Goal: Task Accomplishment & Management: Complete application form

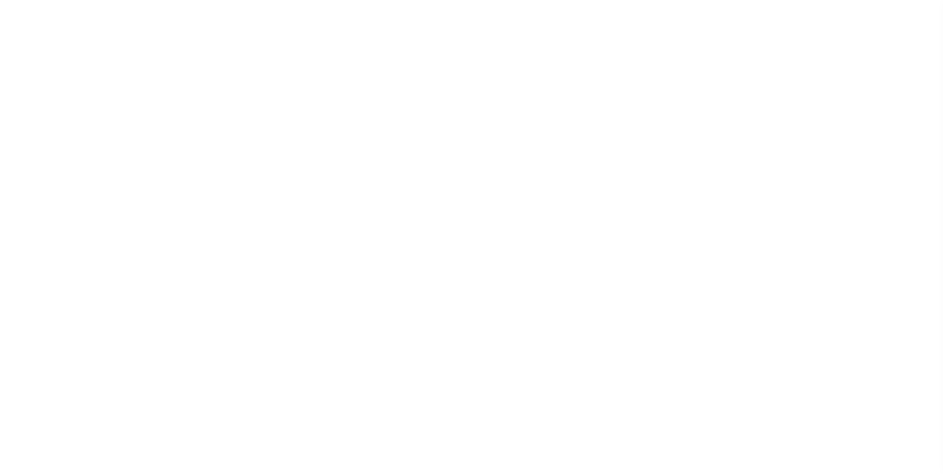
scroll to position [10, 0]
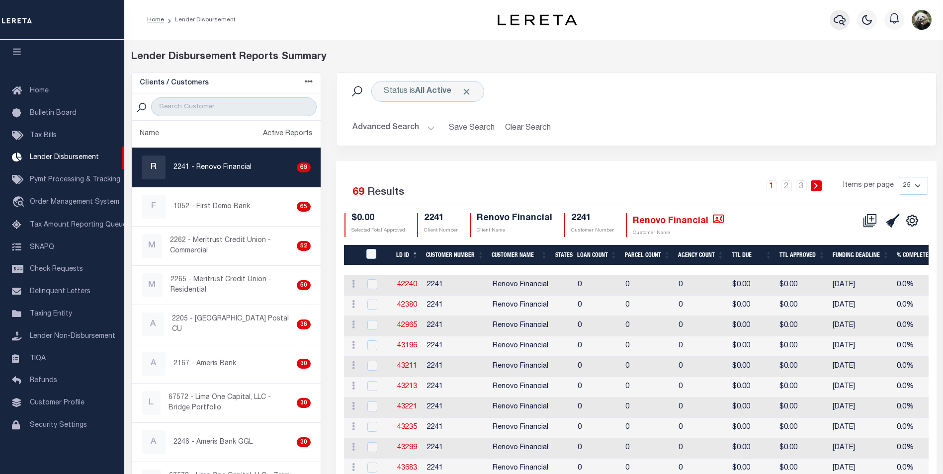
click at [838, 19] on icon "button" at bounding box center [840, 20] width 12 height 12
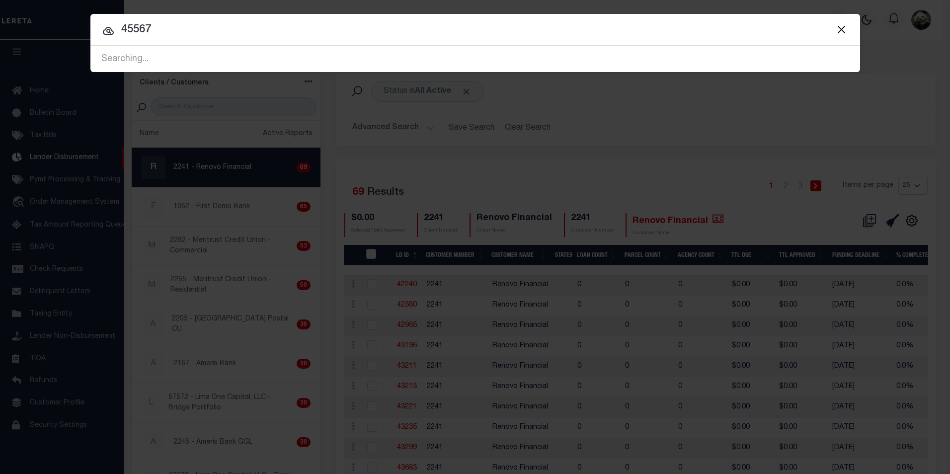
type input "45567"
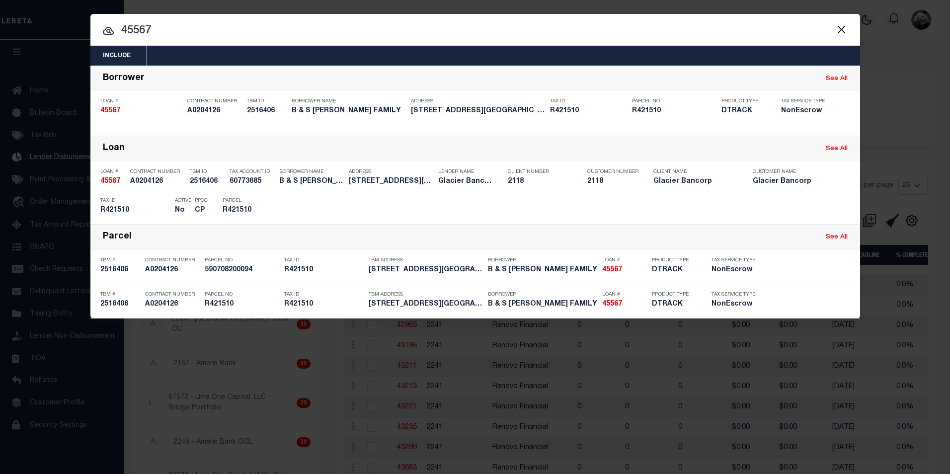
click at [924, 131] on div "Include Loans TBM Customers Borrowers Payments (Lender Non-Disb) Payments (Lend…" at bounding box center [475, 237] width 950 height 474
click at [845, 28] on button "Close" at bounding box center [842, 29] width 13 height 13
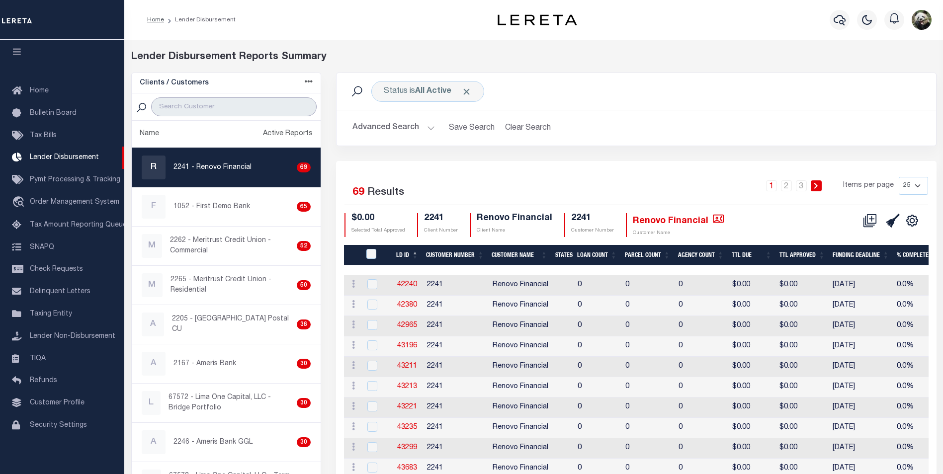
click at [167, 107] on input "search" at bounding box center [234, 106] width 166 height 19
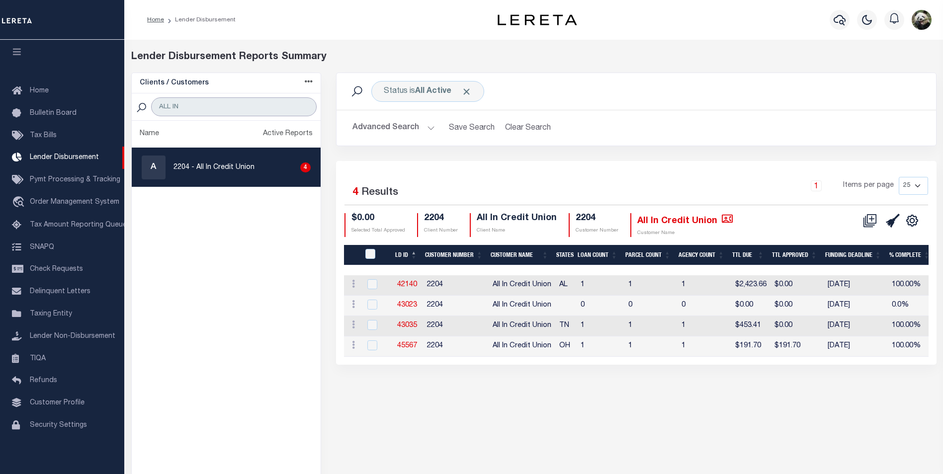
type input "ALL IN"
click at [222, 169] on p "2204 - All In Credit Union" at bounding box center [213, 168] width 81 height 10
checkbox input "true"
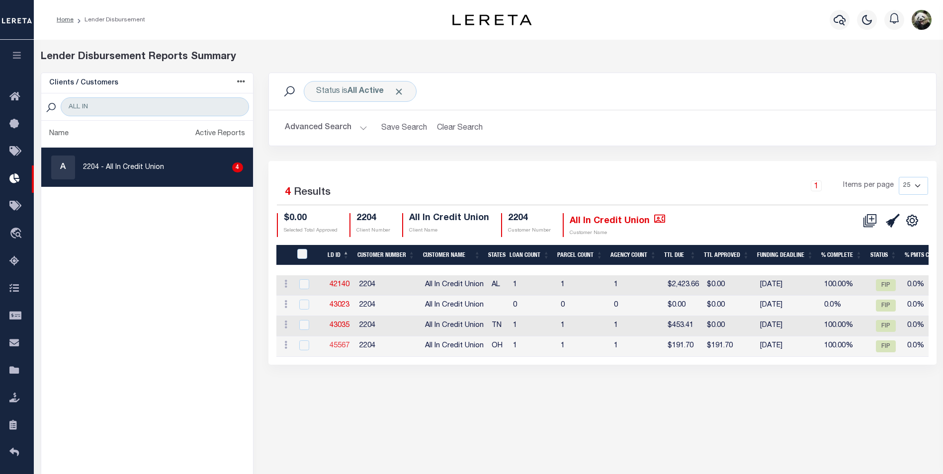
click at [345, 346] on link "45567" at bounding box center [340, 345] width 20 height 7
checkbox input "true"
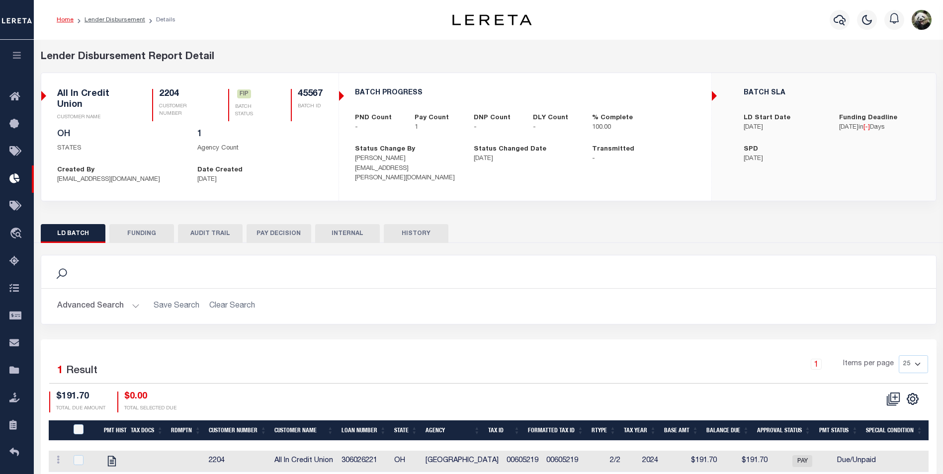
click at [142, 227] on button "FUNDING" at bounding box center [141, 233] width 65 height 19
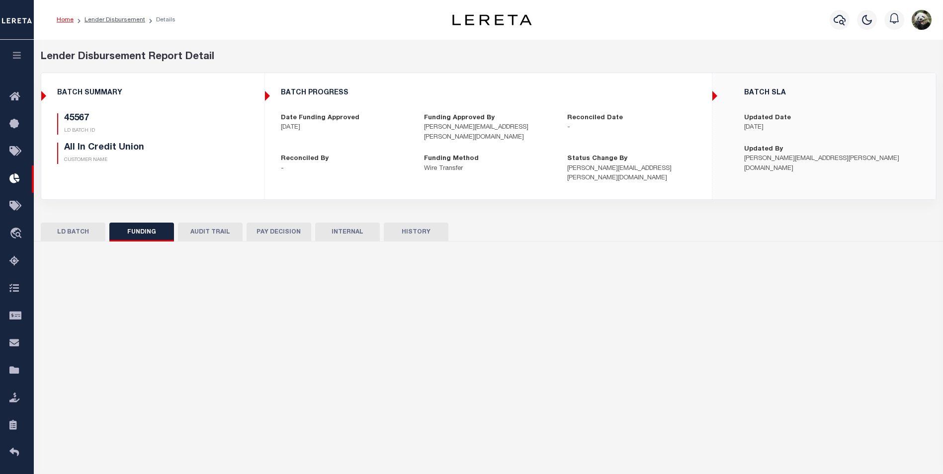
type input "$191.7"
type input "$0"
type input "[DATE]"
select select "100"
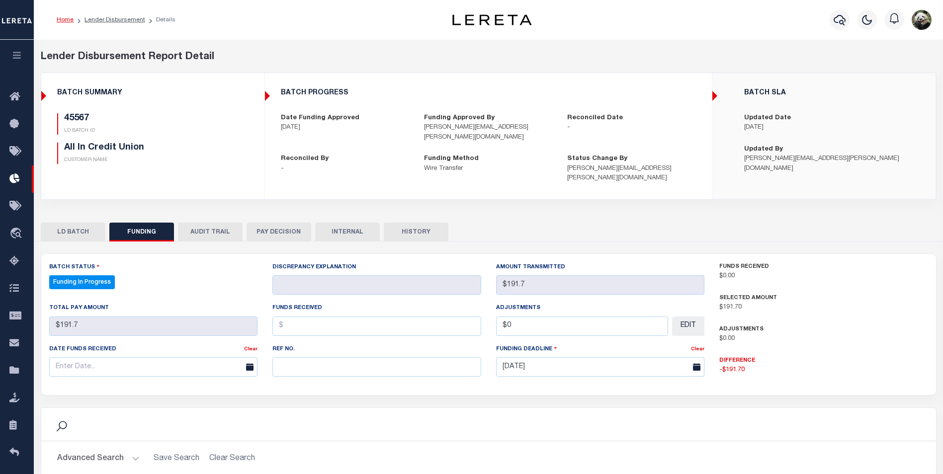
select select "100"
drag, startPoint x: 326, startPoint y: 345, endPoint x: 330, endPoint y: 352, distance: 7.8
click at [326, 346] on div "Ref No." at bounding box center [376, 360] width 209 height 33
click at [331, 364] on input "text" at bounding box center [376, 366] width 209 height 19
paste input "20250814MMQFMP2700340708141652FT03"
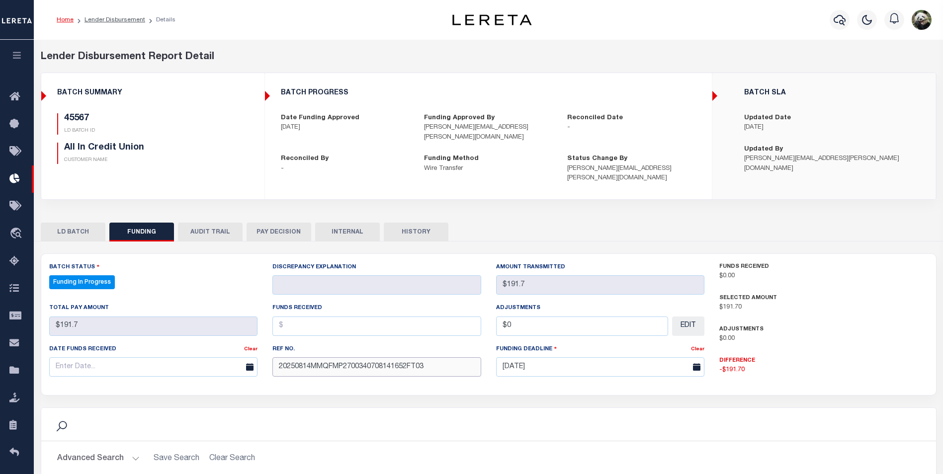
type input "20250814MMQFMP2700340708141652FT03"
click at [150, 362] on input "text" at bounding box center [153, 366] width 209 height 19
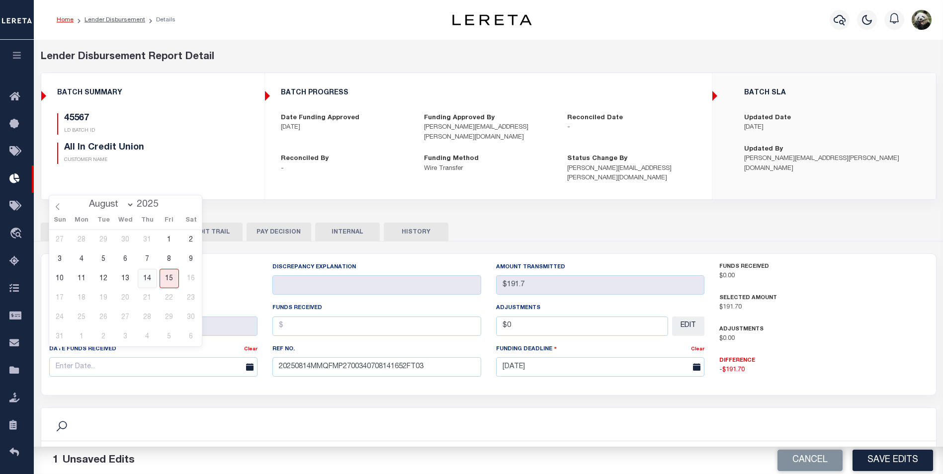
click at [153, 285] on span "14" at bounding box center [147, 278] width 19 height 19
type input "[DATE]"
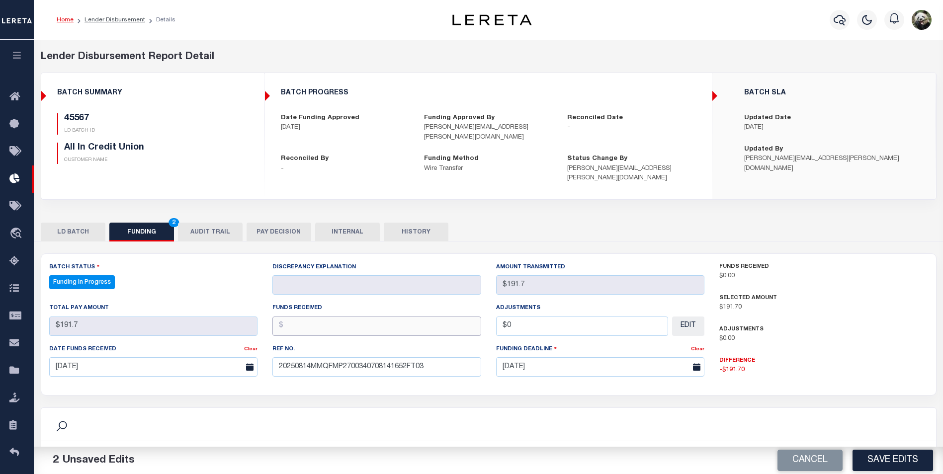
click at [305, 319] on input "text" at bounding box center [376, 326] width 209 height 19
type input "$191.70"
type input "$0.00"
click at [909, 455] on button "Save Edits" at bounding box center [893, 460] width 81 height 21
type input "$191.7"
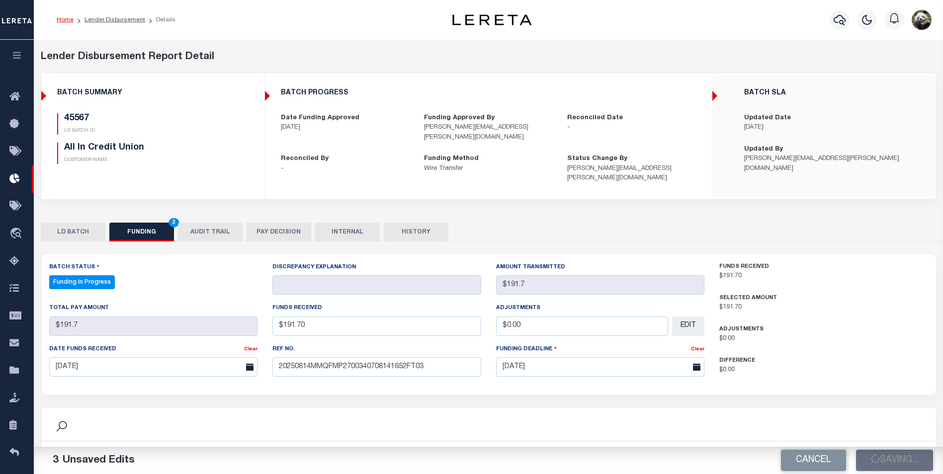
type input "$191.7"
type input "$0"
select select "100"
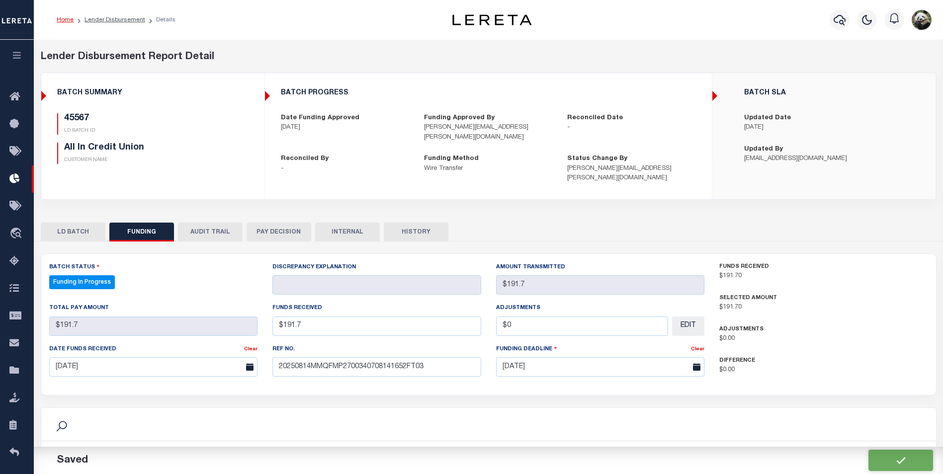
select select "100"
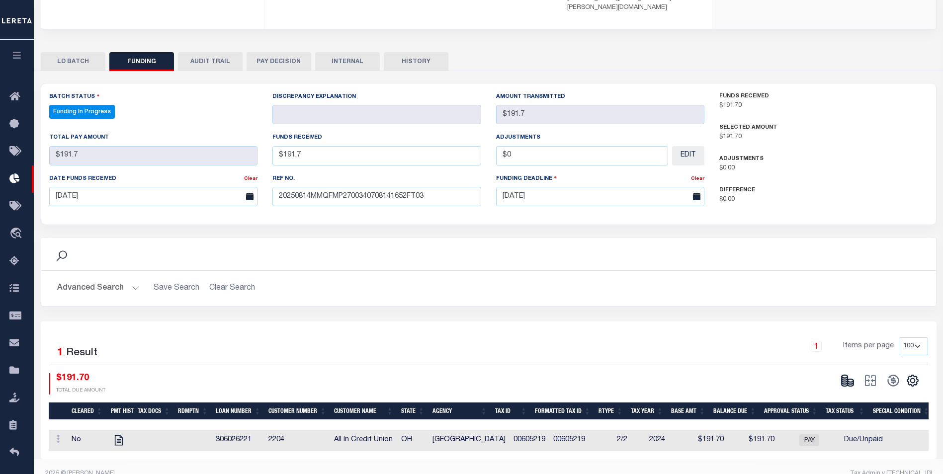
scroll to position [181, 0]
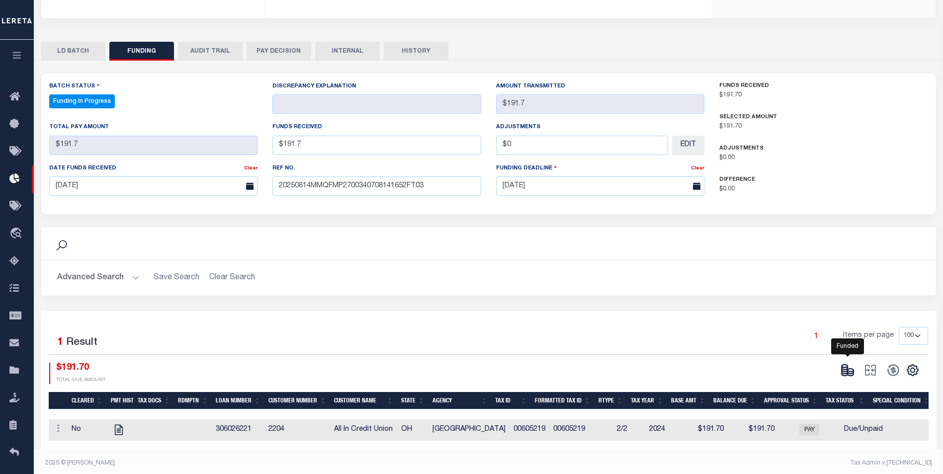
click at [852, 363] on icon at bounding box center [848, 370] width 14 height 14
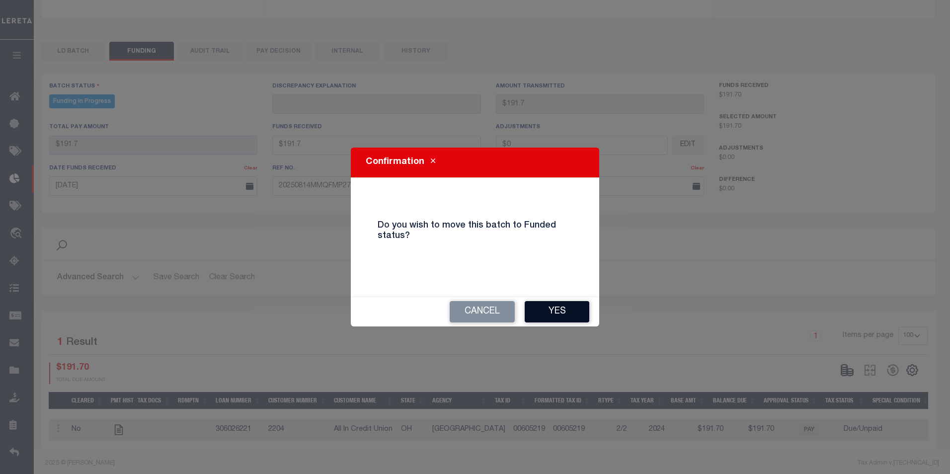
click at [540, 313] on button "Yes" at bounding box center [557, 311] width 65 height 21
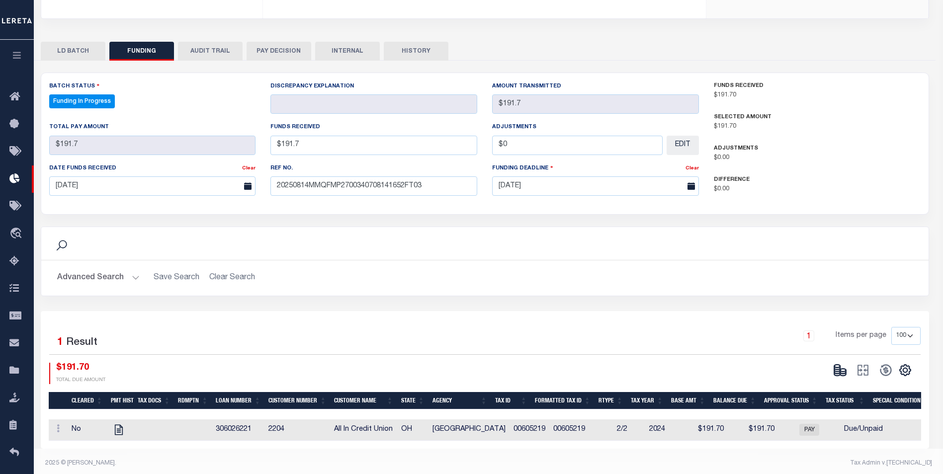
type input "$191.7"
type input "$0"
select select "100"
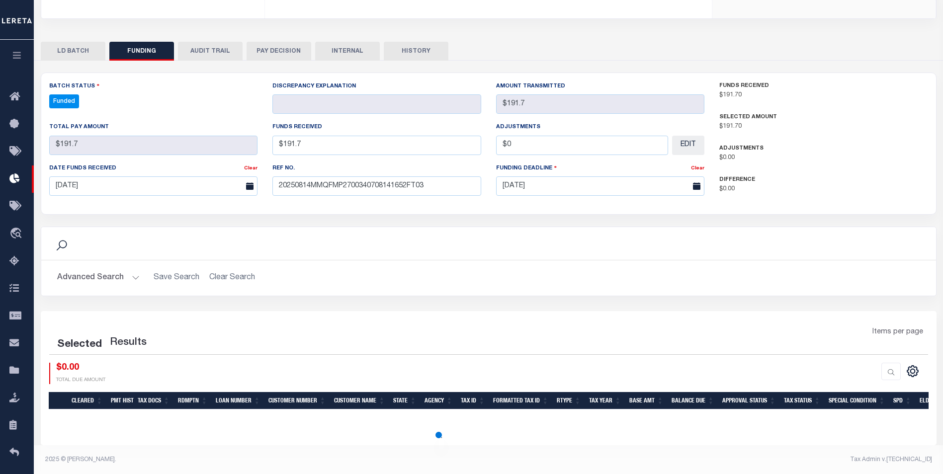
select select "100"
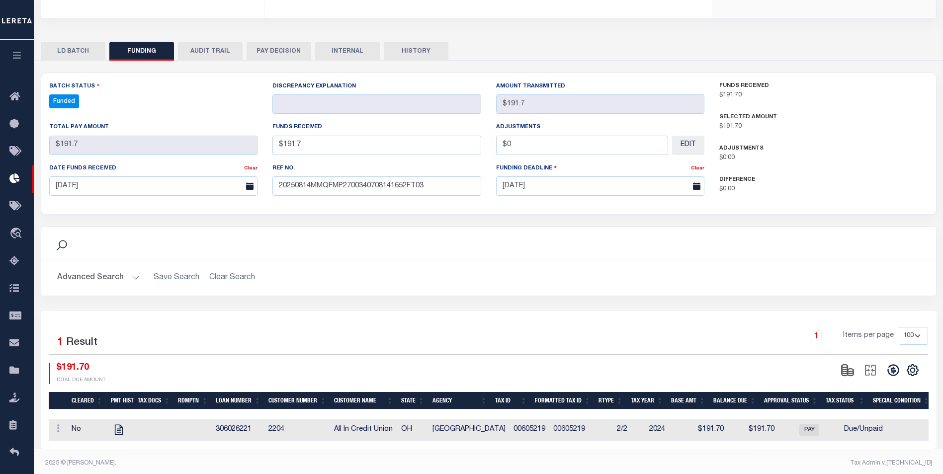
scroll to position [171, 0]
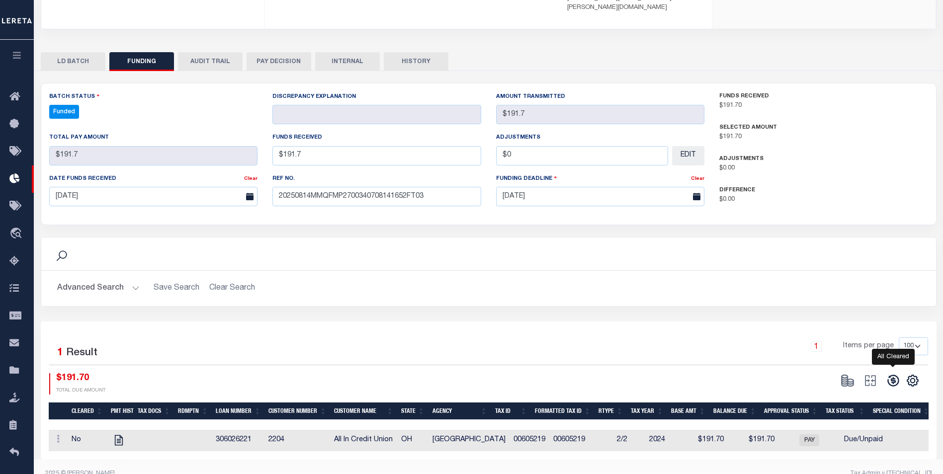
click at [891, 375] on icon at bounding box center [892, 380] width 11 height 11
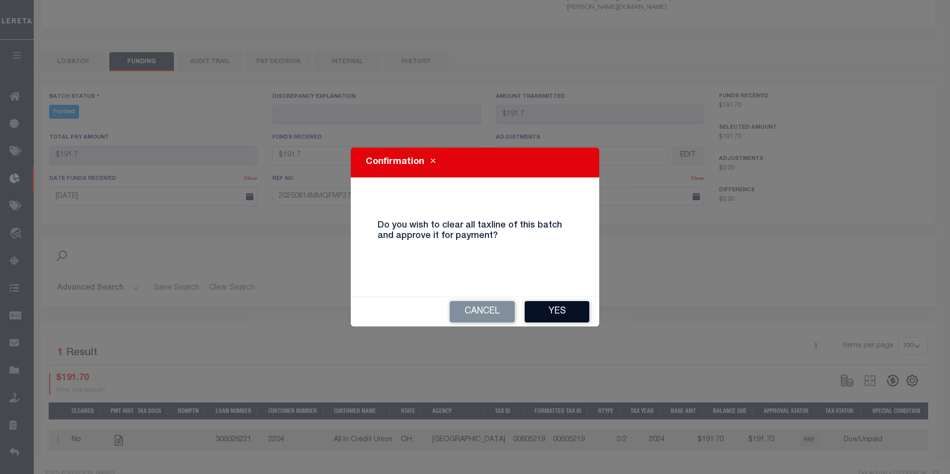
click at [560, 321] on button "Yes" at bounding box center [557, 311] width 65 height 21
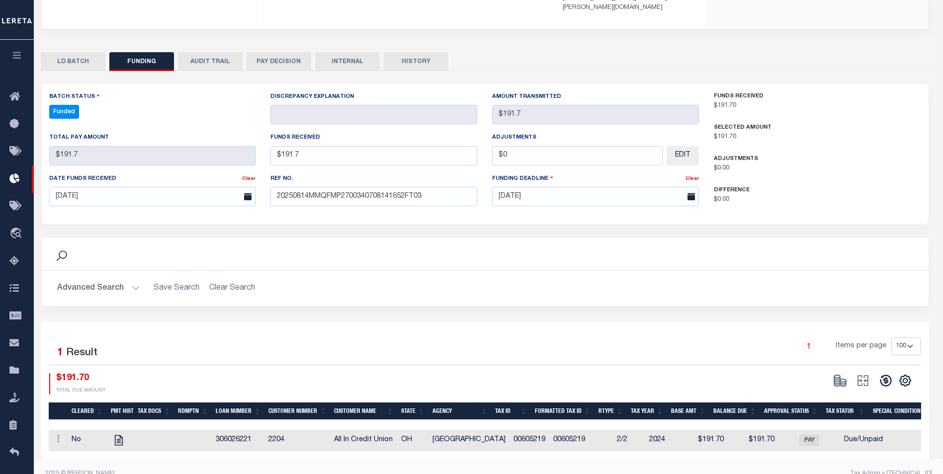
select select "100"
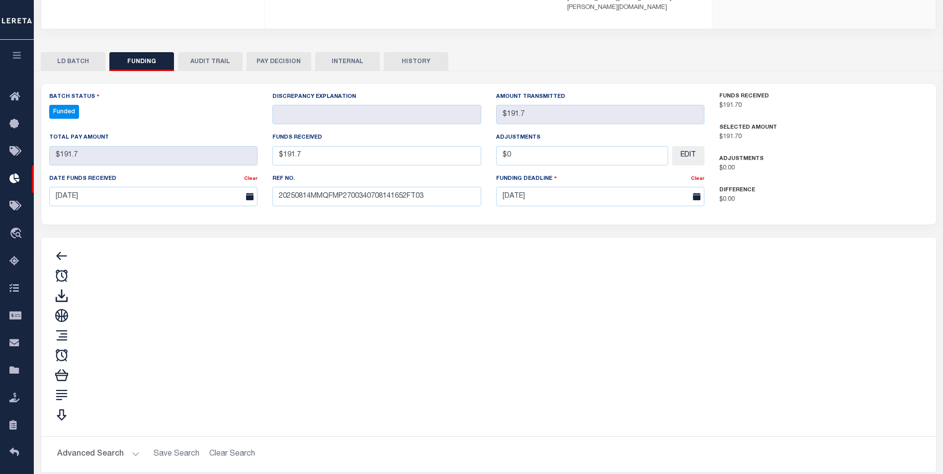
type input "$191.7"
type input "$0"
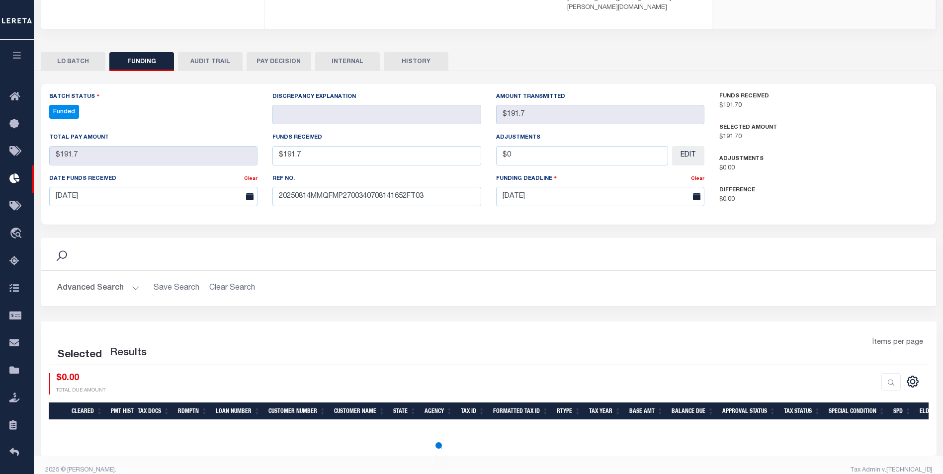
select select "100"
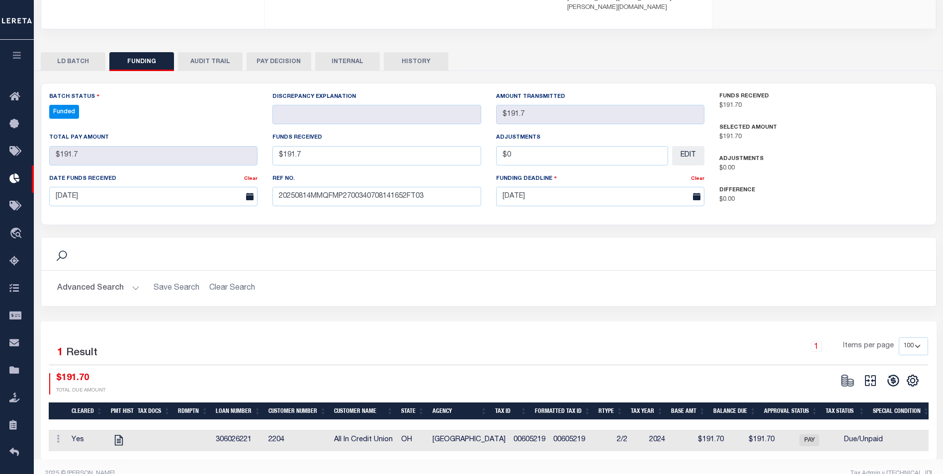
click at [862, 373] on button at bounding box center [870, 380] width 23 height 15
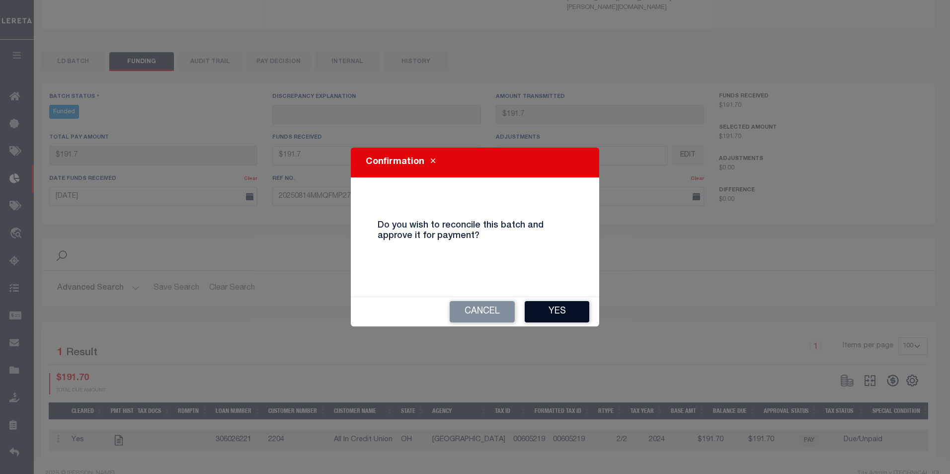
click at [542, 316] on button "Yes" at bounding box center [557, 311] width 65 height 21
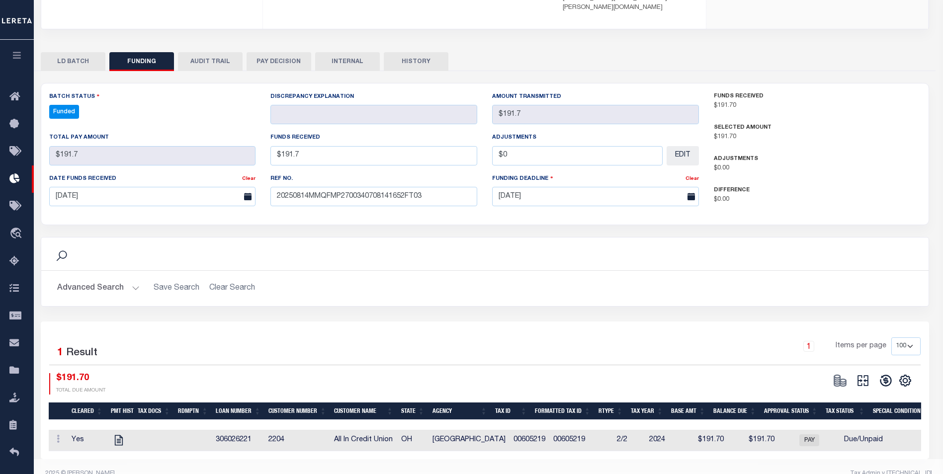
select select "100"
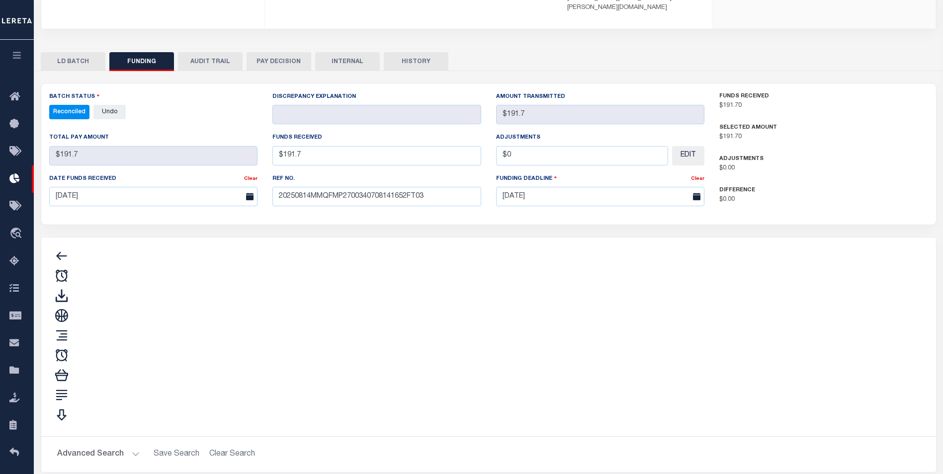
type input "$191.7"
type input "$0"
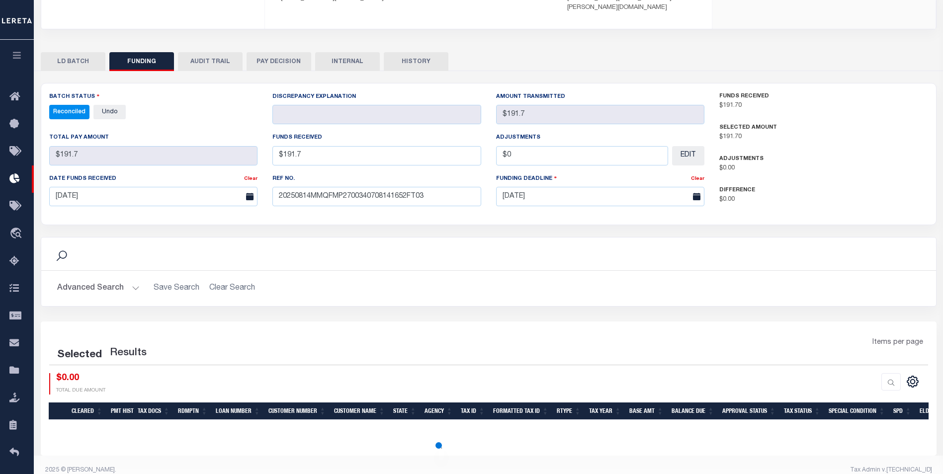
select select "100"
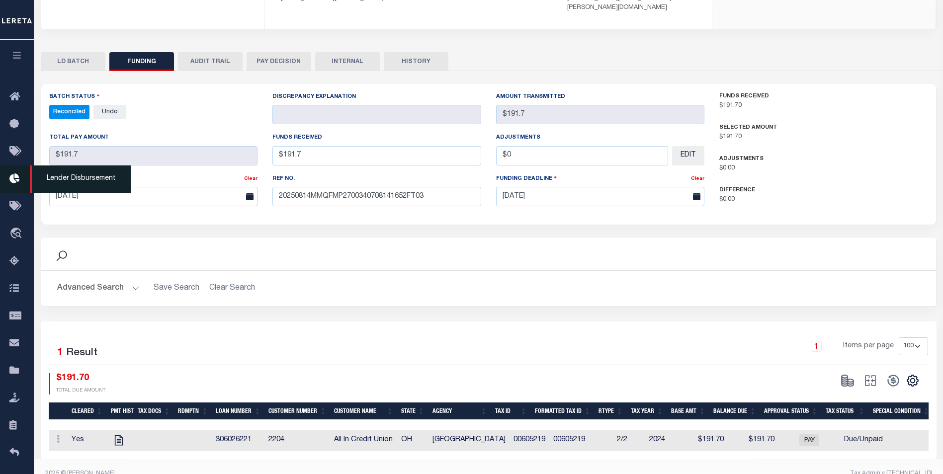
click at [16, 182] on icon at bounding box center [17, 179] width 16 height 12
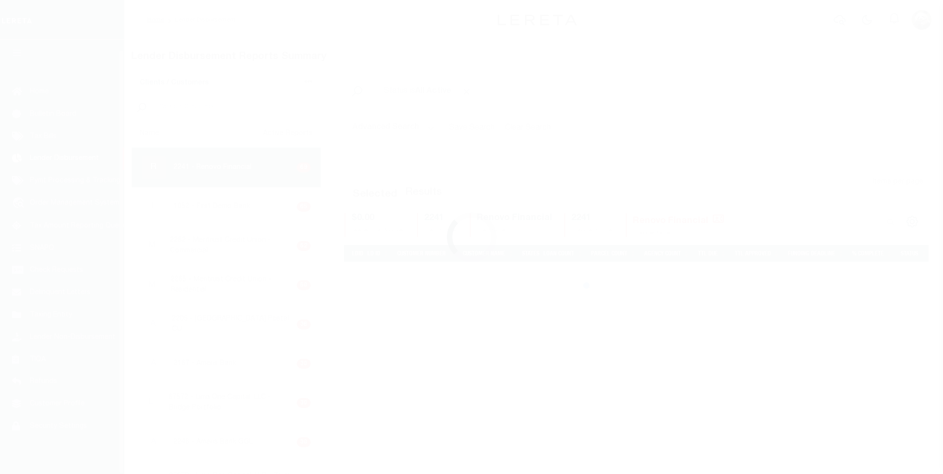
scroll to position [10, 0]
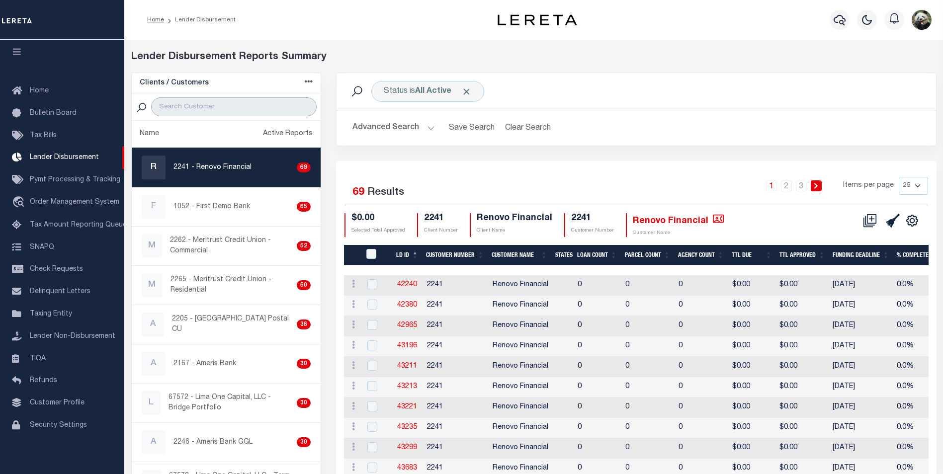
click at [204, 107] on input "search" at bounding box center [234, 106] width 166 height 19
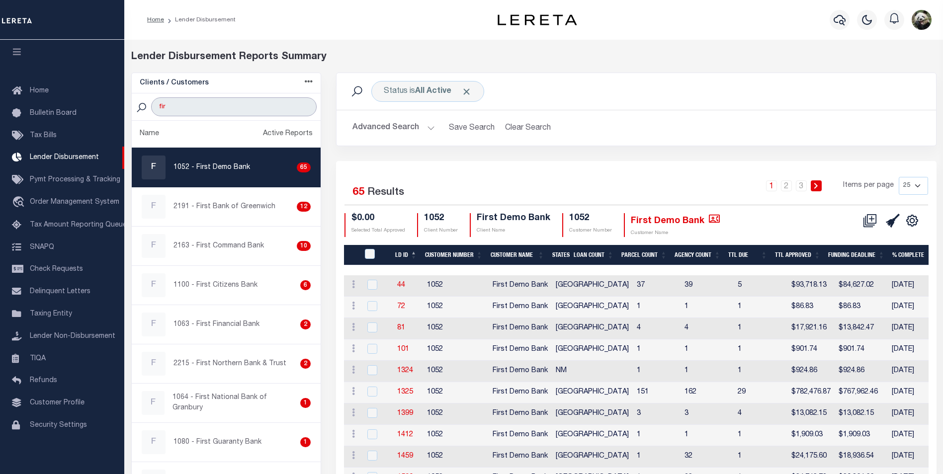
type input "FIRST CI"
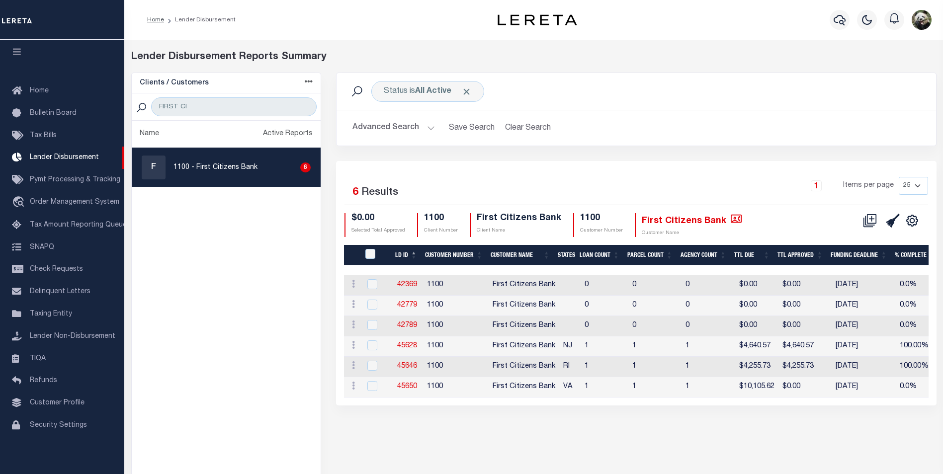
click at [248, 177] on div "F 1100 - First Citizens Bank 6" at bounding box center [227, 168] width 170 height 24
checkbox input "true"
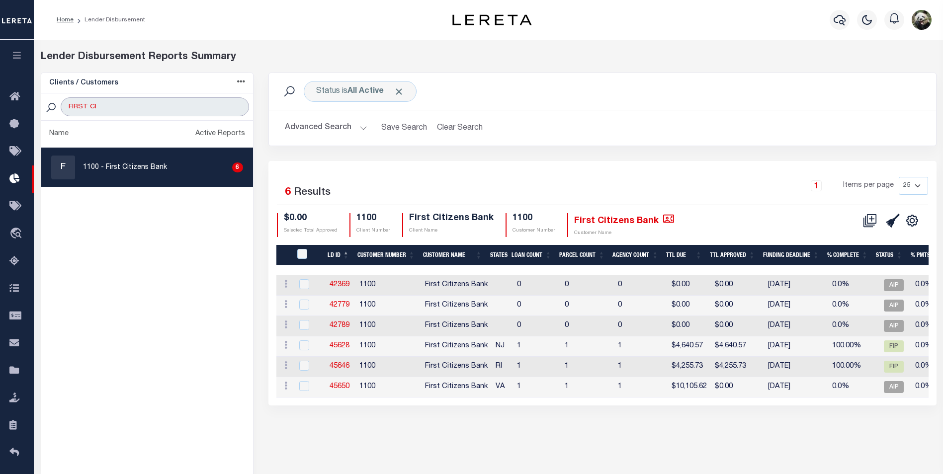
click at [151, 112] on input "FIRST CI" at bounding box center [155, 106] width 188 height 19
click at [151, 111] on input "FIRST CI" at bounding box center [155, 106] width 188 height 19
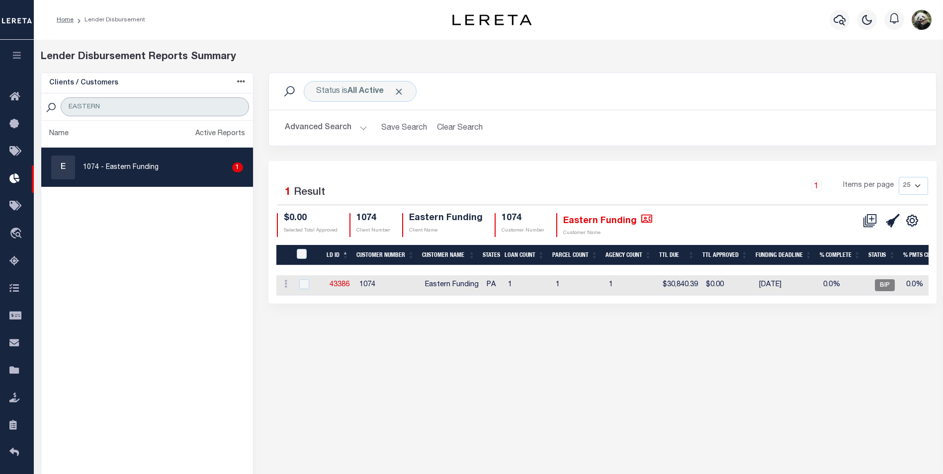
type input "EASTERN"
click at [162, 170] on div "E 1074 - Eastern Funding 1" at bounding box center [147, 168] width 192 height 24
checkbox input "true"
click at [210, 108] on input "EASTERN" at bounding box center [155, 106] width 188 height 19
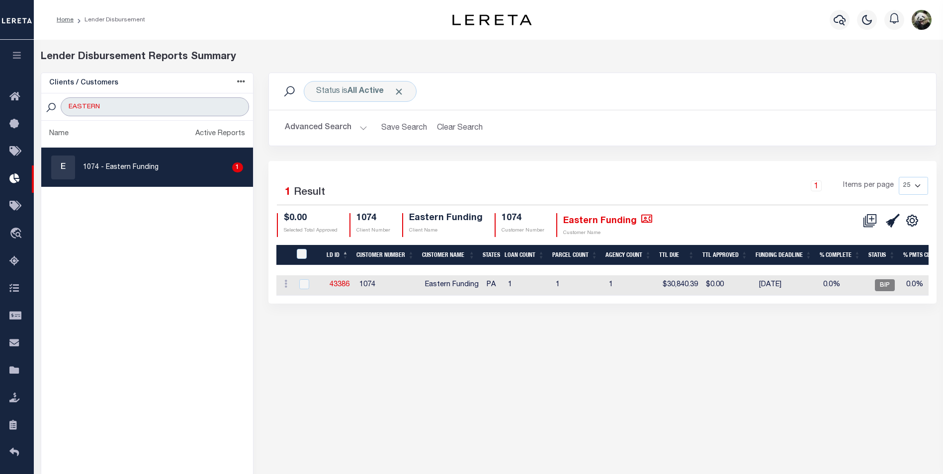
click at [210, 108] on input "EASTERN" at bounding box center [155, 106] width 188 height 19
type input "G"
type input "HUDSON"
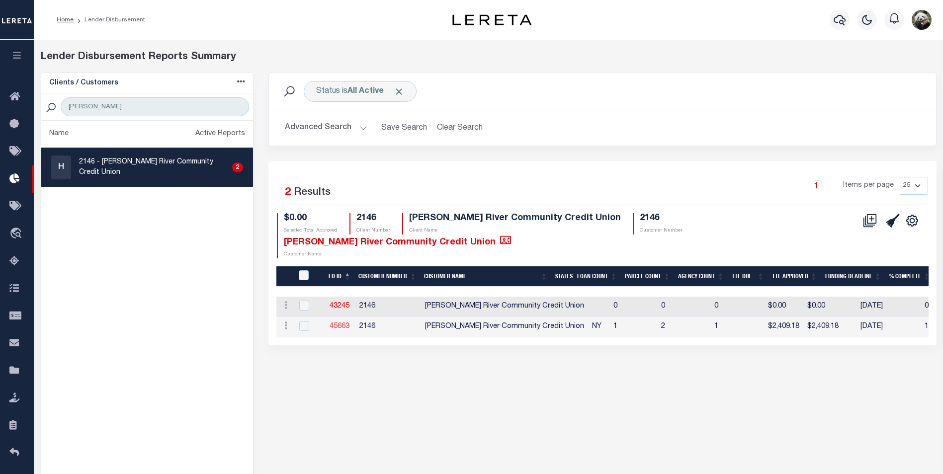
click at [337, 325] on link "45663" at bounding box center [340, 326] width 20 height 7
checkbox input "true"
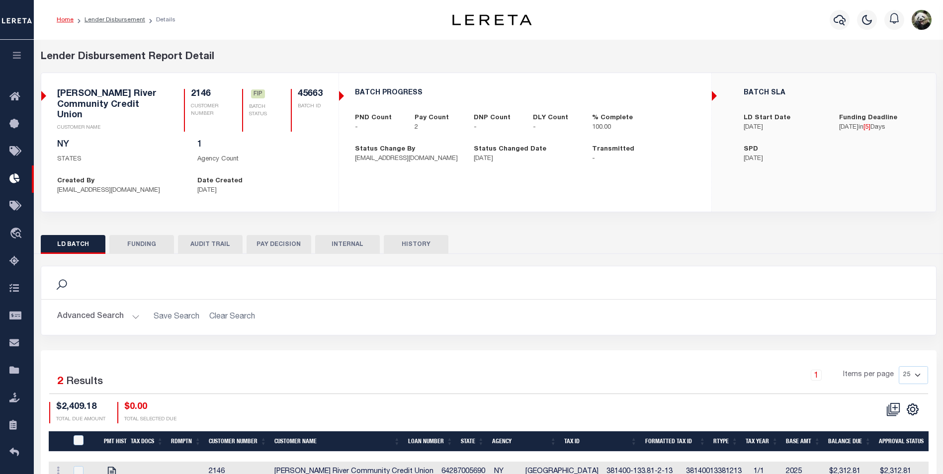
click at [151, 247] on button "FUNDING" at bounding box center [141, 244] width 65 height 19
type input "$2,409.18"
type input "$0"
type input "08/21/2025"
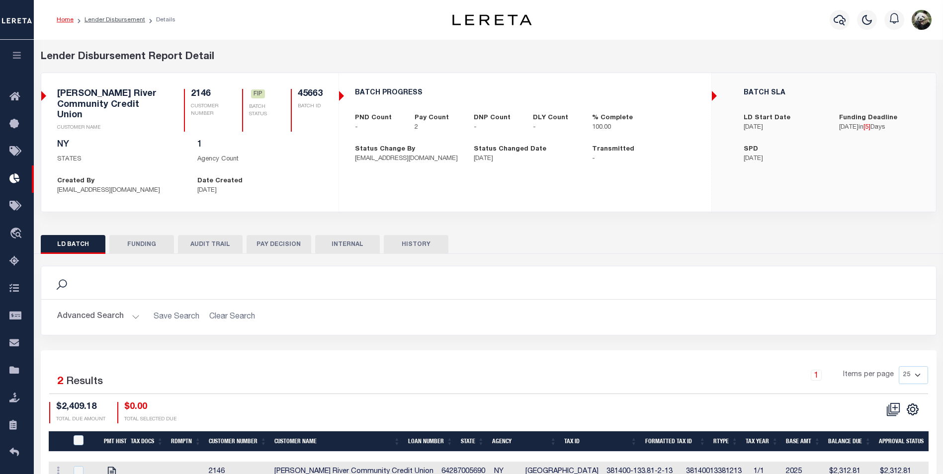
select select "100"
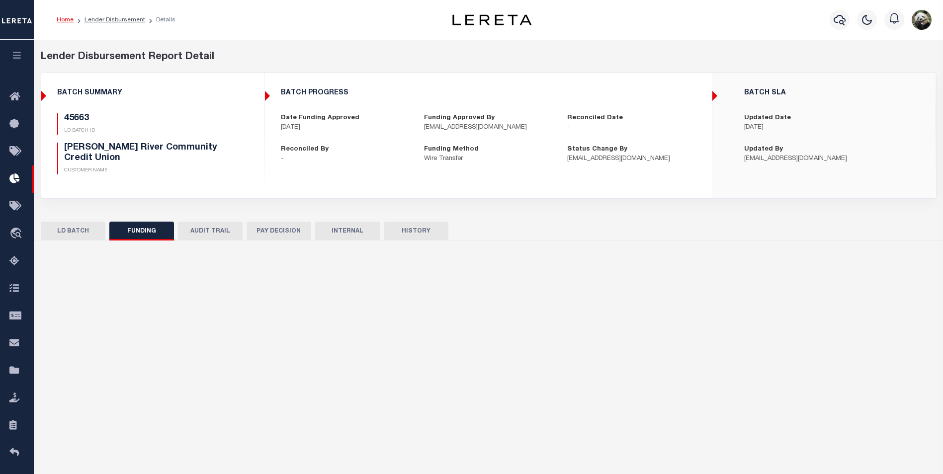
select select "100"
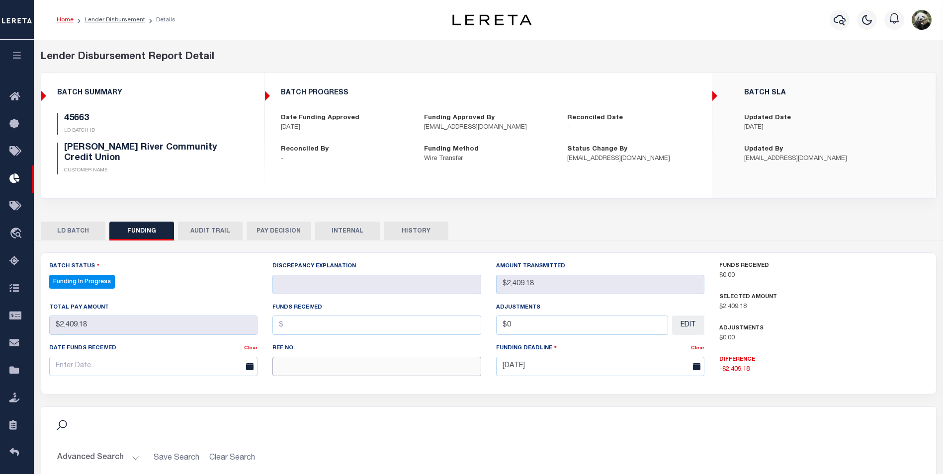
paste input "20250814MMQFMP2700246608141325FT03"
type input "20250814MMQFMP2700246608141325FT03"
click at [94, 379] on div "Date funds received Clear" at bounding box center [154, 363] width 224 height 41
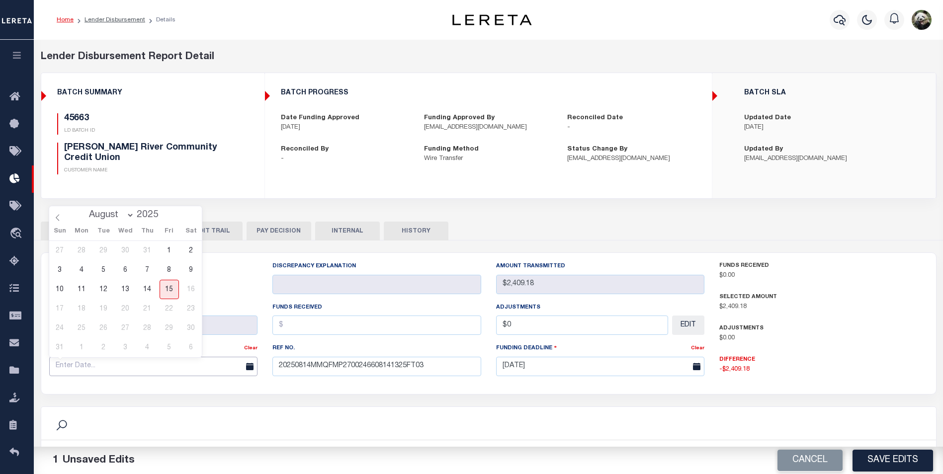
click at [109, 369] on input "text" at bounding box center [153, 366] width 209 height 19
click at [151, 287] on span "14" at bounding box center [147, 289] width 19 height 19
type input "[DATE]"
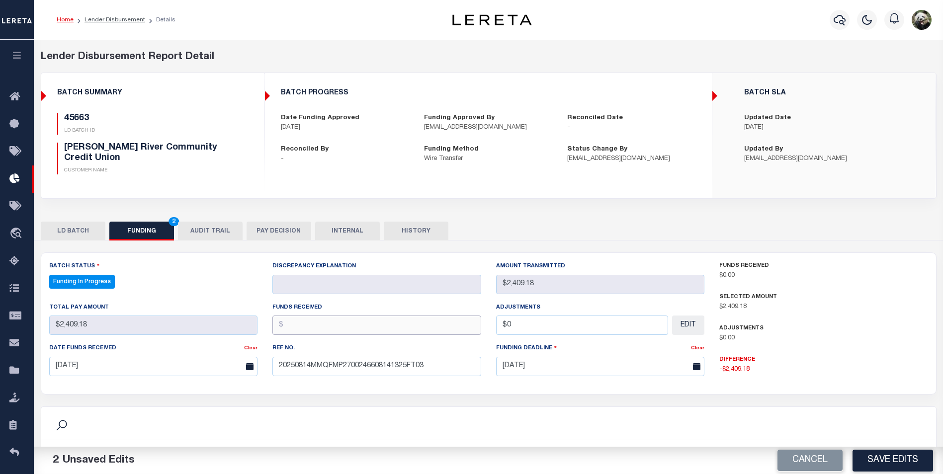
click at [363, 318] on input "text" at bounding box center [376, 325] width 209 height 19
type input "$2,409.18"
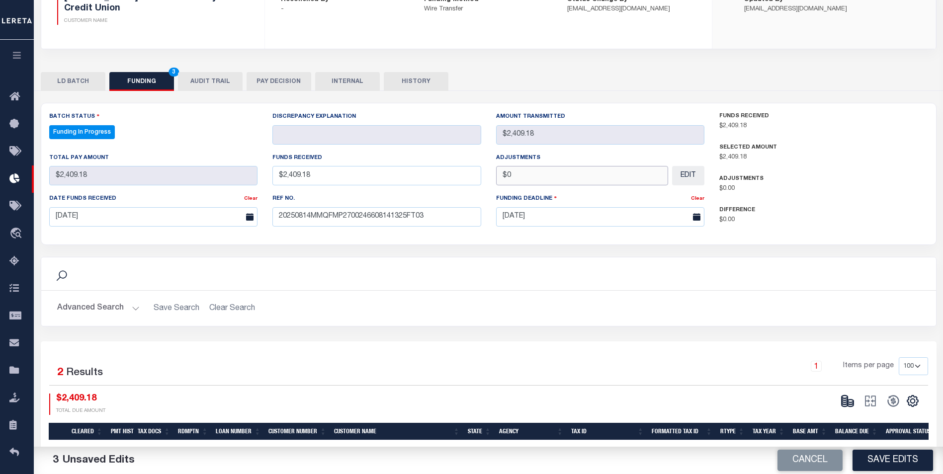
scroll to position [199, 0]
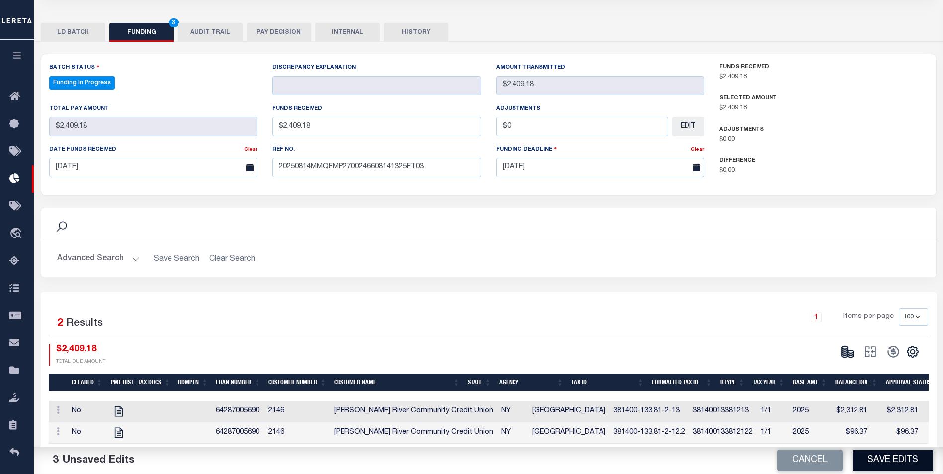
type input "$0.00"
click at [901, 458] on button "Save Edits" at bounding box center [893, 460] width 81 height 21
select select "100"
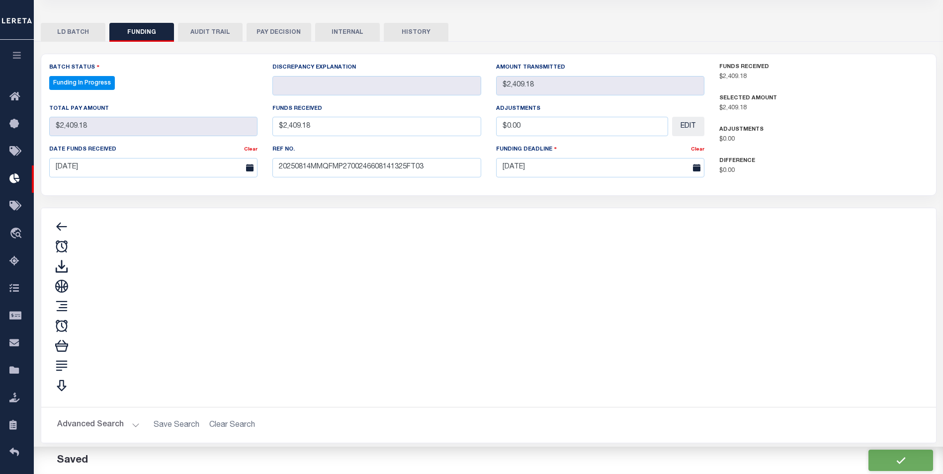
type input "$2,409.18"
type input "$0"
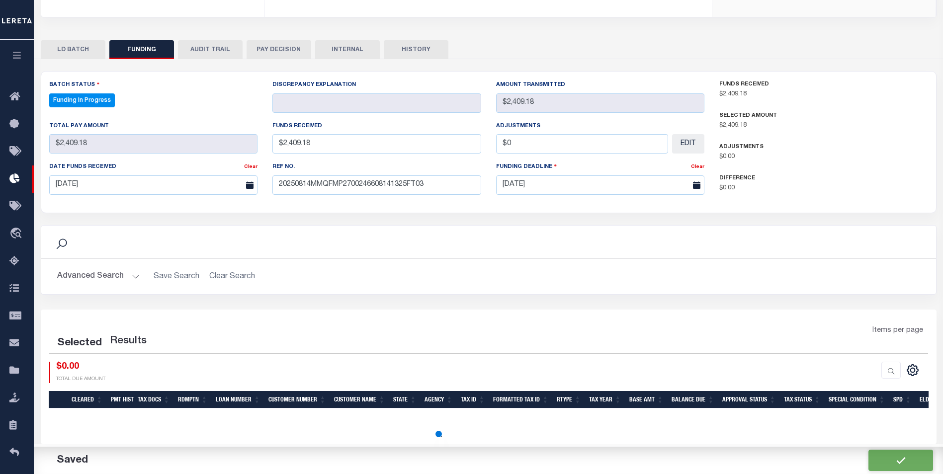
select select "100"
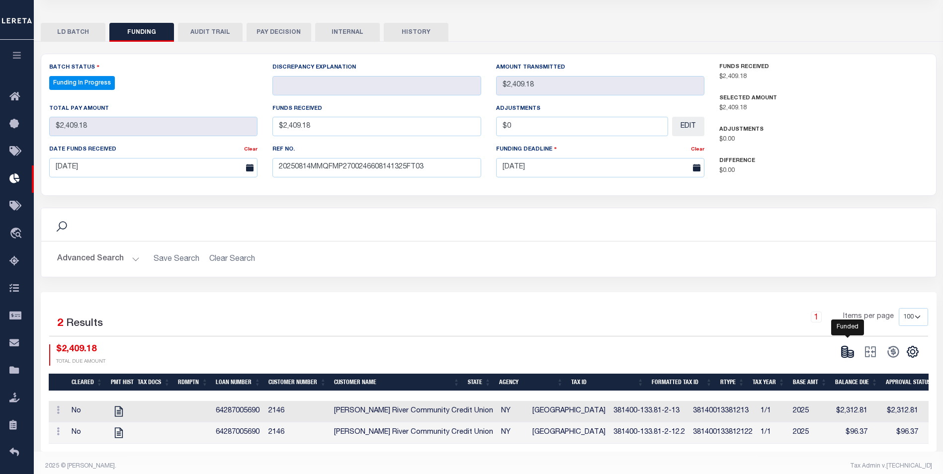
click at [850, 353] on ellipse at bounding box center [851, 351] width 6 height 3
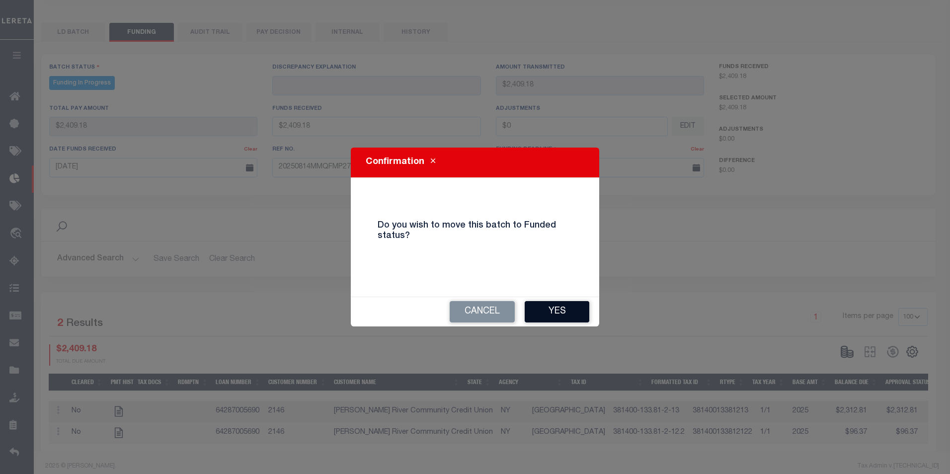
click at [549, 310] on button "Yes" at bounding box center [557, 311] width 65 height 21
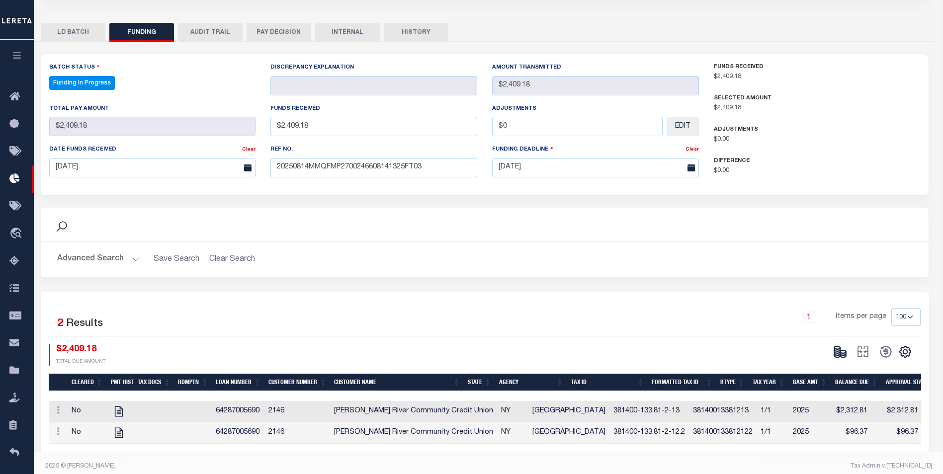
select select "100"
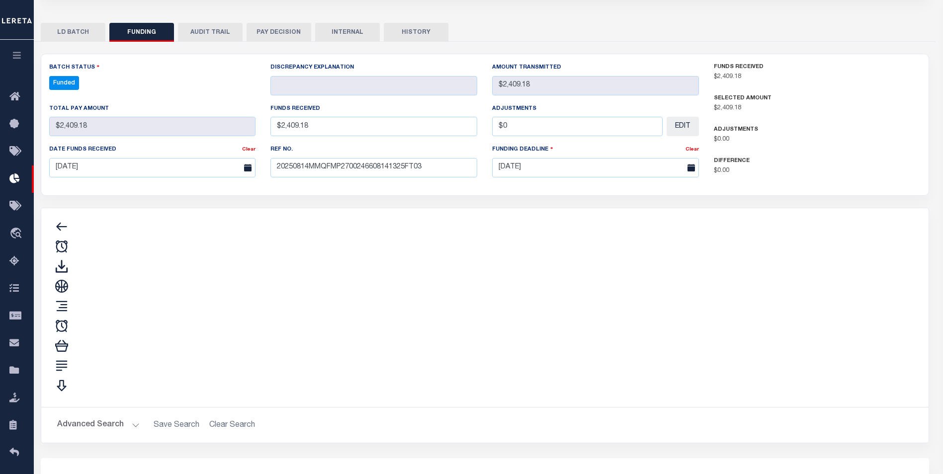
type input "$2,409.18"
type input "$0"
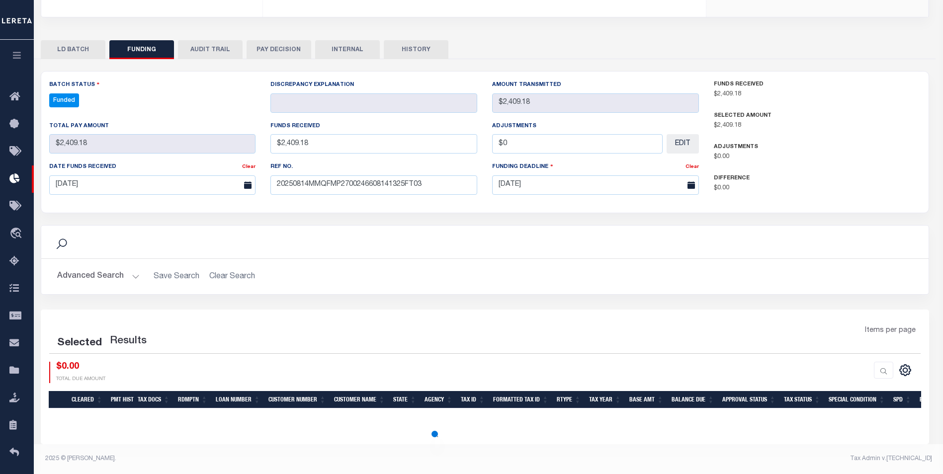
select select "100"
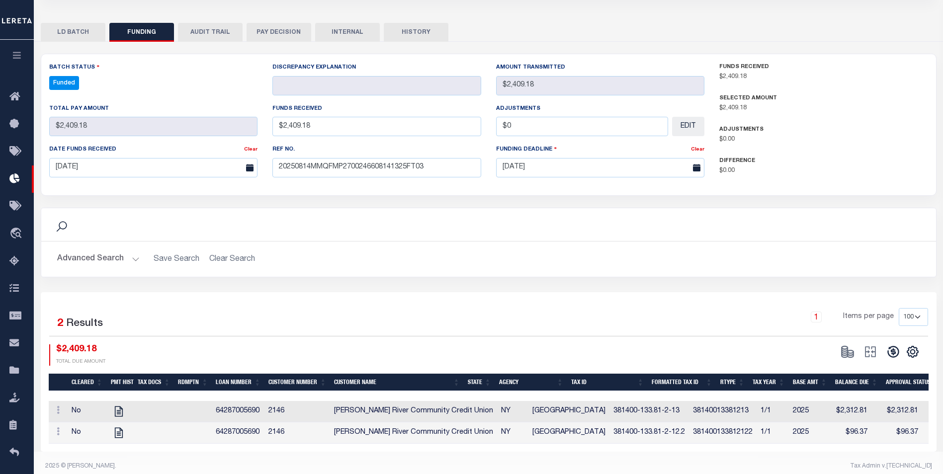
drag, startPoint x: 892, startPoint y: 360, endPoint x: 886, endPoint y: 356, distance: 7.3
click at [892, 359] on button at bounding box center [893, 351] width 23 height 15
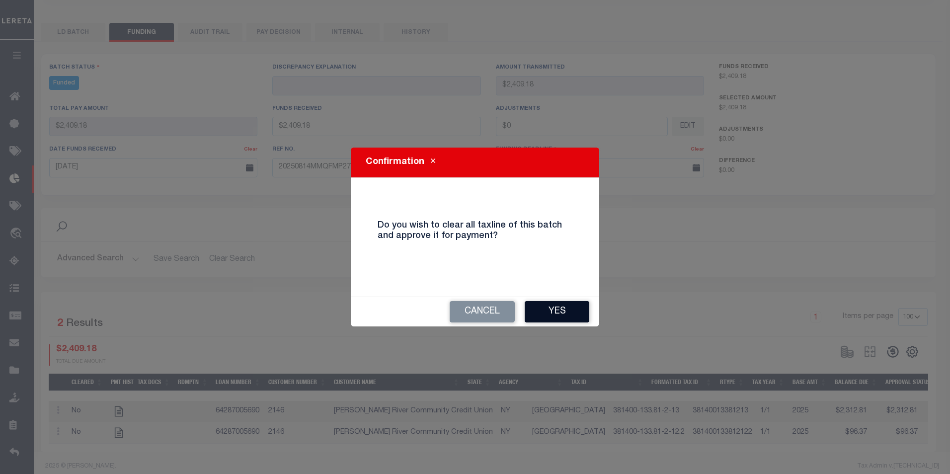
click at [587, 316] on button "Yes" at bounding box center [557, 311] width 65 height 21
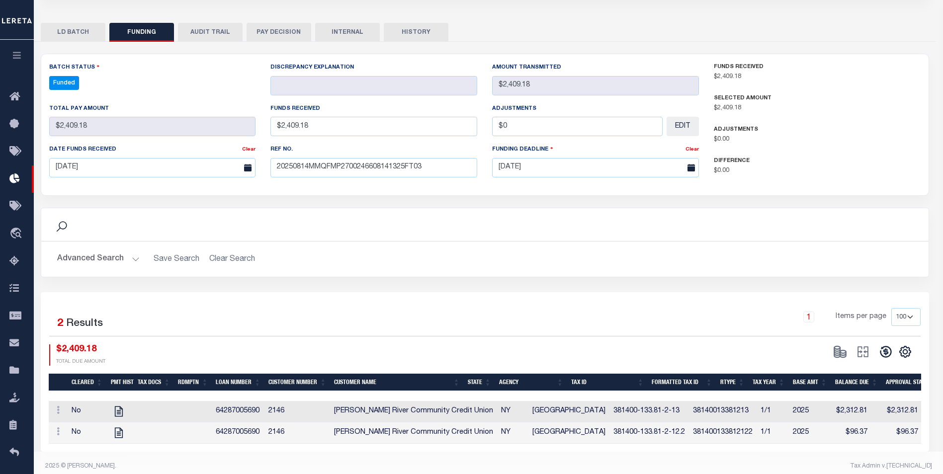
select select "100"
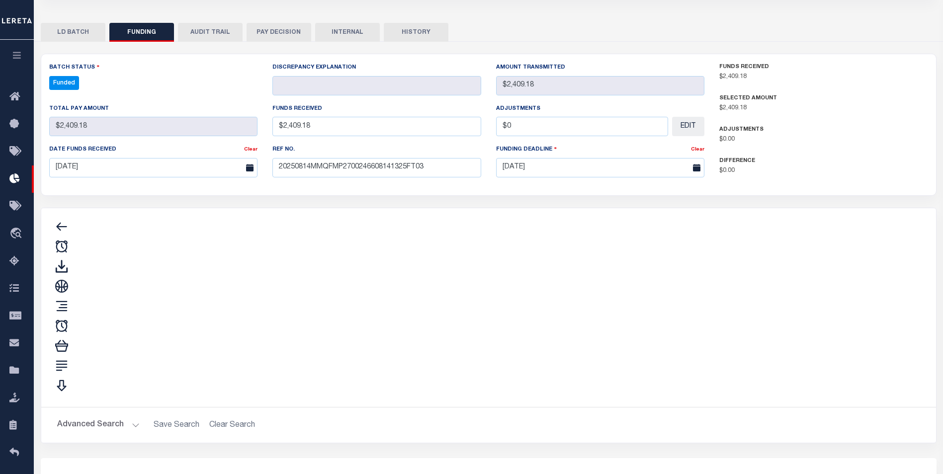
type input "$2,409.18"
type input "$0"
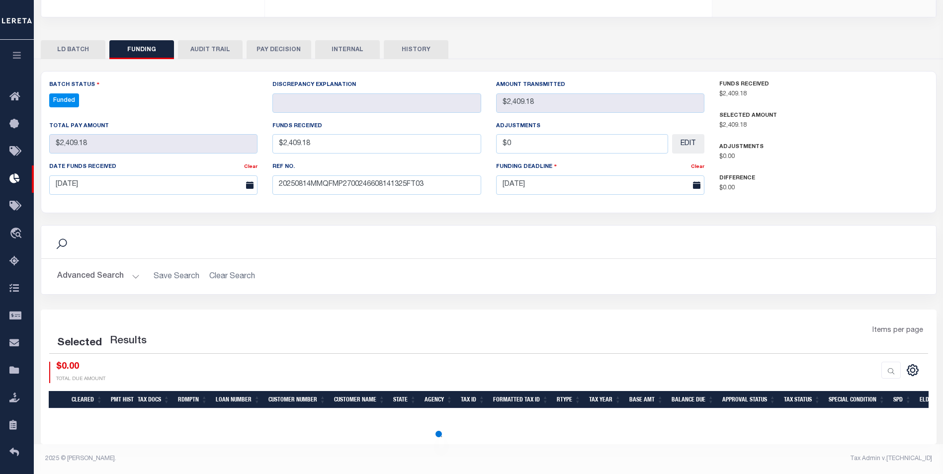
select select "100"
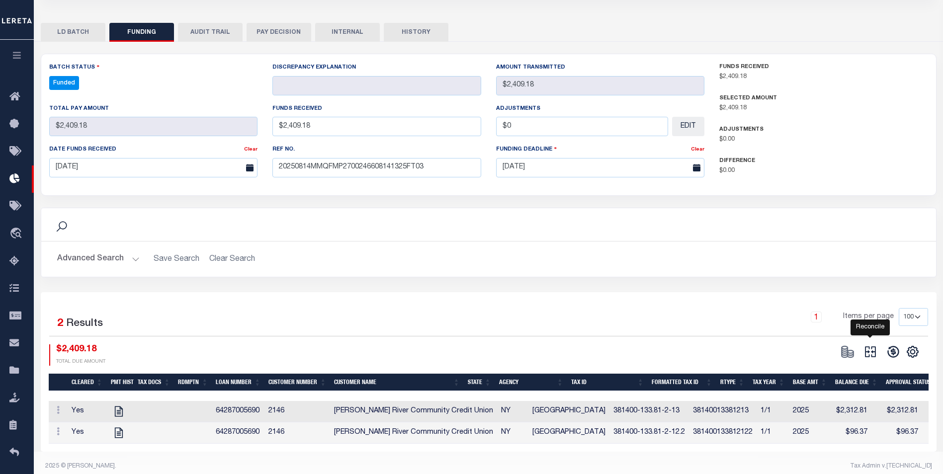
click at [873, 352] on icon "" at bounding box center [870, 351] width 11 height 11
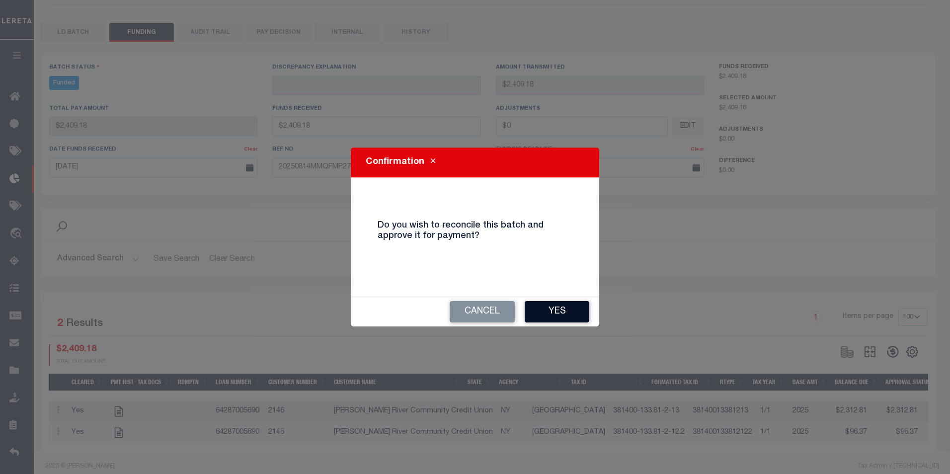
click at [547, 311] on button "Yes" at bounding box center [557, 311] width 65 height 21
type input "$2,409.18"
type input "$0"
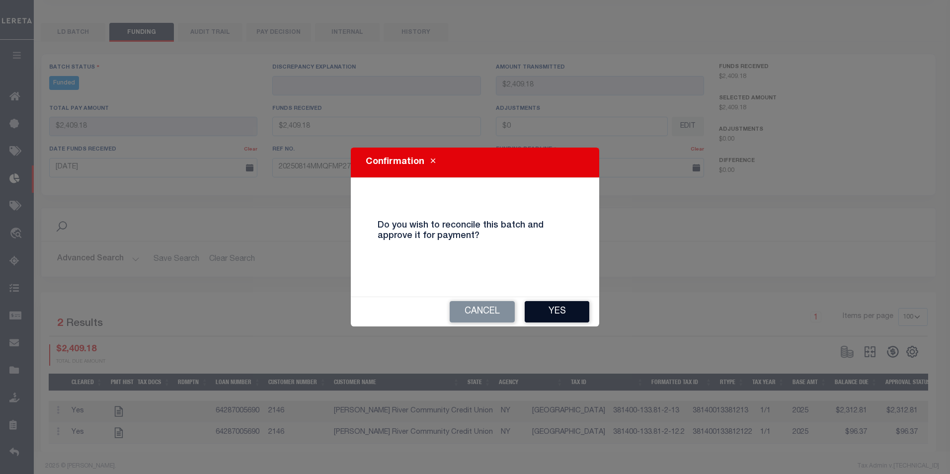
select select "100"
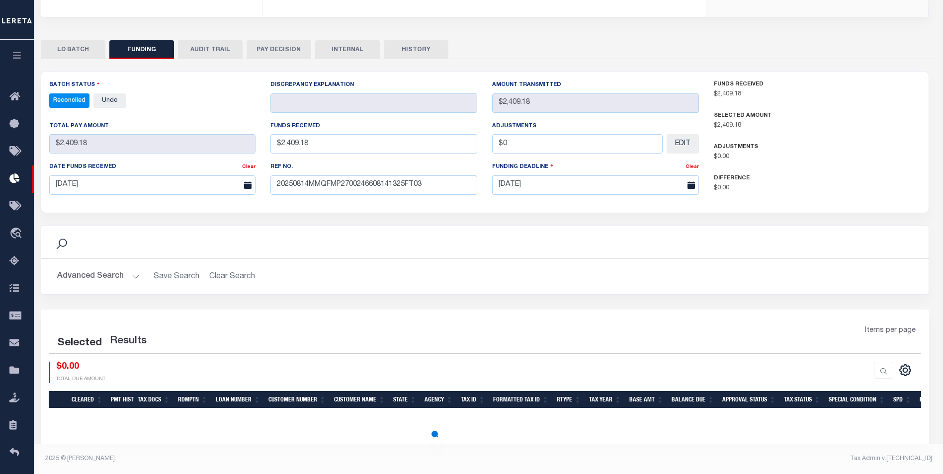
select select "100"
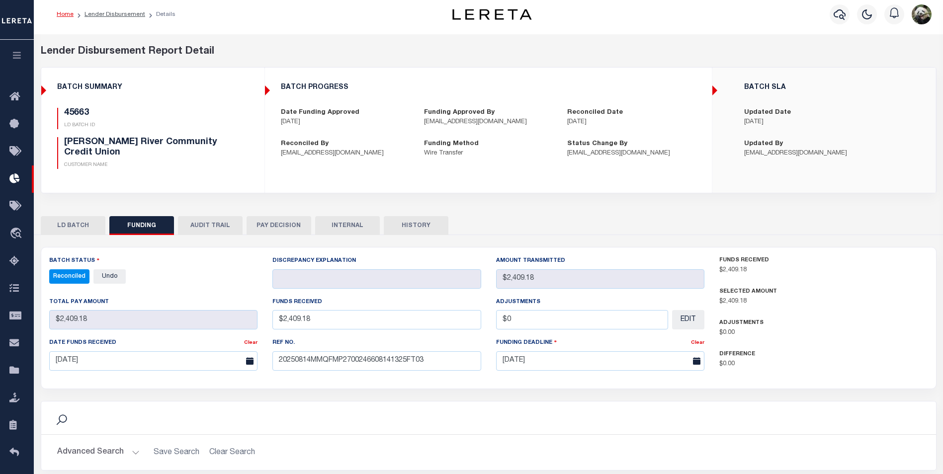
scroll to position [0, 0]
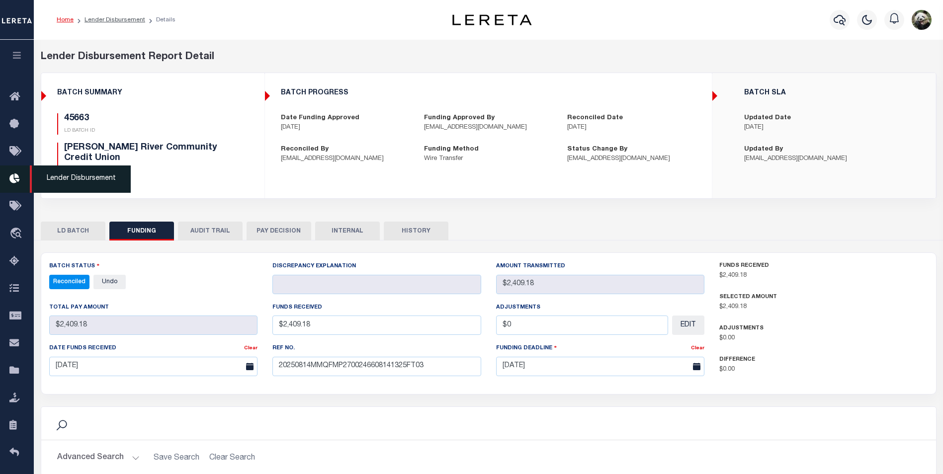
drag, startPoint x: 15, startPoint y: 178, endPoint x: 37, endPoint y: 172, distance: 22.7
click at [15, 178] on icon at bounding box center [17, 179] width 16 height 12
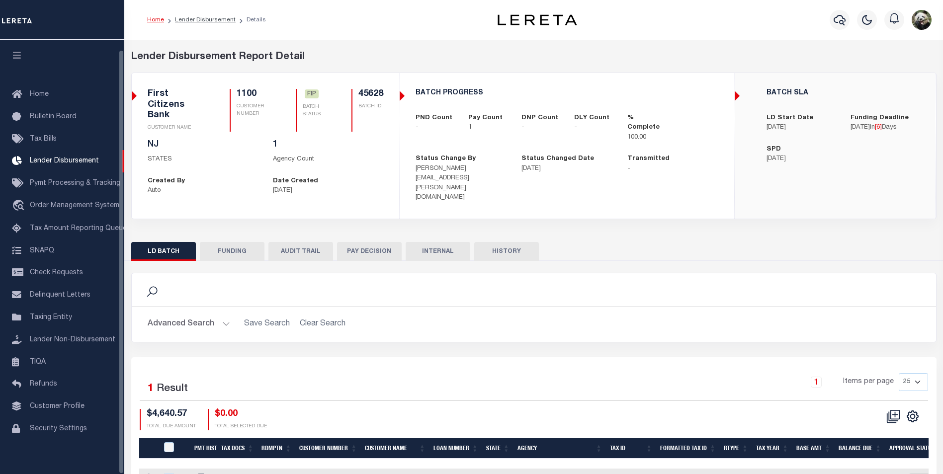
scroll to position [10, 0]
drag, startPoint x: 202, startPoint y: 237, endPoint x: 226, endPoint y: 227, distance: 26.0
click at [206, 242] on button "FUNDING" at bounding box center [232, 251] width 65 height 19
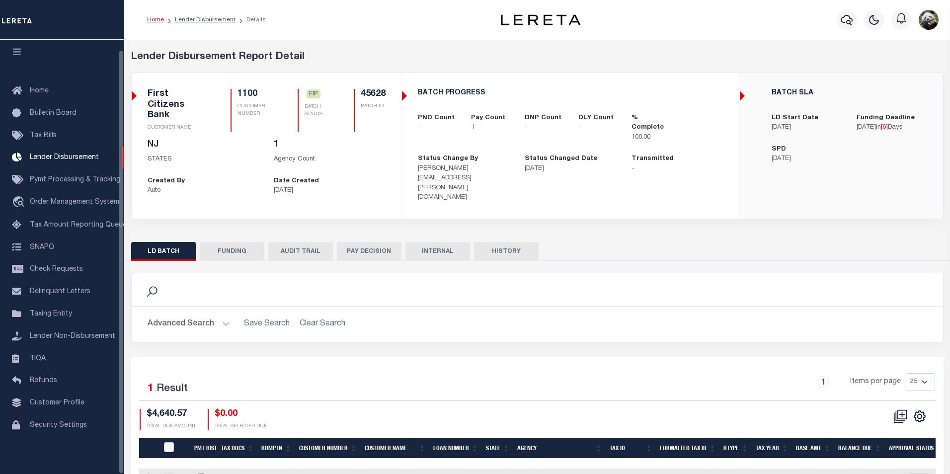
type input "$4,640.57"
type input "$0"
type input "[DATE]"
select select "100"
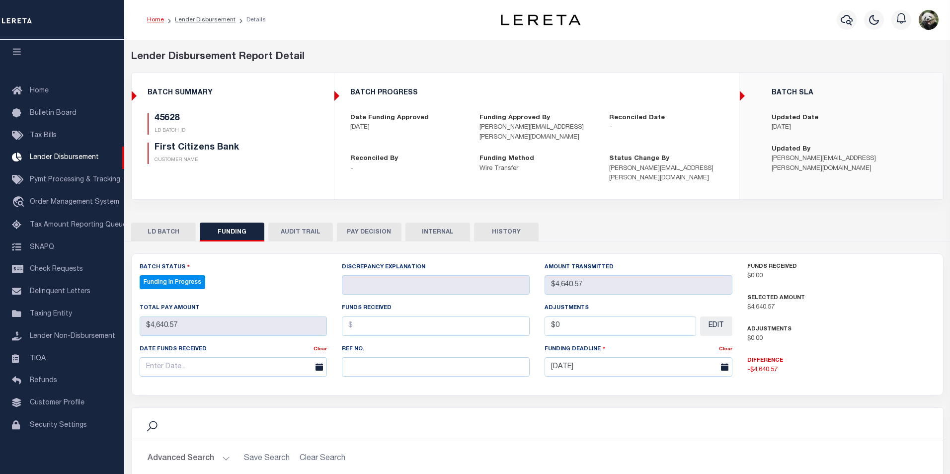
select select "100"
click at [374, 358] on input "text" at bounding box center [434, 366] width 186 height 19
paste input "20250814MMQFMP2700351508141733FT03"
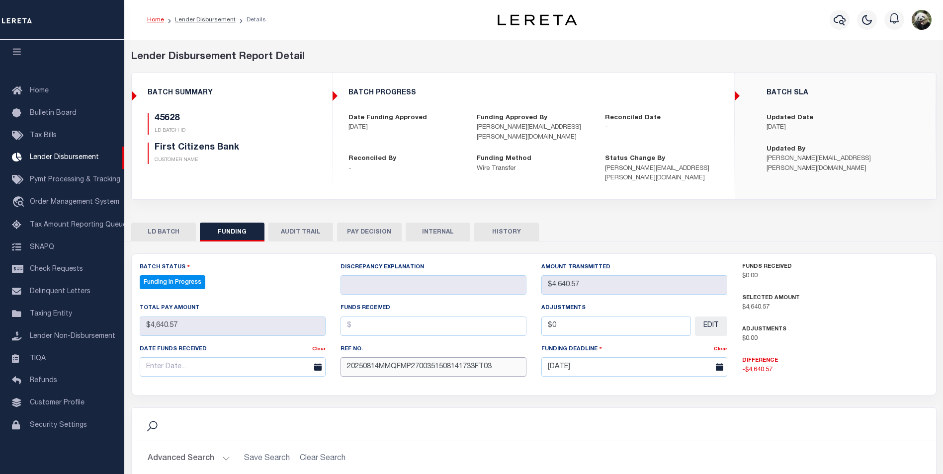
type input "20250814MMQFMP2700351508141733FT03"
click at [159, 362] on input "text" at bounding box center [233, 366] width 186 height 19
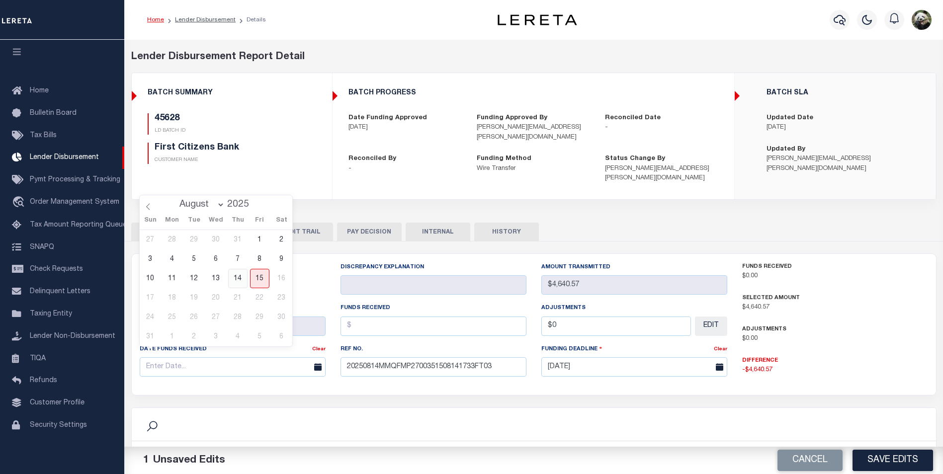
click at [237, 273] on span "14" at bounding box center [237, 278] width 19 height 19
type input "[DATE]"
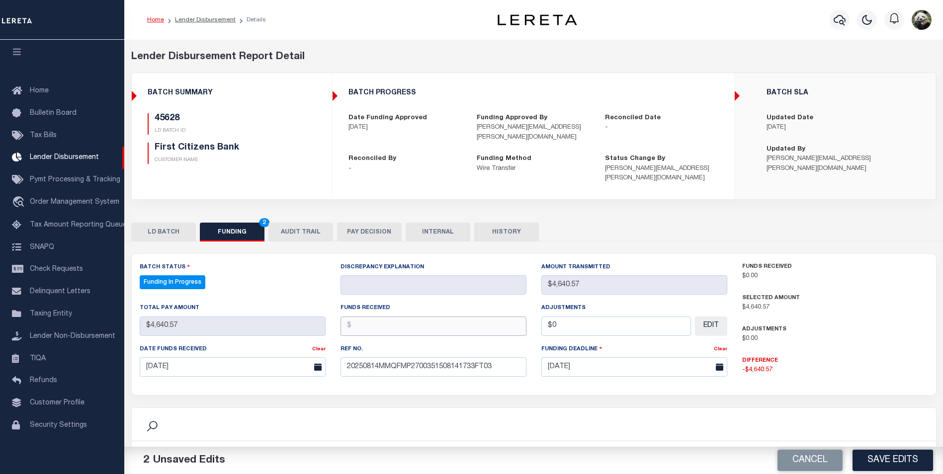
click at [396, 317] on input "text" at bounding box center [434, 326] width 186 height 19
click at [380, 324] on input "text" at bounding box center [434, 326] width 186 height 19
type input "$4,640.57"
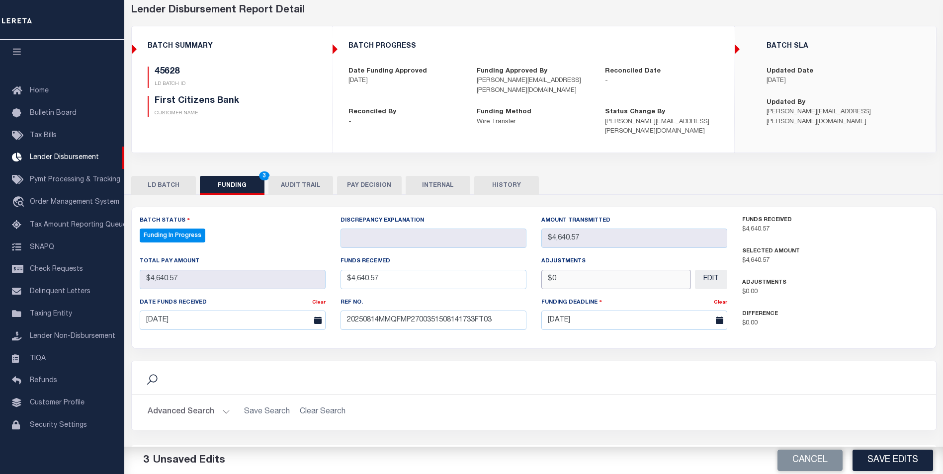
scroll to position [181, 0]
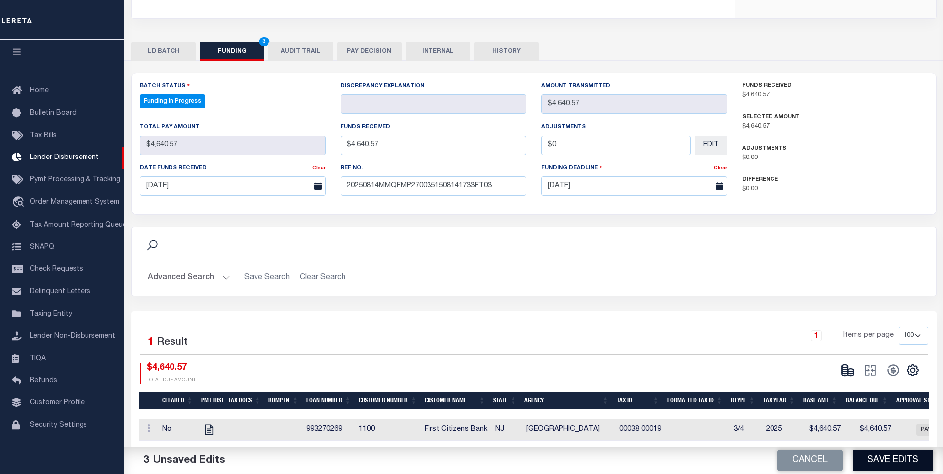
type input "$0.00"
click at [892, 468] on button "Save Edits" at bounding box center [893, 460] width 81 height 21
type input "$4,640.57"
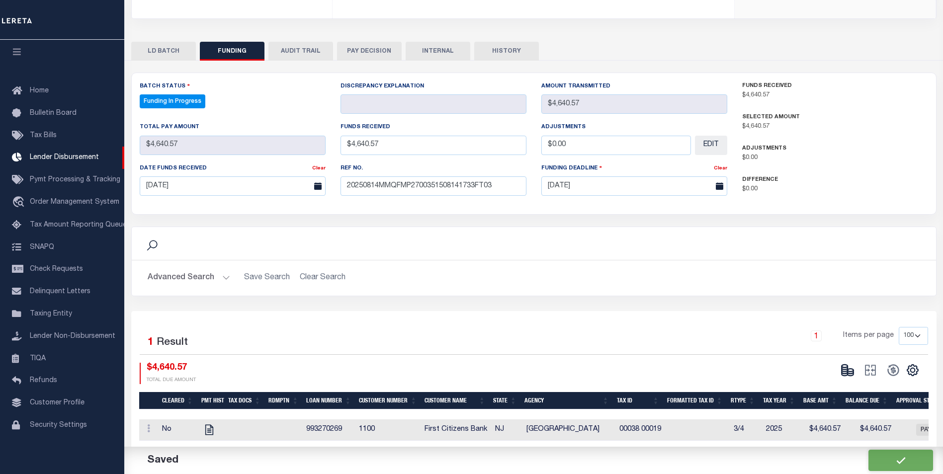
type input "$0"
select select "100"
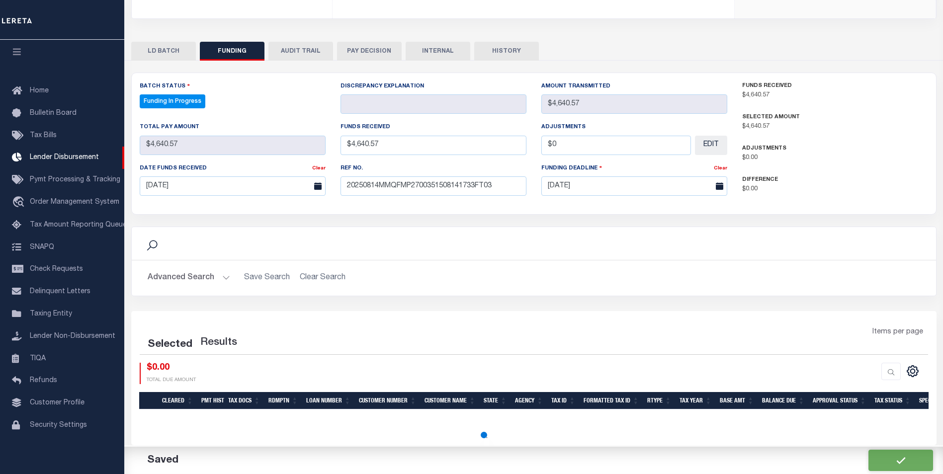
select select "100"
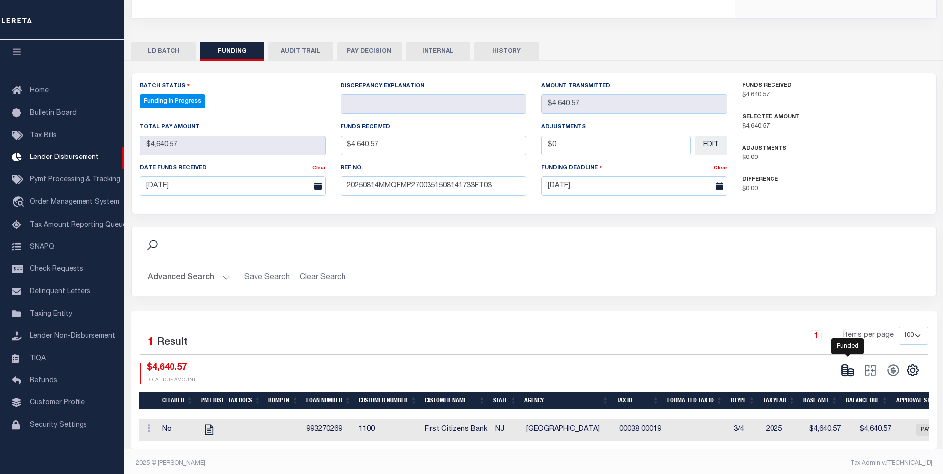
click at [847, 365] on icon at bounding box center [848, 370] width 14 height 14
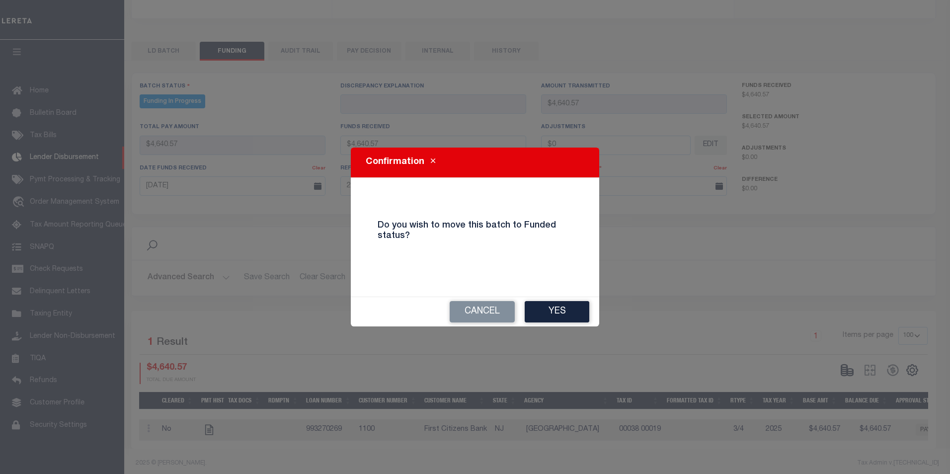
click at [573, 303] on button "Yes" at bounding box center [557, 311] width 65 height 21
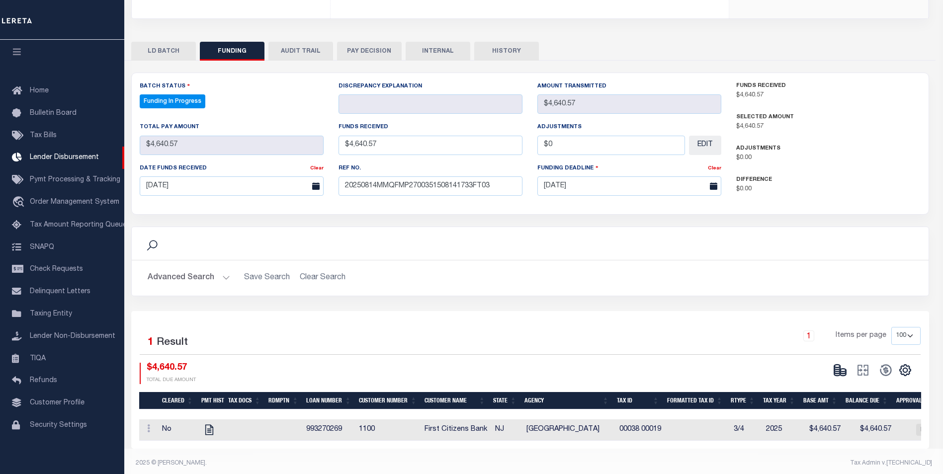
type input "$4,640.57"
type input "$0"
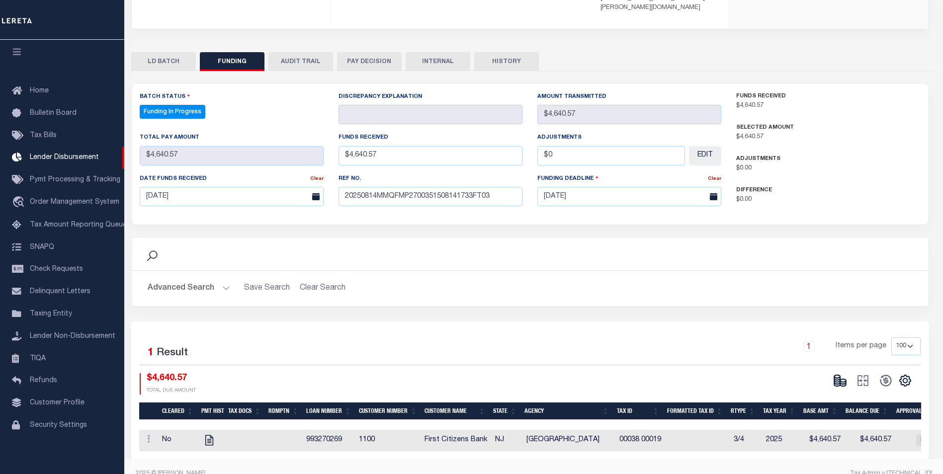
select select "100"
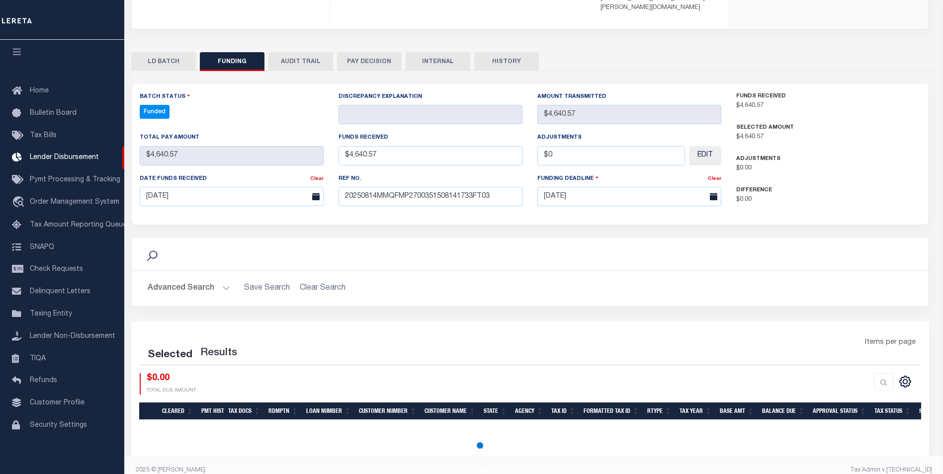
select select "100"
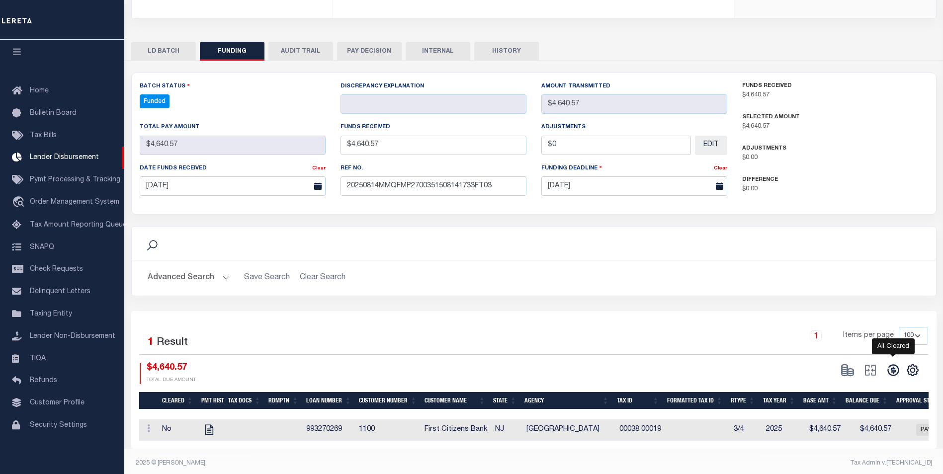
click at [900, 363] on icon at bounding box center [893, 370] width 14 height 14
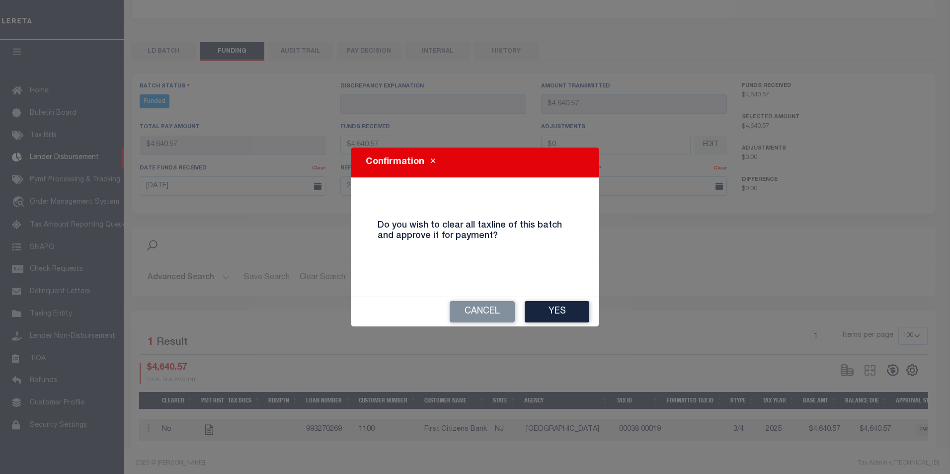
drag, startPoint x: 567, startPoint y: 317, endPoint x: 621, endPoint y: 316, distance: 53.7
click at [567, 317] on button "Yes" at bounding box center [557, 311] width 65 height 21
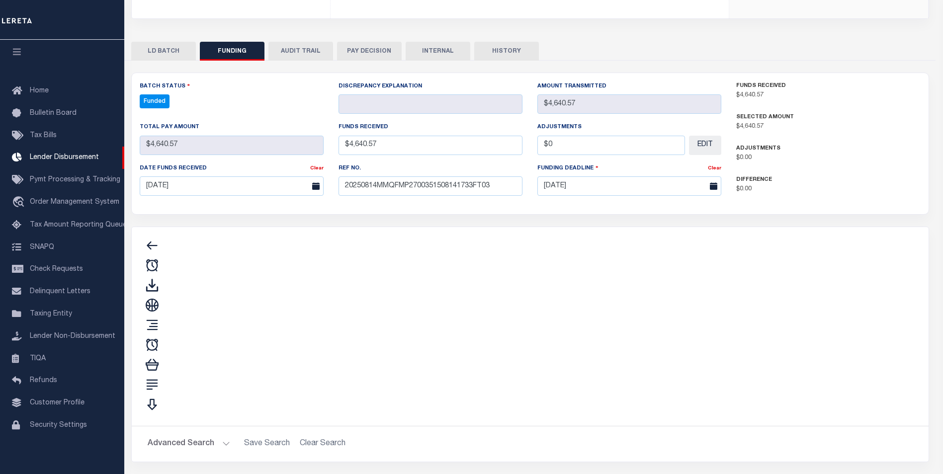
type input "$4,640.57"
type input "$0"
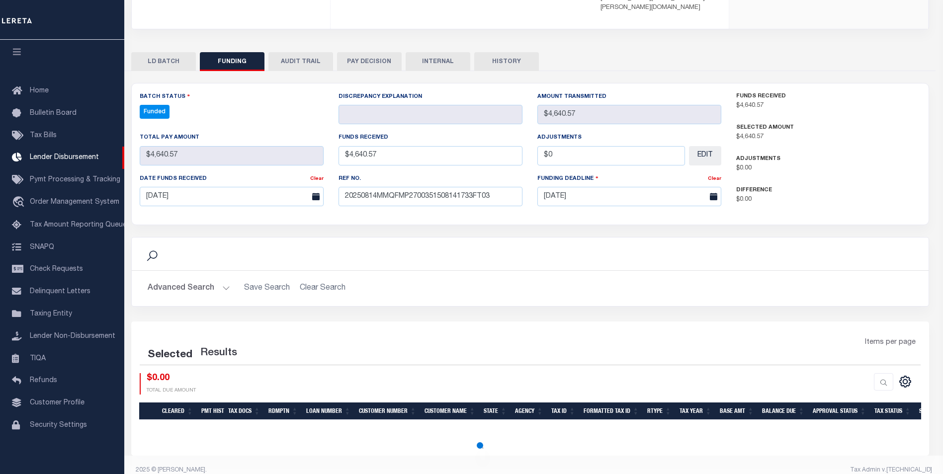
select select "100"
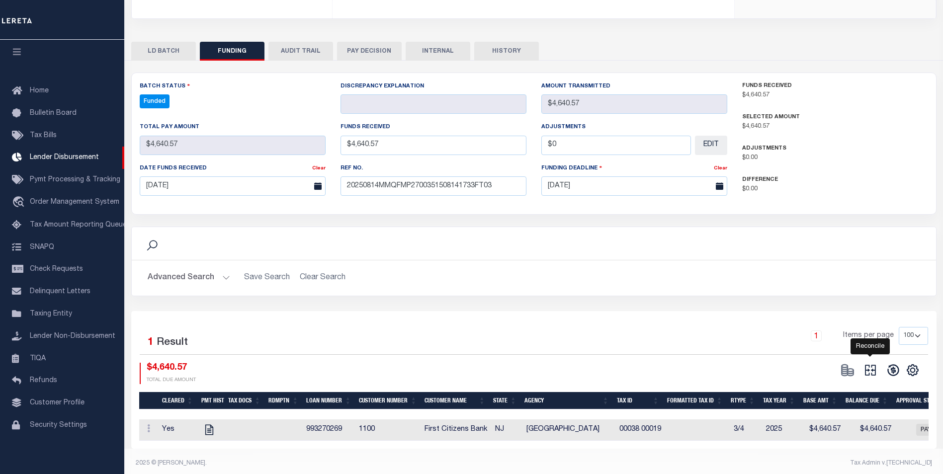
click at [876, 363] on icon at bounding box center [870, 370] width 14 height 14
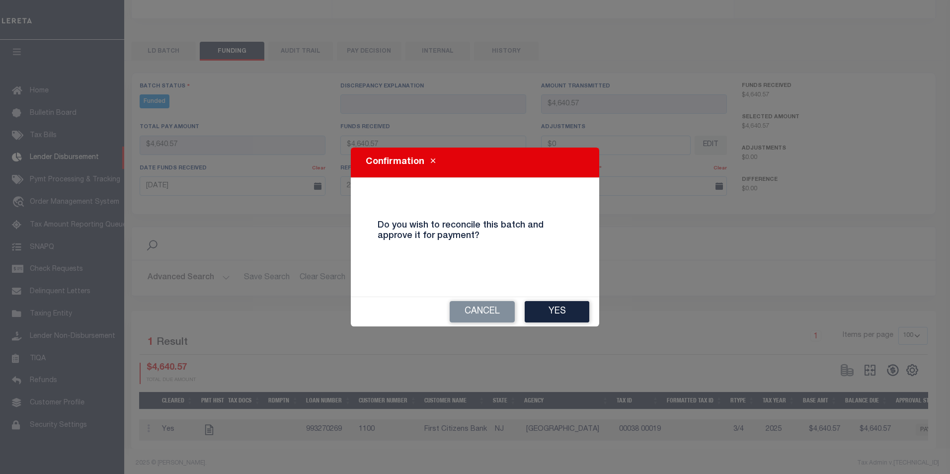
click at [580, 305] on button "Yes" at bounding box center [557, 311] width 65 height 21
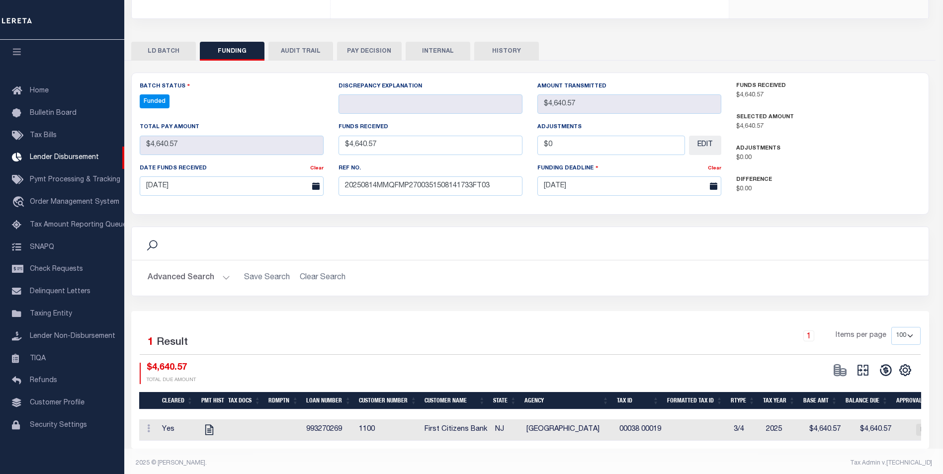
type input "$4,640.57"
type input "$0"
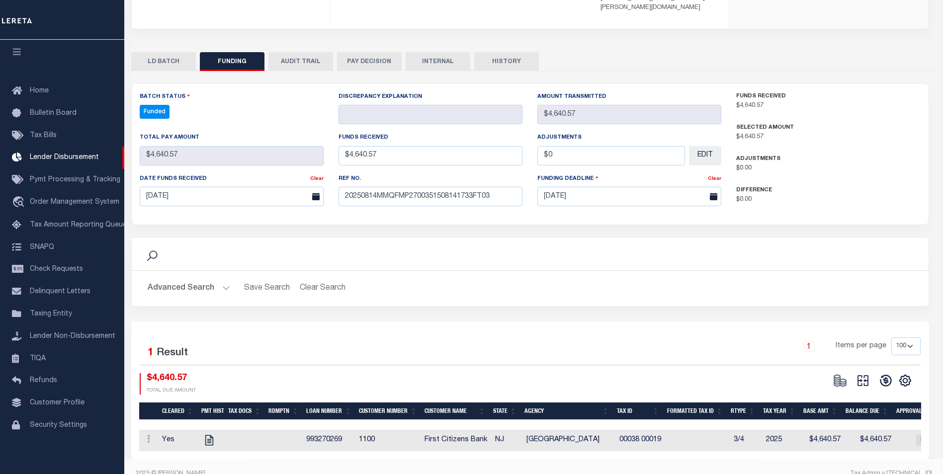
select select "100"
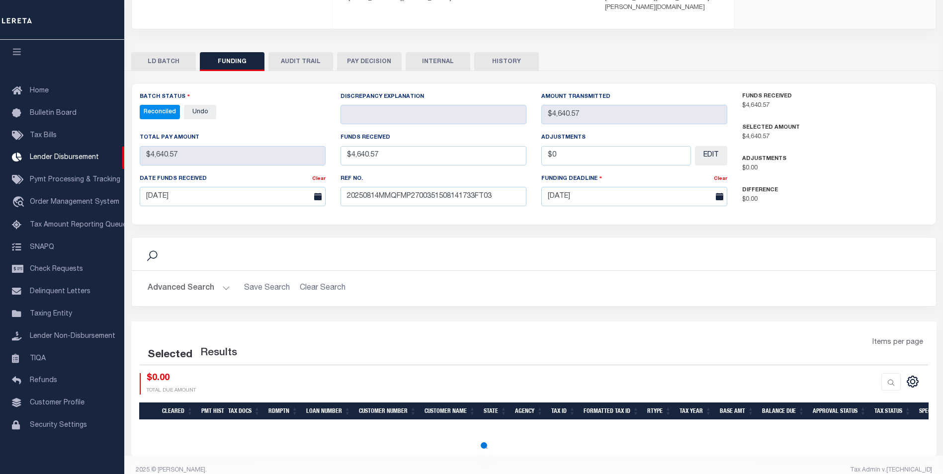
select select "100"
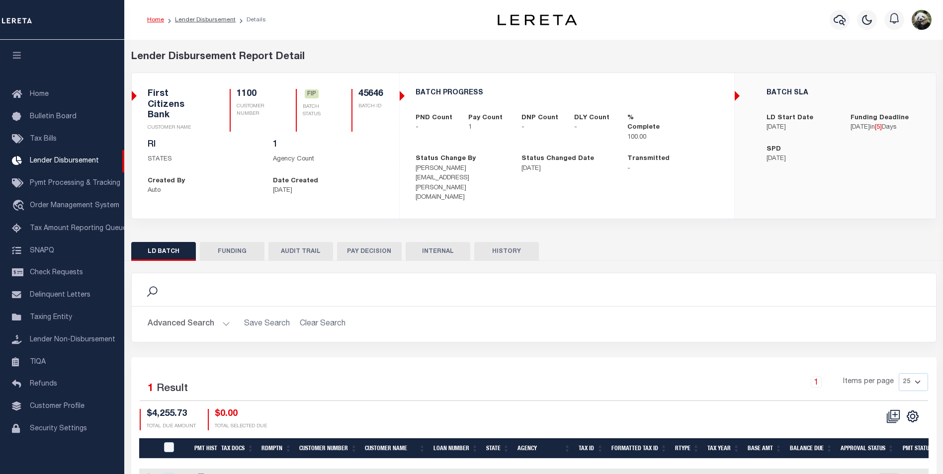
scroll to position [10, 0]
click at [222, 242] on button "FUNDING" at bounding box center [232, 251] width 65 height 19
type input "$4,255.73"
type input "$0"
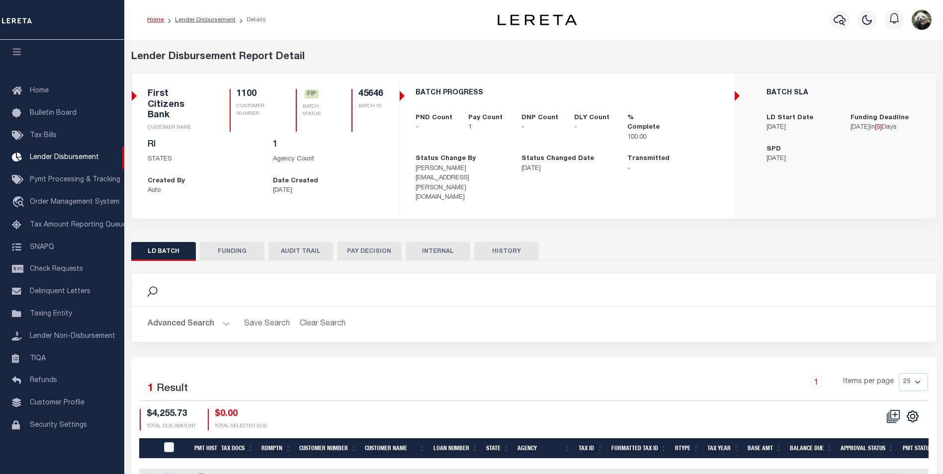
type input "[DATE]"
select select "100"
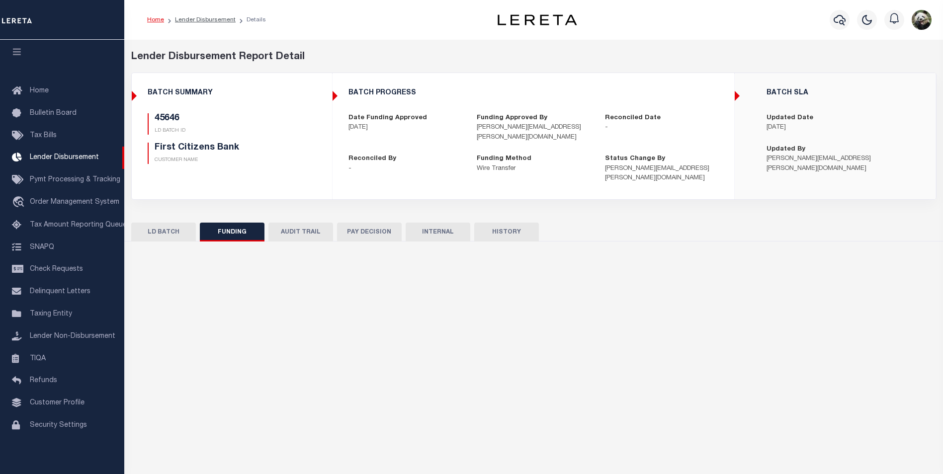
select select "100"
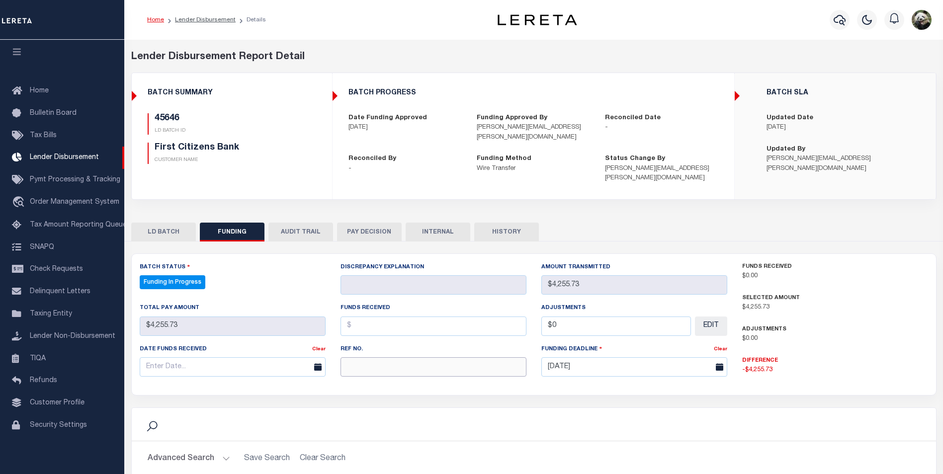
paste input "20250814MMQFMP2700351708141733FT03"
type input "20250814MMQFMP2700351708141733FT03"
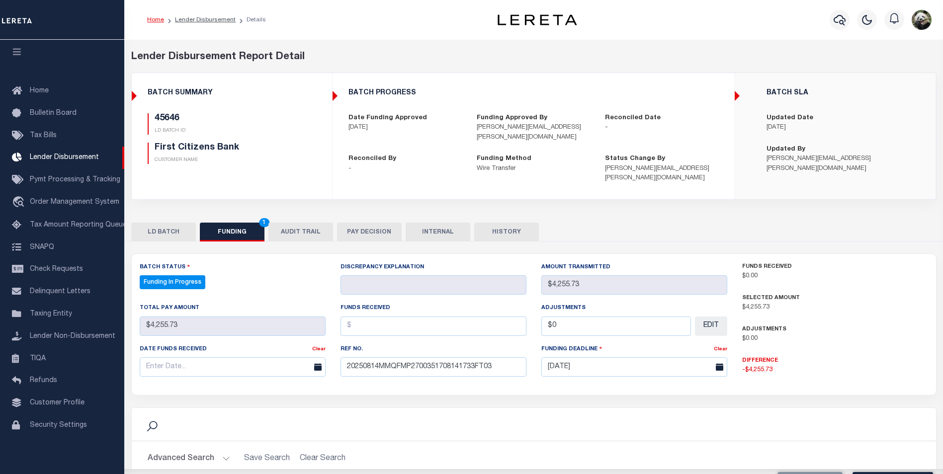
drag, startPoint x: 196, startPoint y: 370, endPoint x: 193, endPoint y: 361, distance: 9.4
click at [194, 363] on div "Date funds received Clear" at bounding box center [232, 364] width 201 height 41
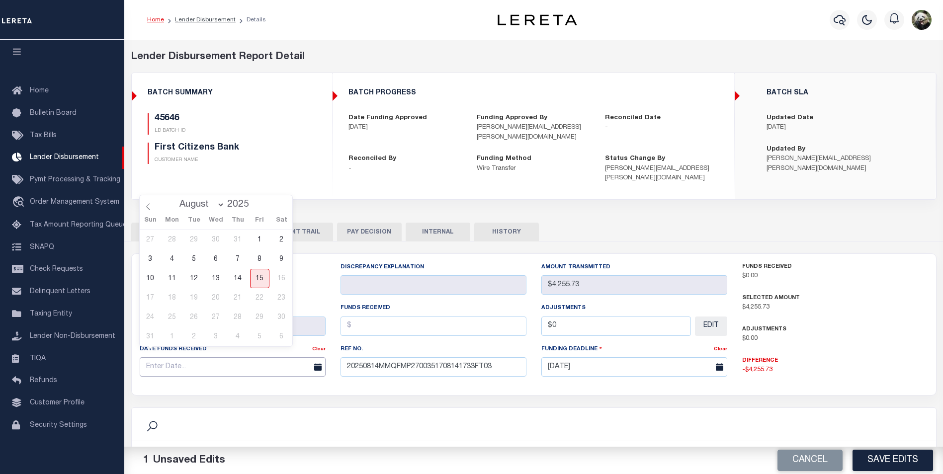
click at [188, 358] on input "text" at bounding box center [233, 366] width 186 height 19
click at [238, 284] on span "14" at bounding box center [237, 278] width 19 height 19
type input "[DATE]"
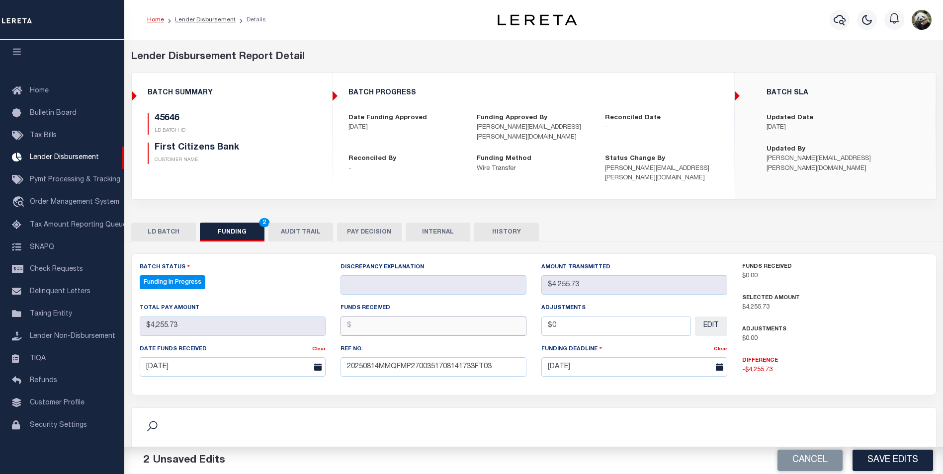
click at [388, 317] on input "text" at bounding box center [434, 326] width 186 height 19
type input "$4,255.73"
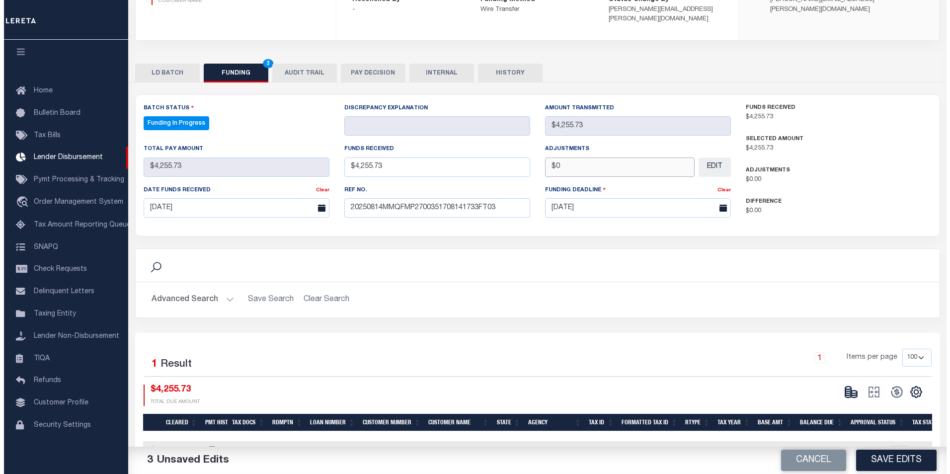
scroll to position [181, 0]
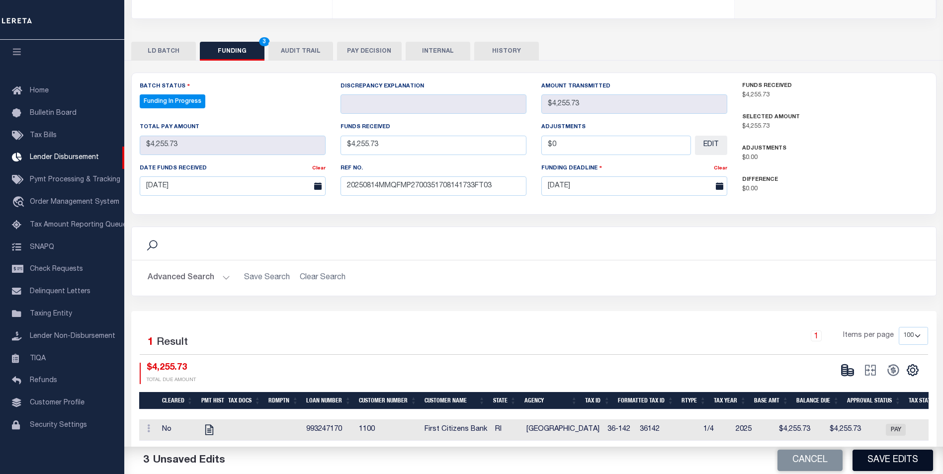
type input "$0.00"
click at [899, 459] on button "Save Edits" at bounding box center [893, 460] width 81 height 21
type input "$4,255.73"
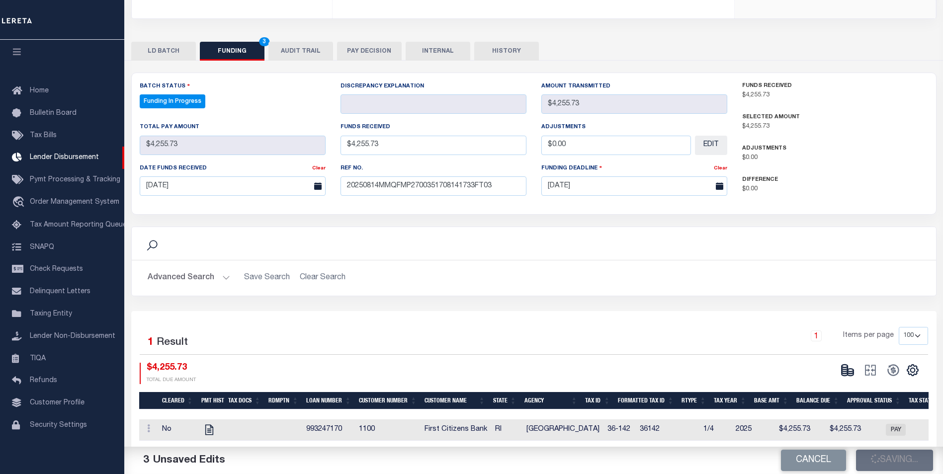
type input "$0"
select select "100"
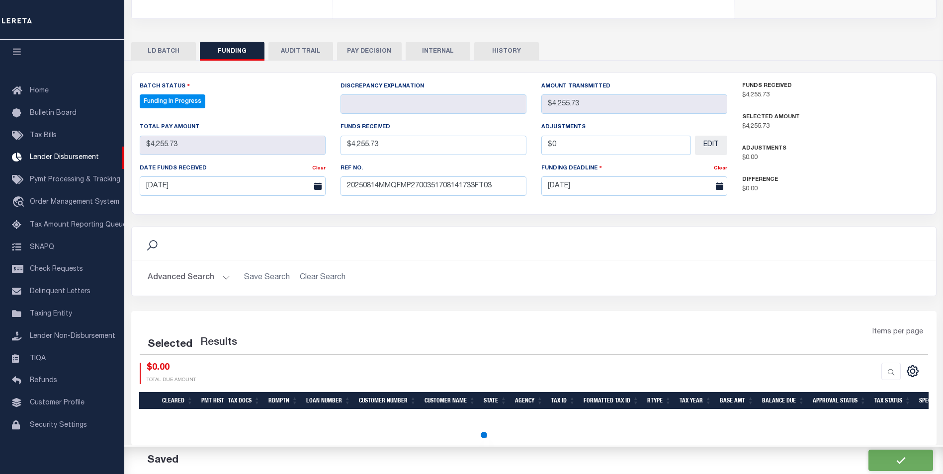
select select "100"
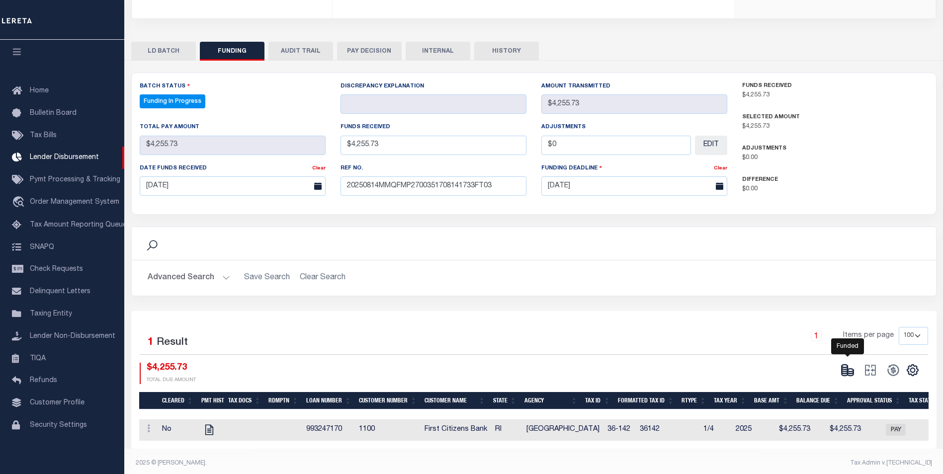
click at [843, 370] on icon at bounding box center [845, 371] width 6 height 3
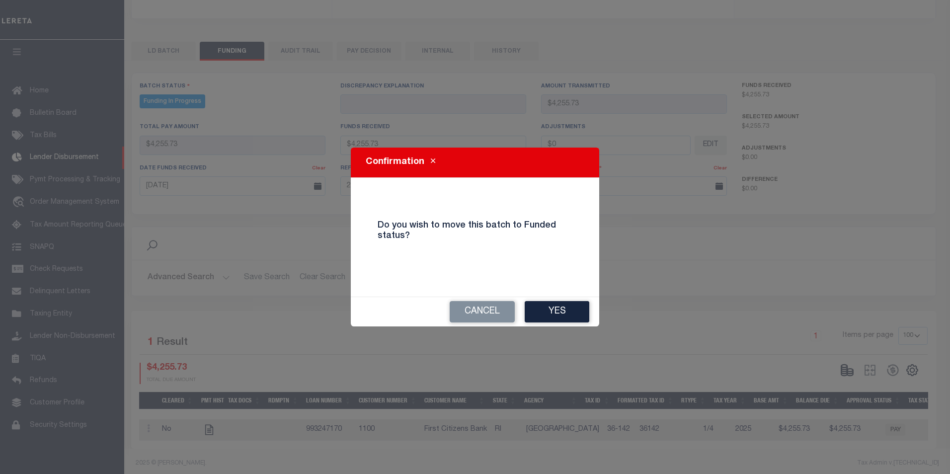
drag, startPoint x: 557, startPoint y: 310, endPoint x: 567, endPoint y: 308, distance: 10.2
click at [559, 310] on button "Yes" at bounding box center [557, 311] width 65 height 21
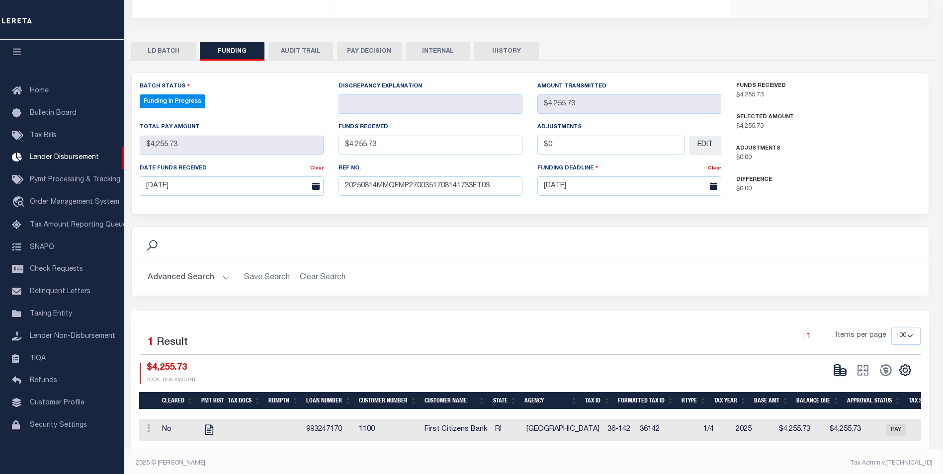
type input "$4,255.73"
type input "$0"
select select "100"
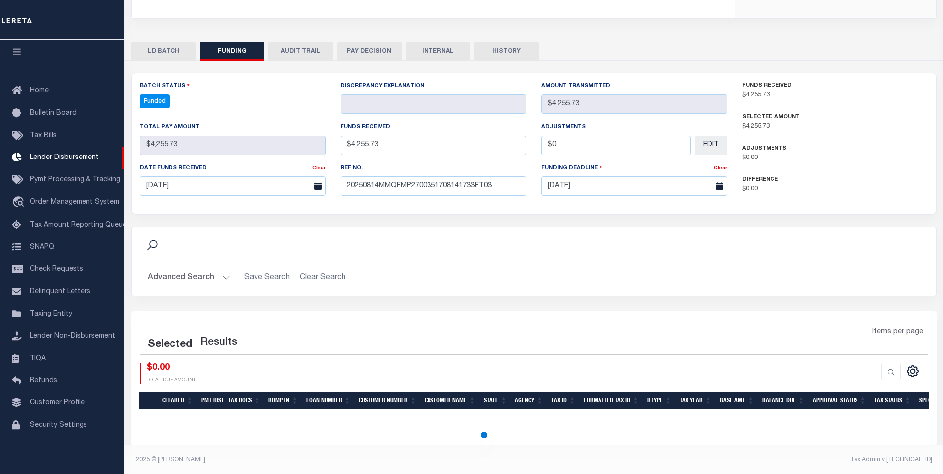
select select "100"
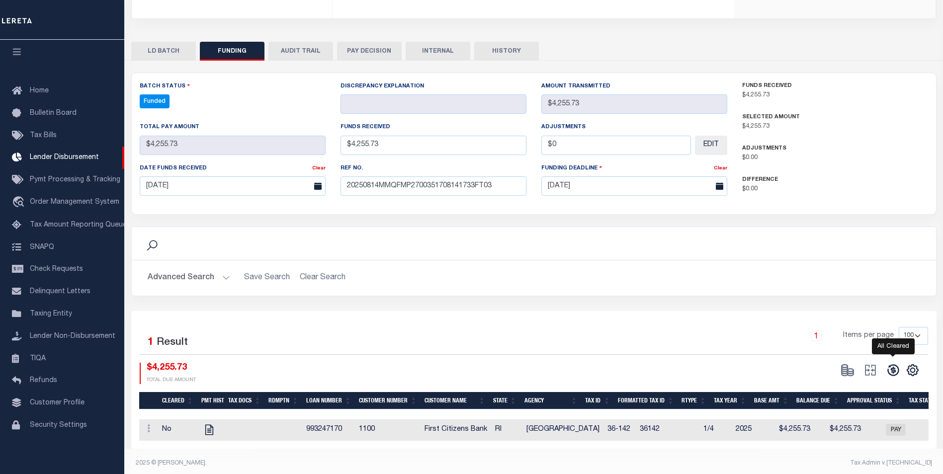
click at [892, 363] on icon at bounding box center [893, 370] width 14 height 14
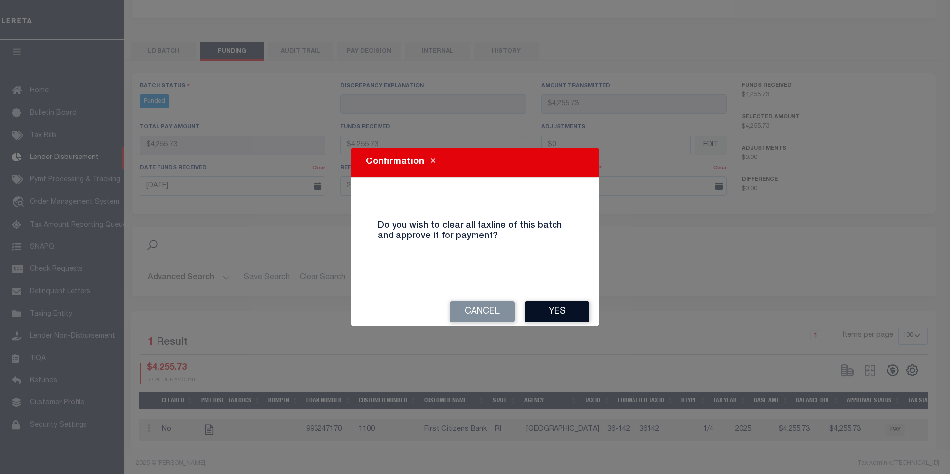
click at [551, 318] on button "Yes" at bounding box center [557, 311] width 65 height 21
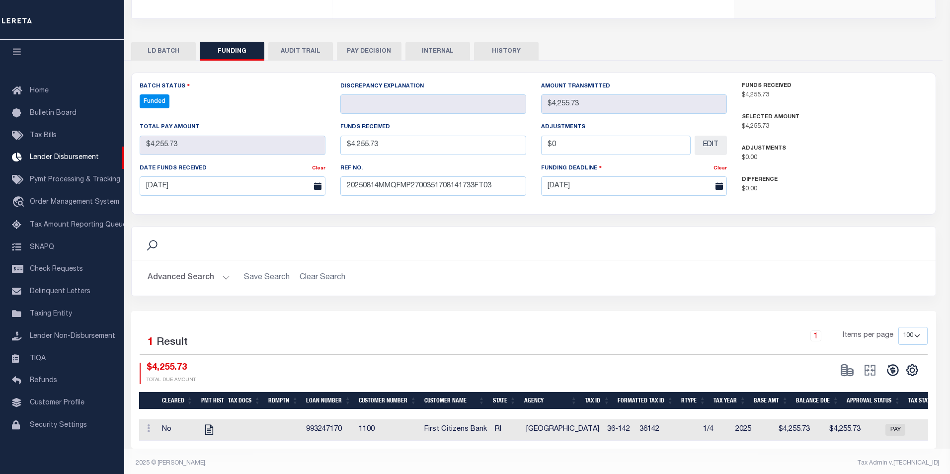
type input "$4,255.73"
type input "$0"
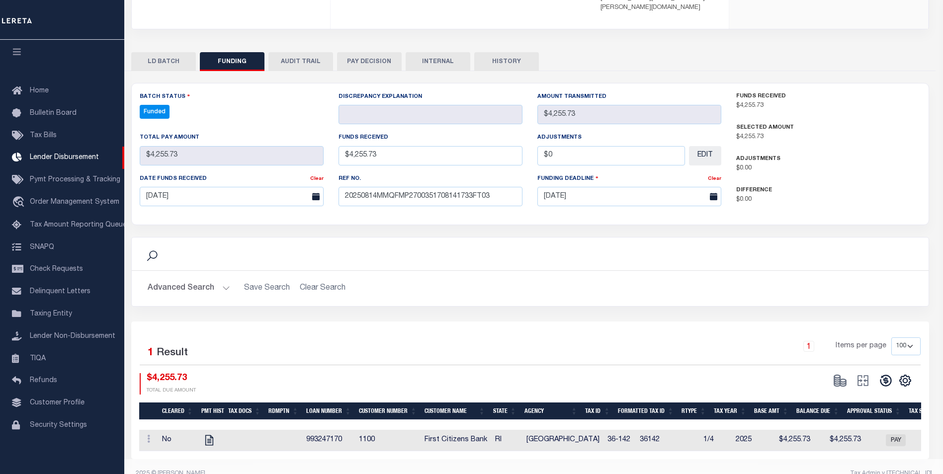
select select "100"
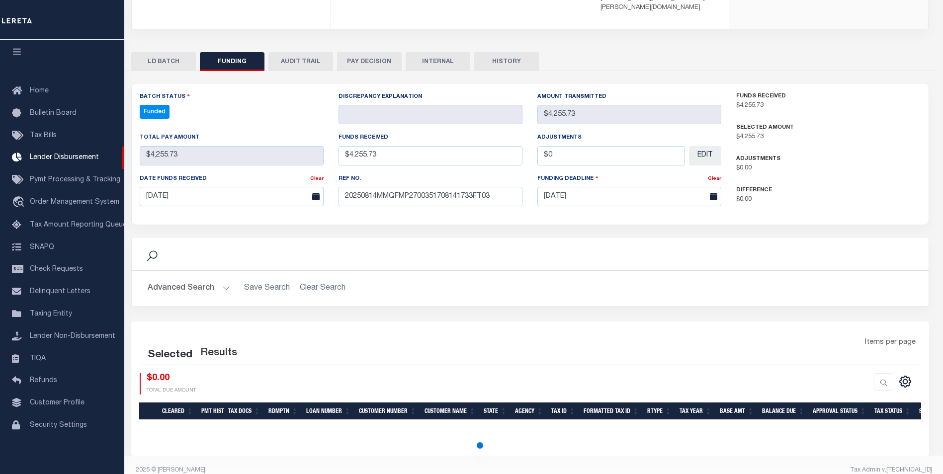
select select "100"
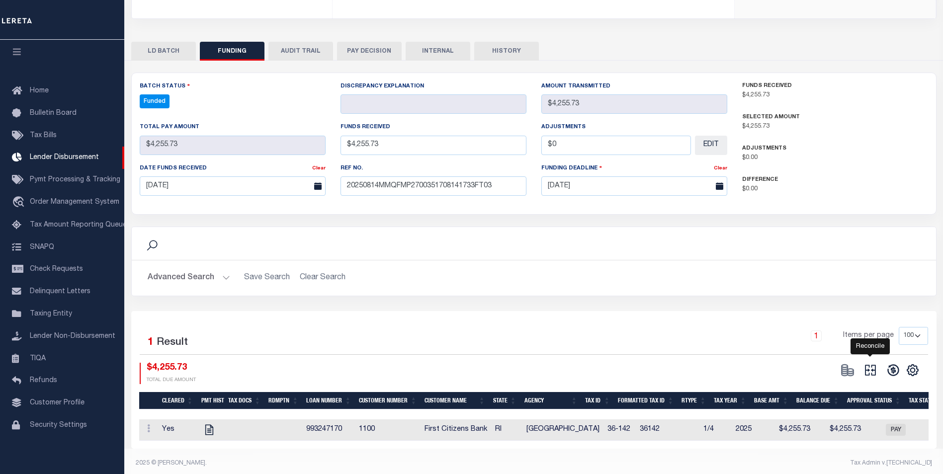
click at [866, 363] on icon at bounding box center [870, 370] width 14 height 14
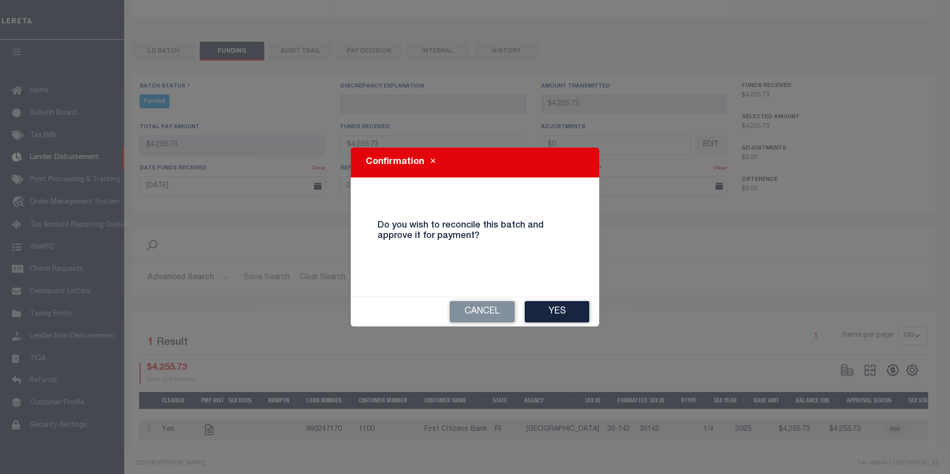
click at [580, 313] on button "Yes" at bounding box center [557, 311] width 65 height 21
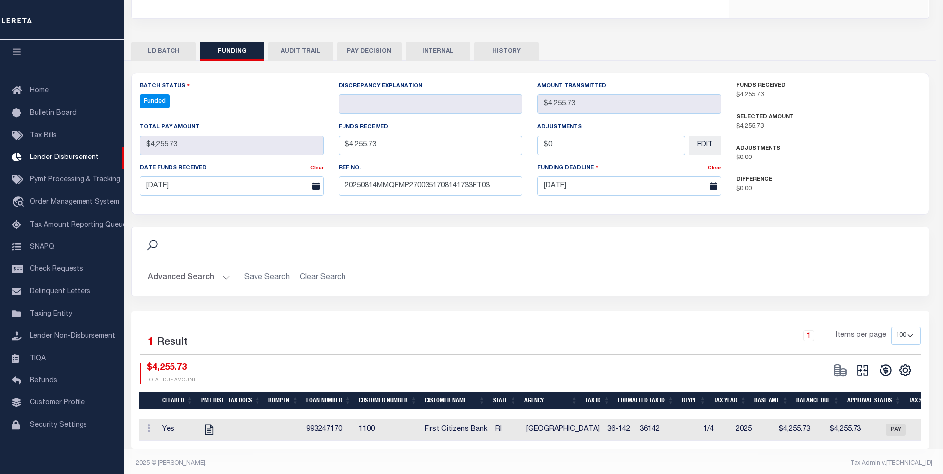
type input "$4,255.73"
type input "$0"
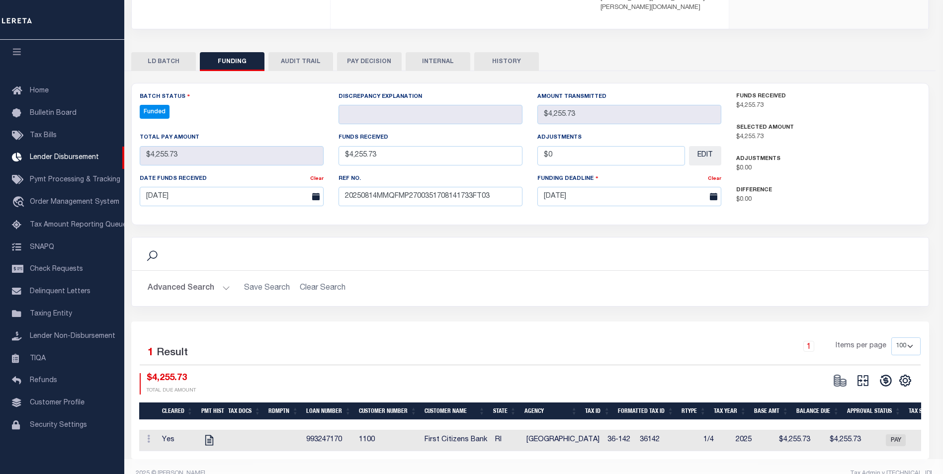
select select "100"
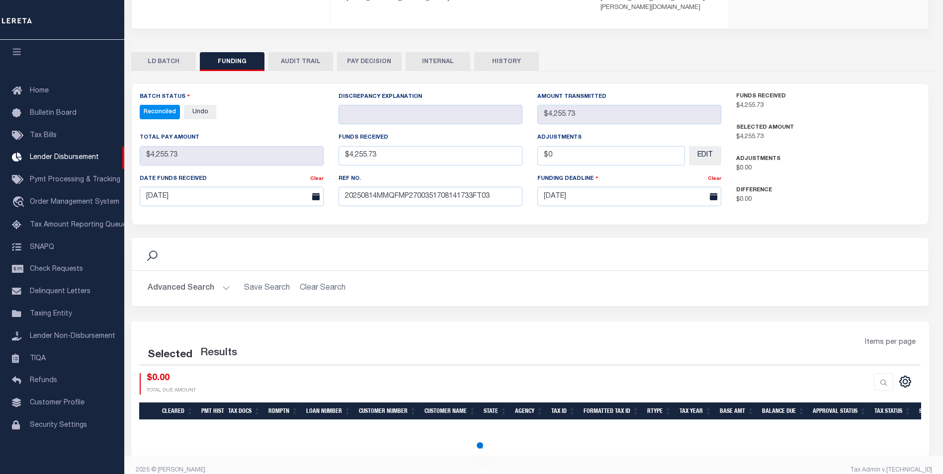
select select "100"
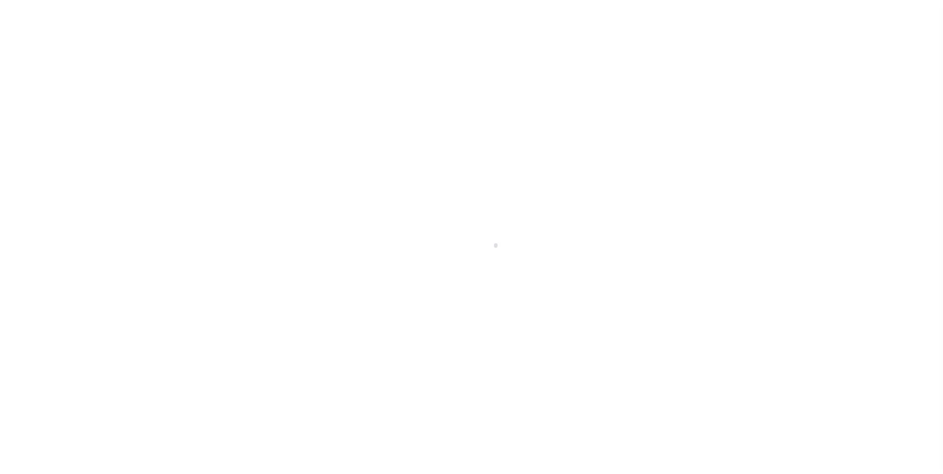
scroll to position [10, 0]
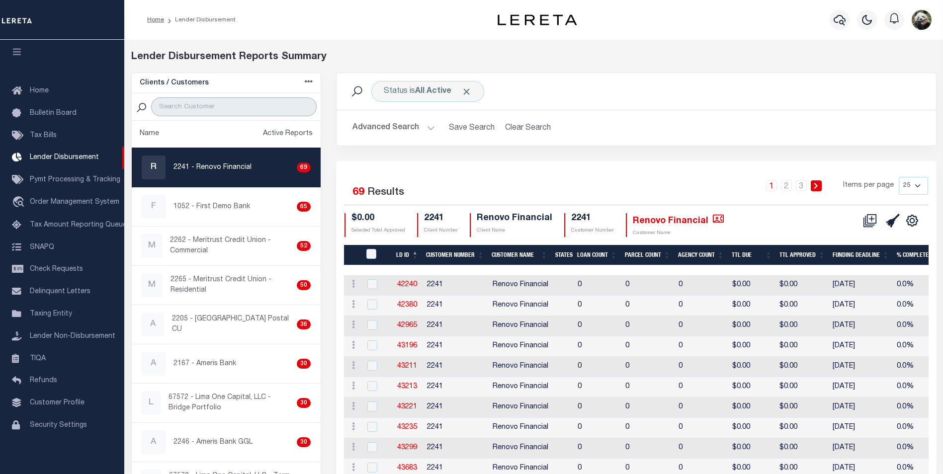
click at [225, 113] on input "search" at bounding box center [234, 106] width 166 height 19
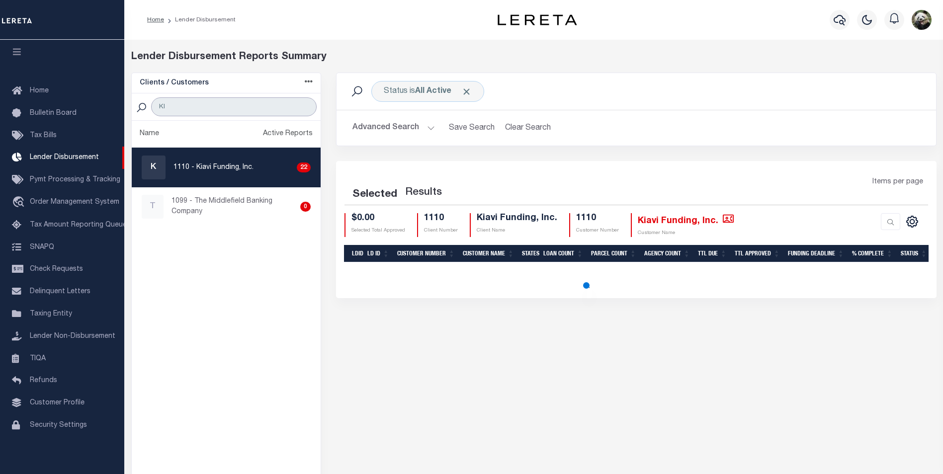
type input "KI"
click at [233, 162] on div "K 1110 - Kiavi Funding, Inc. 22" at bounding box center [227, 168] width 170 height 24
checkbox input "true"
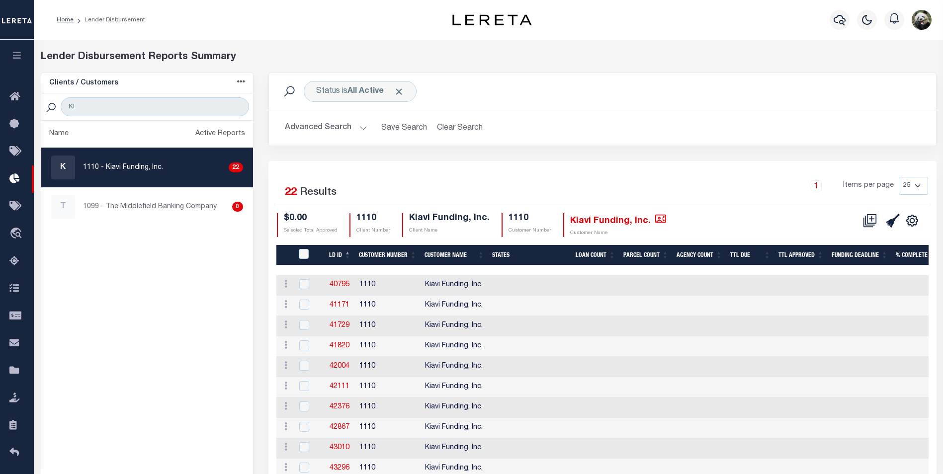
click at [920, 181] on select "25 50 100 200" at bounding box center [913, 186] width 29 height 18
select select "200"
click at [899, 177] on select "25 50 100 200" at bounding box center [913, 186] width 29 height 18
click at [171, 110] on input "KI" at bounding box center [155, 106] width 188 height 19
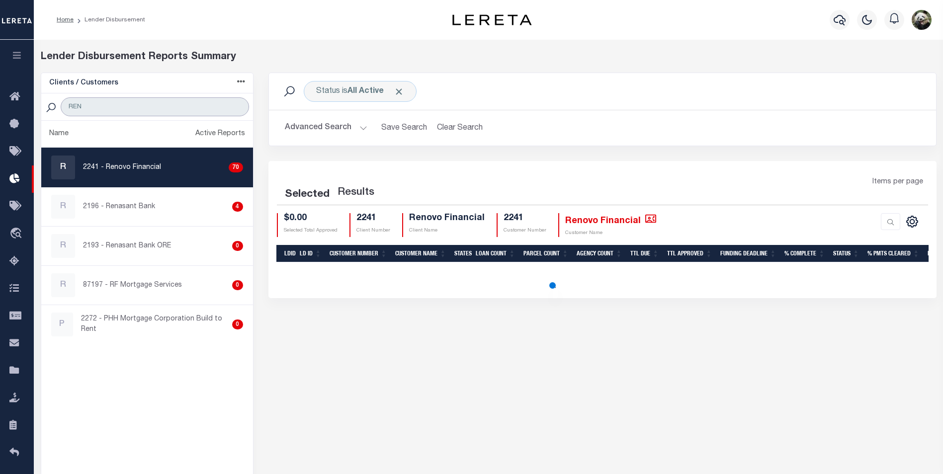
type input "REN"
click at [184, 154] on link "R 2241 - Renovo Financial 70" at bounding box center [147, 167] width 212 height 39
checkbox input "true"
select select "200"
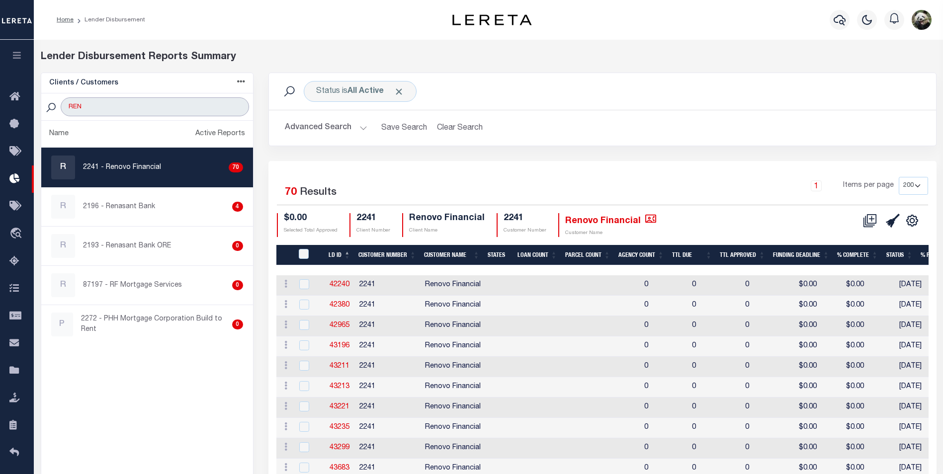
click at [153, 100] on input "REN" at bounding box center [155, 106] width 188 height 19
click at [151, 102] on input "REN" at bounding box center [155, 106] width 188 height 19
click at [151, 103] on input "REN" at bounding box center [155, 106] width 188 height 19
type input "[US_STATE]"
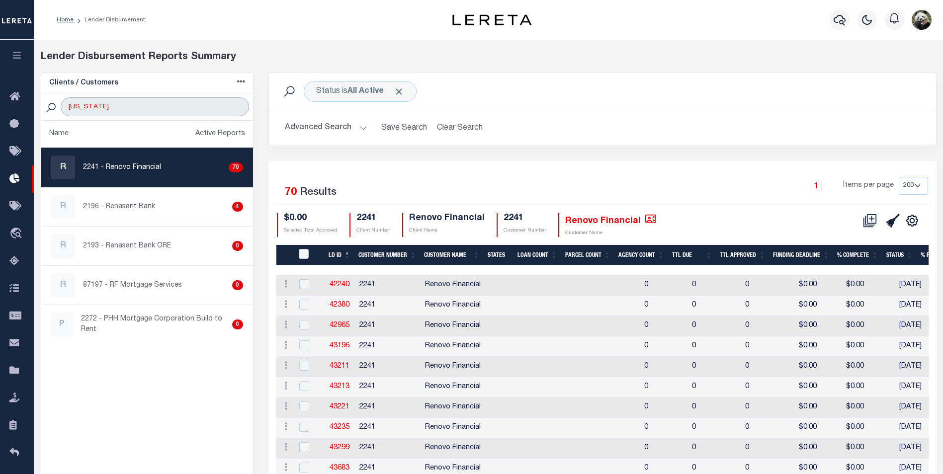
select select "200"
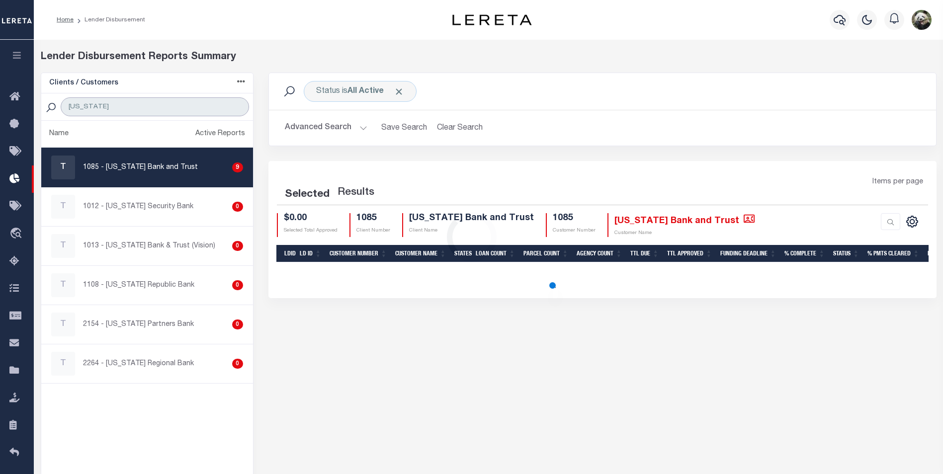
select select "200"
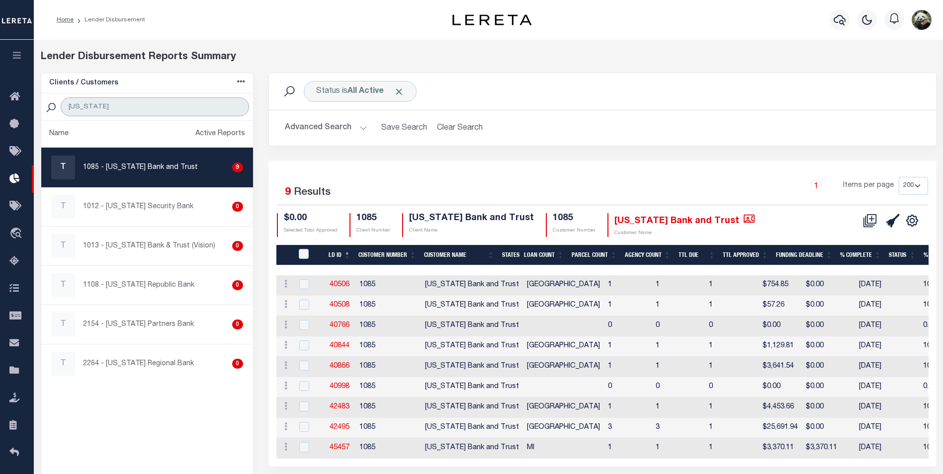
type input "[US_STATE]"
click at [160, 169] on p "1085 - [US_STATE] Bank and Trust" at bounding box center [140, 168] width 115 height 10
checkbox input "true"
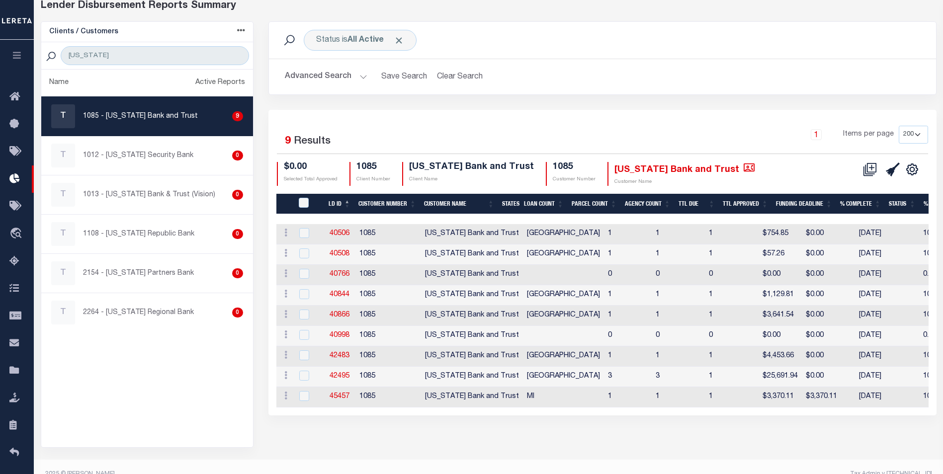
scroll to position [67, 0]
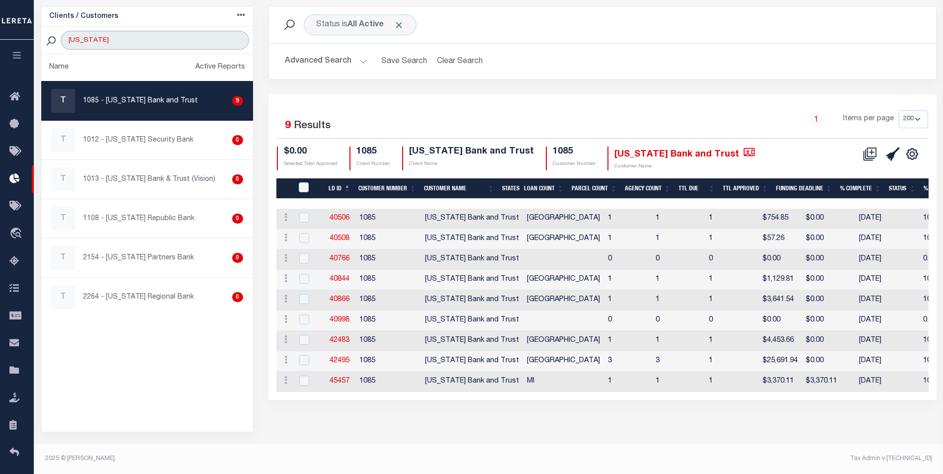
click at [154, 43] on input "[US_STATE]" at bounding box center [155, 40] width 188 height 19
type input "WEST"
select select "200"
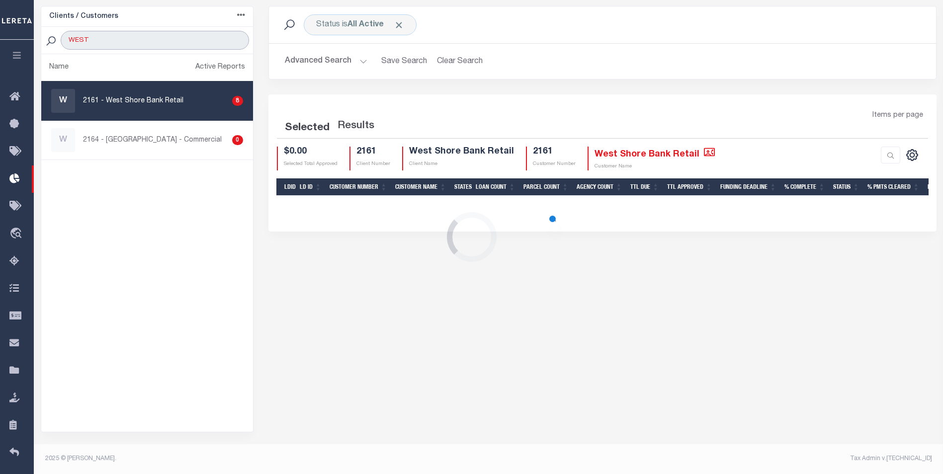
select select "200"
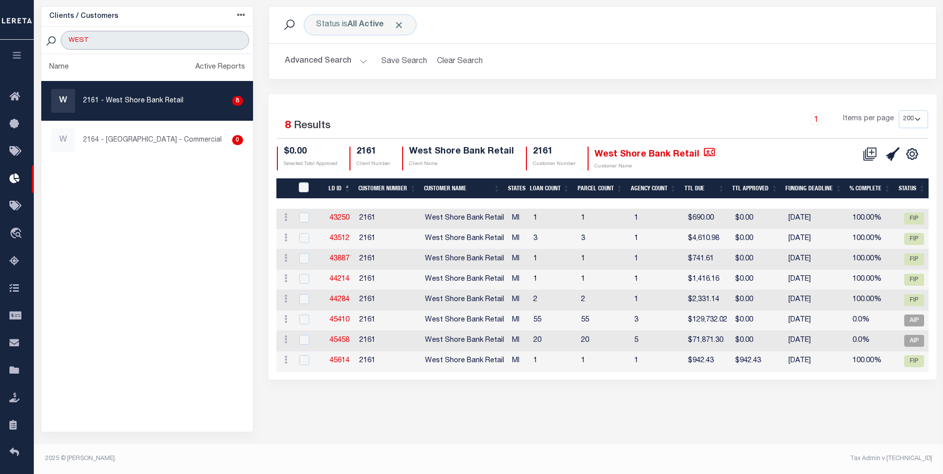
type input "WEST SH"
click at [340, 361] on link "45614" at bounding box center [340, 360] width 20 height 7
checkbox input "true"
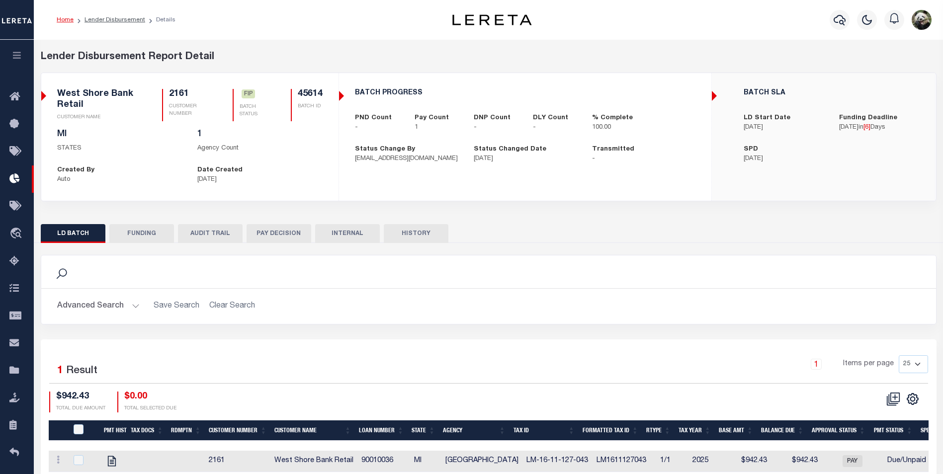
click at [140, 234] on button "FUNDING" at bounding box center [141, 233] width 65 height 19
type input "$942.43"
type input "$0"
type input "[DATE]"
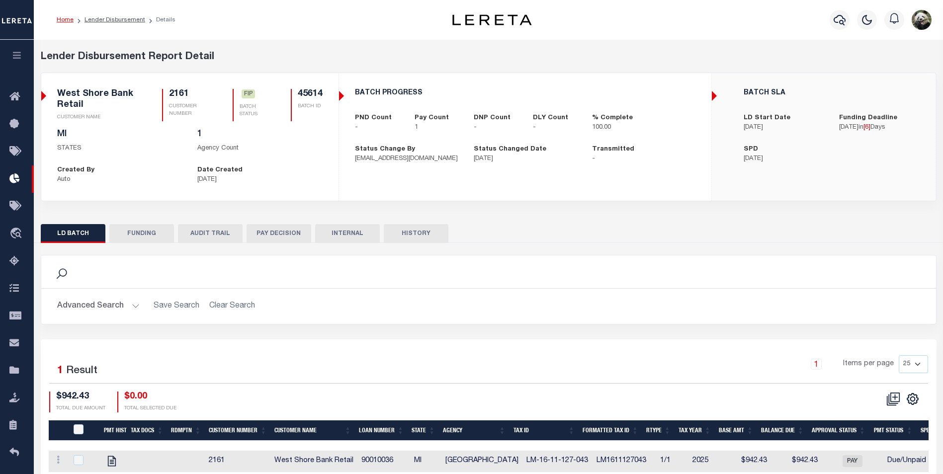
select select "100"
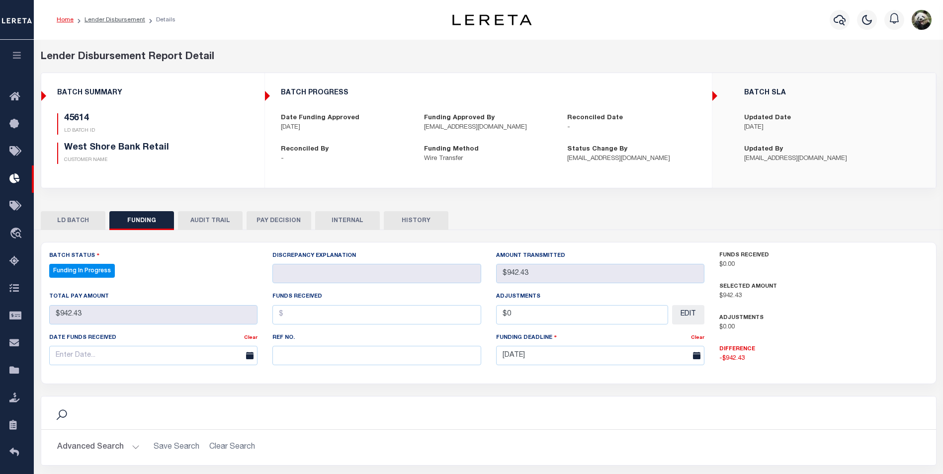
select select "100"
click at [297, 358] on input "text" at bounding box center [376, 355] width 209 height 19
paste input "20250814MMQFMP2700180708141015FT03"
type input "20250814MMQFMP2700180708141015FT03"
click at [95, 353] on input "text" at bounding box center [153, 355] width 209 height 19
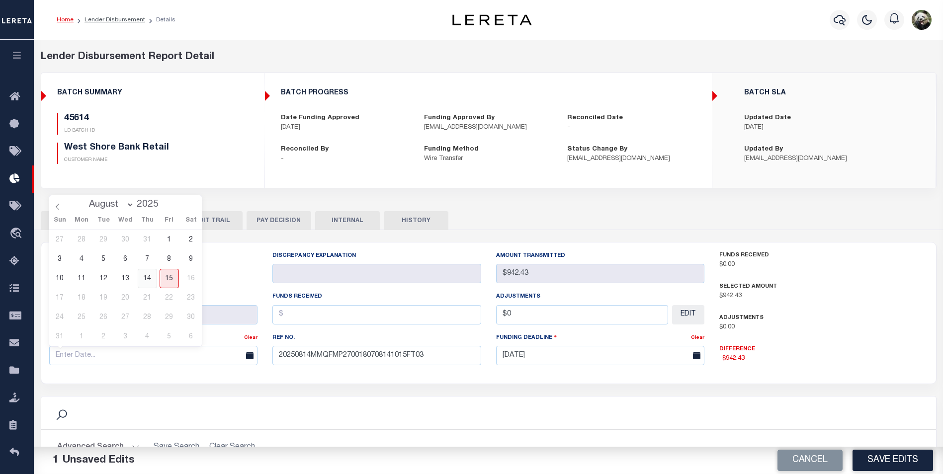
click at [147, 280] on span "14" at bounding box center [147, 278] width 19 height 19
type input "[DATE]"
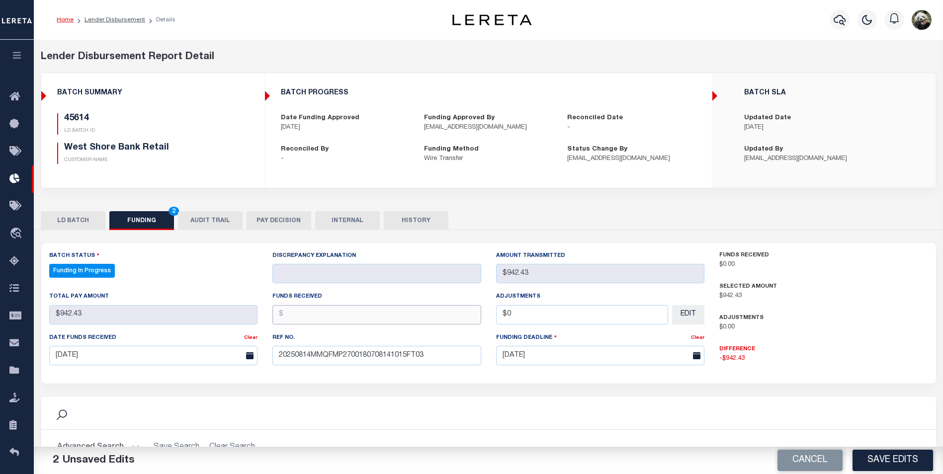
click at [379, 308] on input "text" at bounding box center [376, 314] width 209 height 19
type input "$942.43"
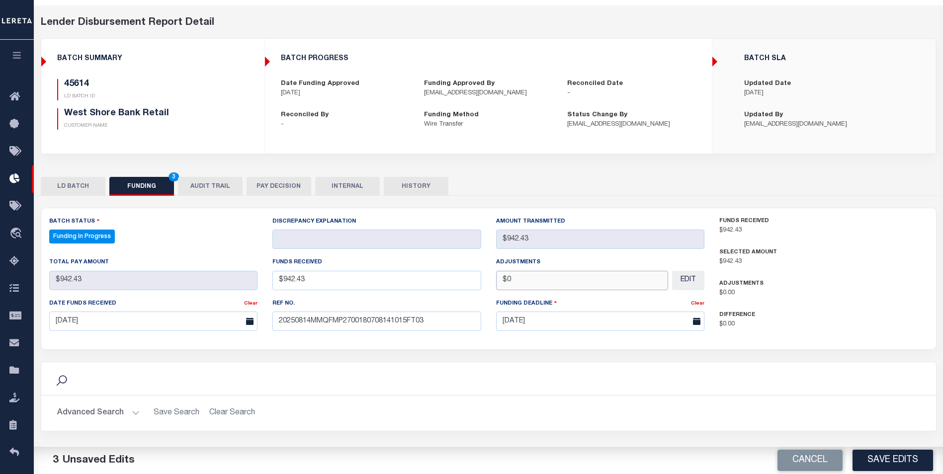
scroll to position [99, 0]
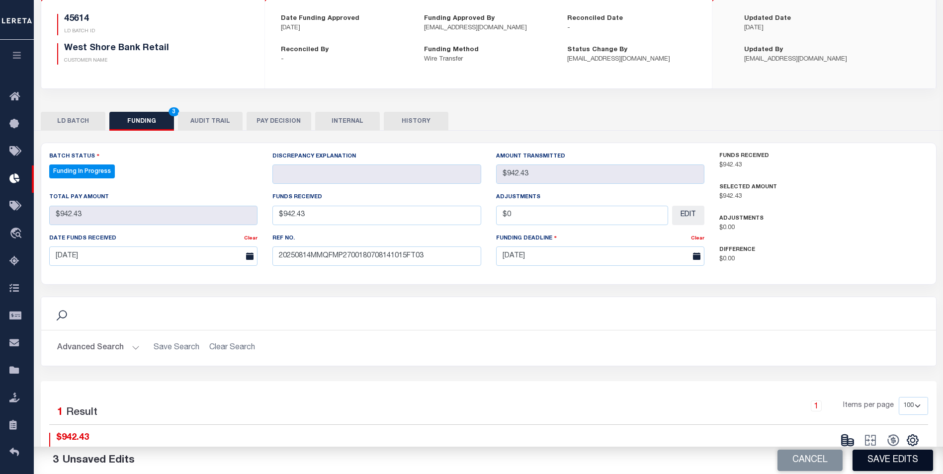
type input "$0.00"
click at [903, 461] on button "Save Edits" at bounding box center [893, 460] width 81 height 21
select select "100"
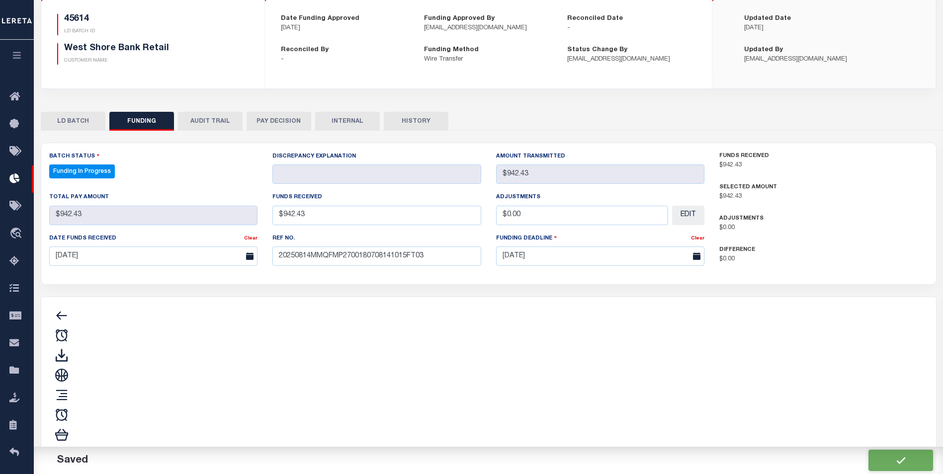
type input "$942.43"
type input "$0"
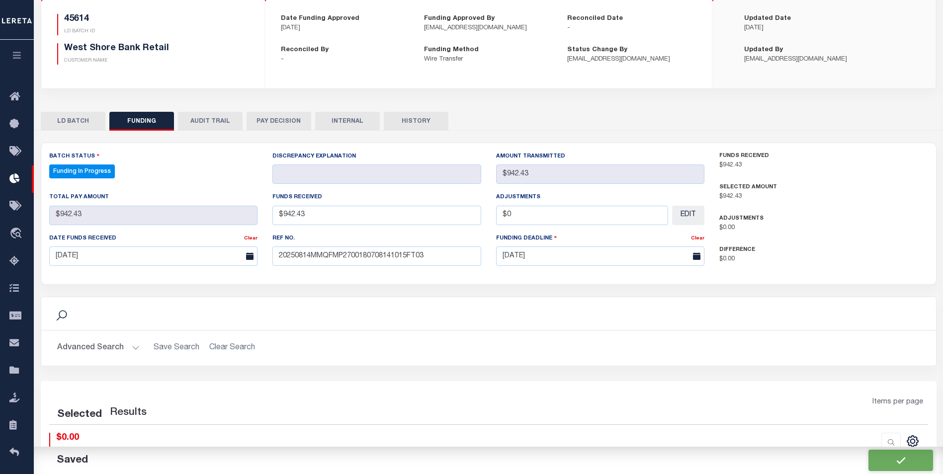
select select "100"
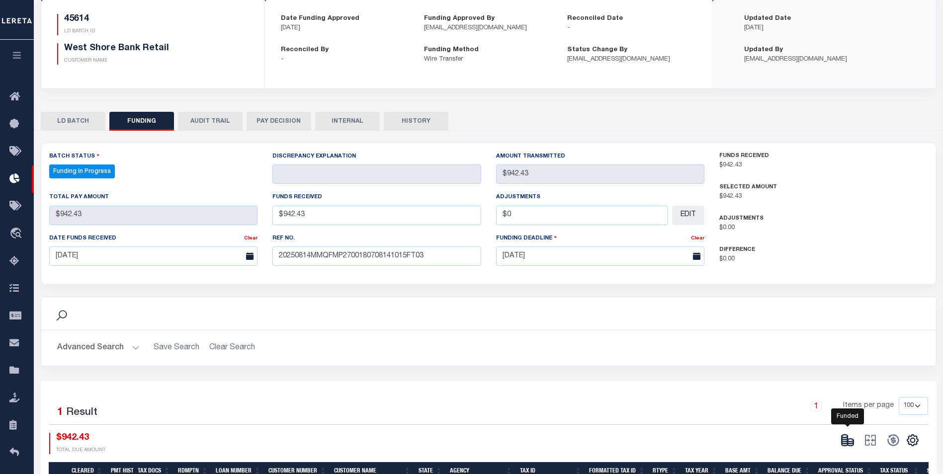
click at [851, 442] on icon at bounding box center [848, 440] width 14 height 14
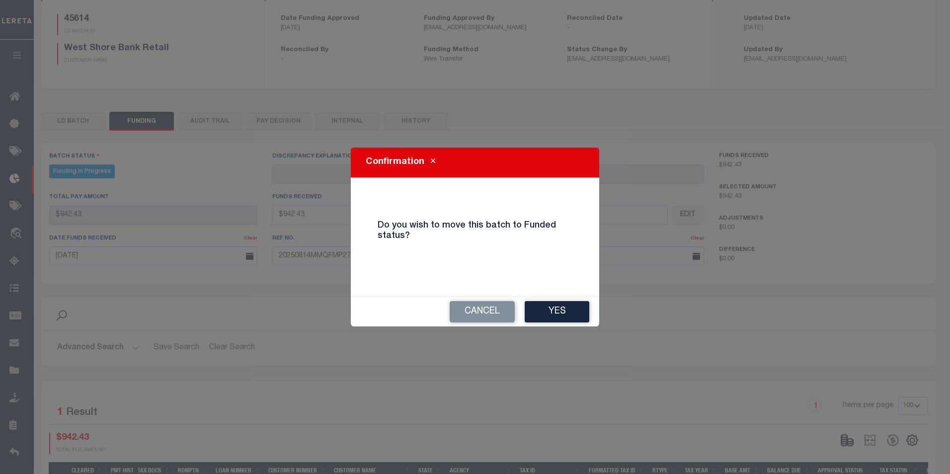
click at [569, 307] on button "Yes" at bounding box center [557, 311] width 65 height 21
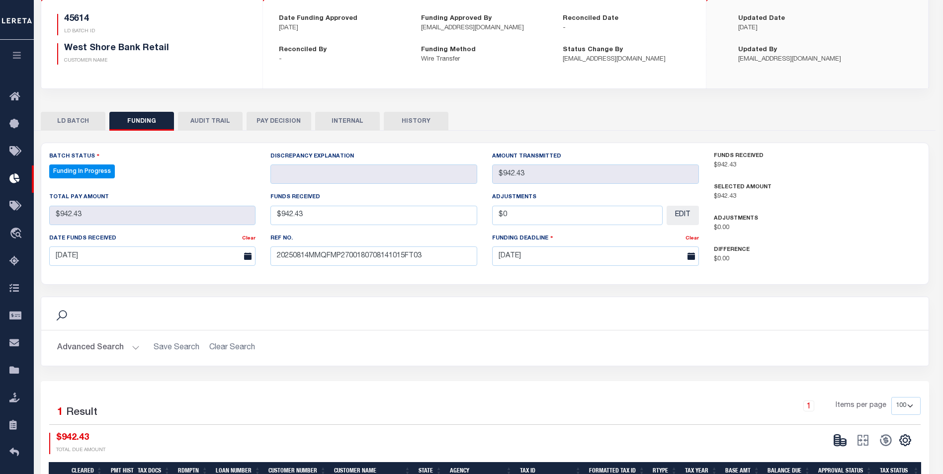
type input "$942.43"
type input "$0"
select select "100"
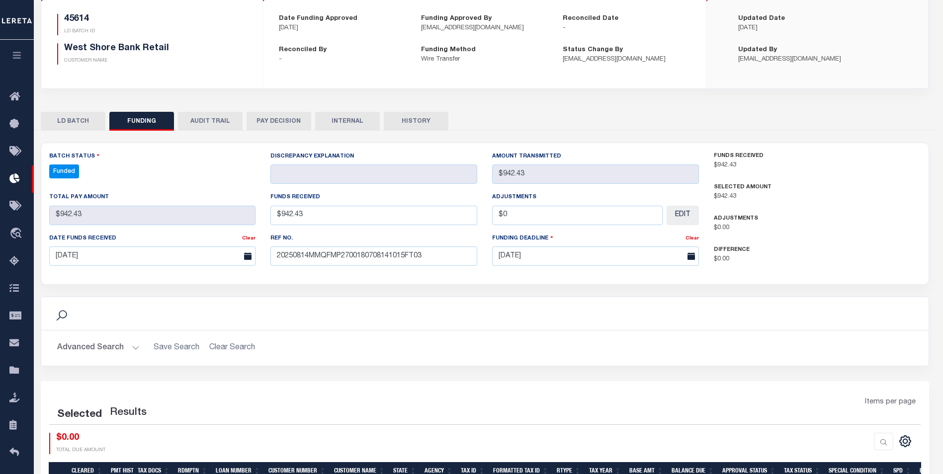
select select "100"
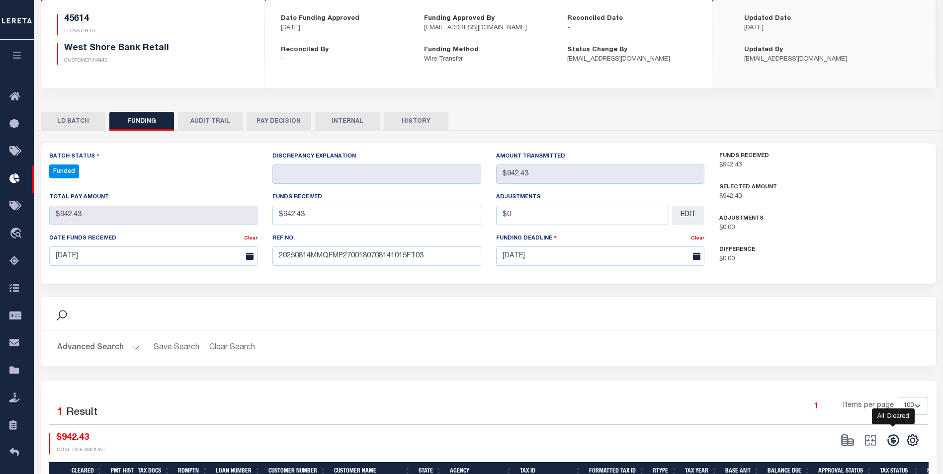
click at [891, 440] on icon at bounding box center [892, 440] width 11 height 11
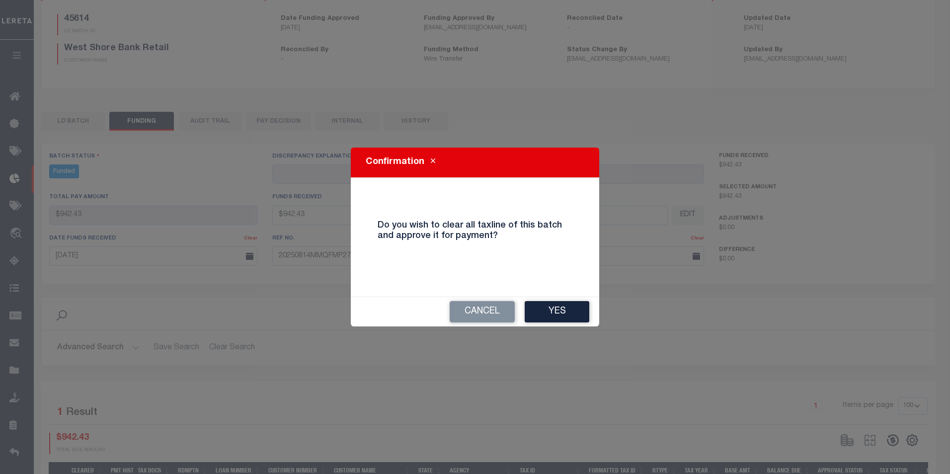
click at [562, 318] on button "Yes" at bounding box center [557, 311] width 65 height 21
type input "$942.43"
type input "$0"
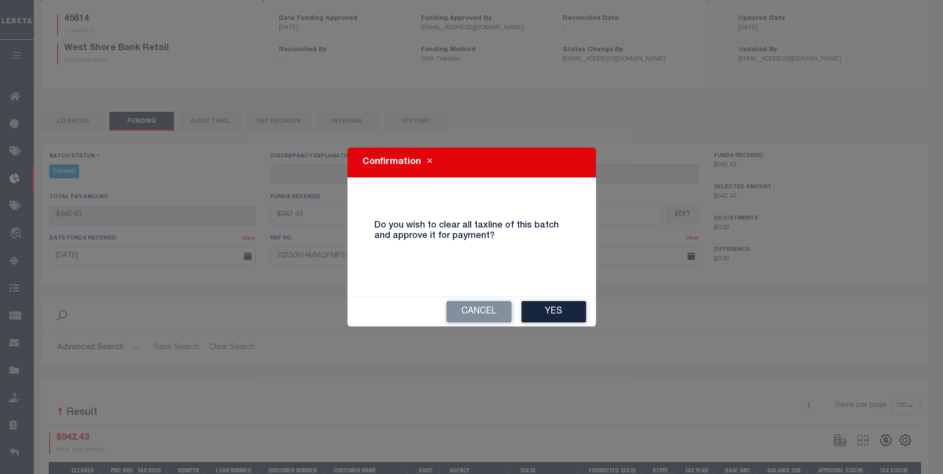
select select "100"
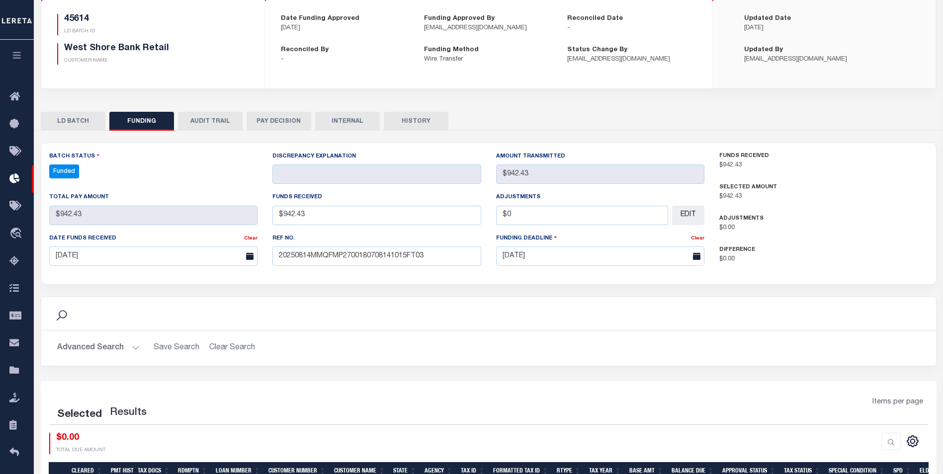
select select "100"
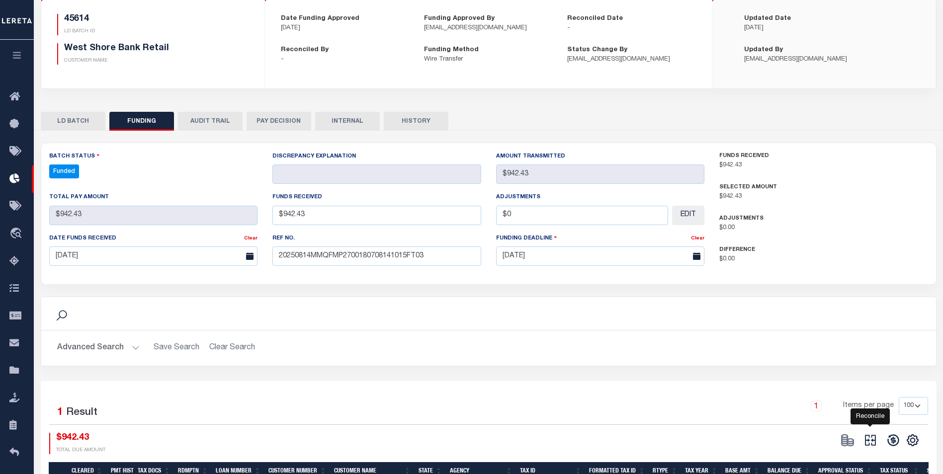
click at [867, 445] on icon at bounding box center [870, 440] width 14 height 14
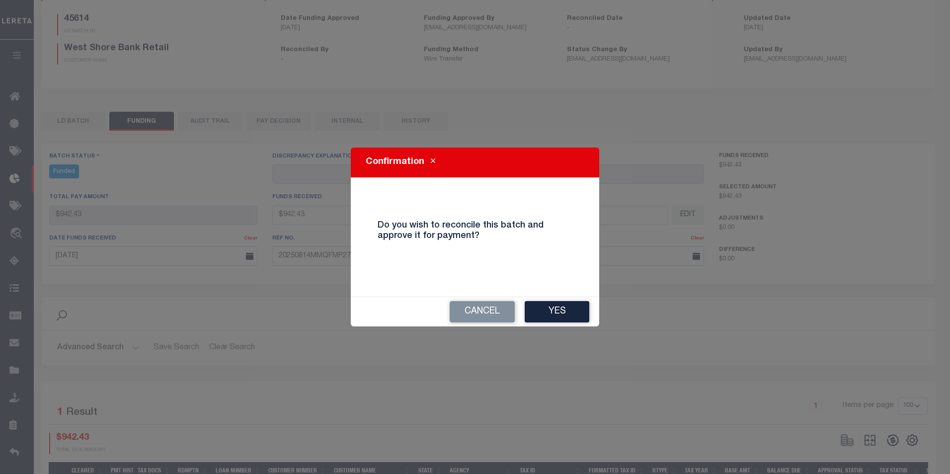
drag, startPoint x: 552, startPoint y: 306, endPoint x: 566, endPoint y: 305, distance: 14.4
click at [552, 305] on button "Yes" at bounding box center [557, 311] width 65 height 21
select select "100"
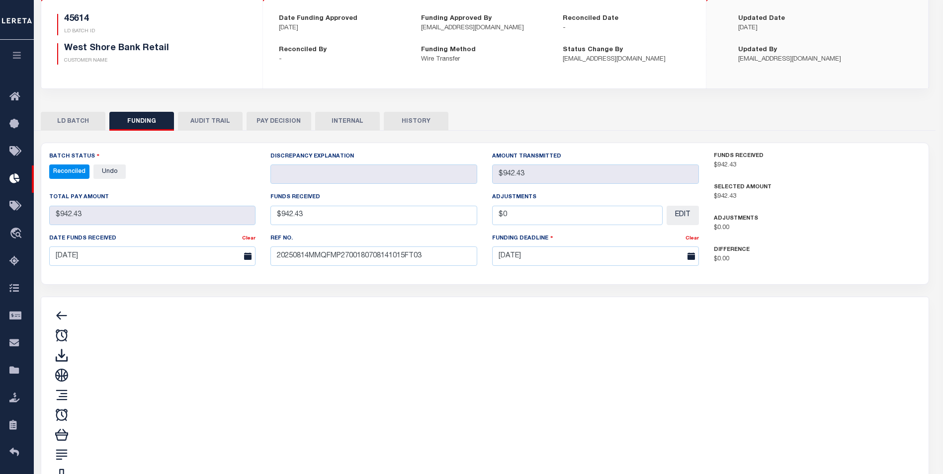
type input "$942.43"
type input "$0"
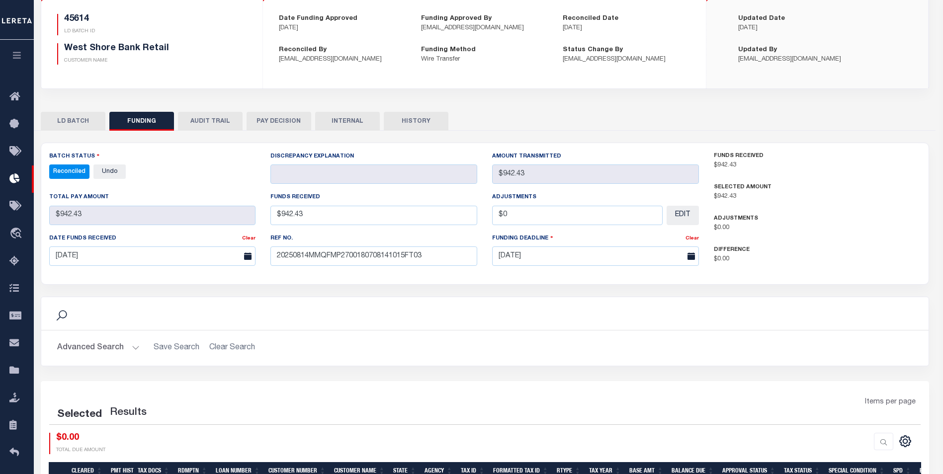
select select "100"
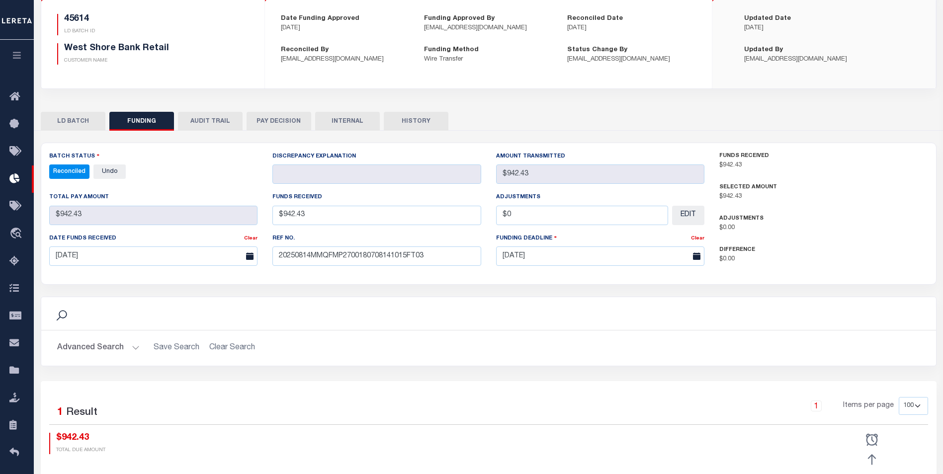
scroll to position [0, 0]
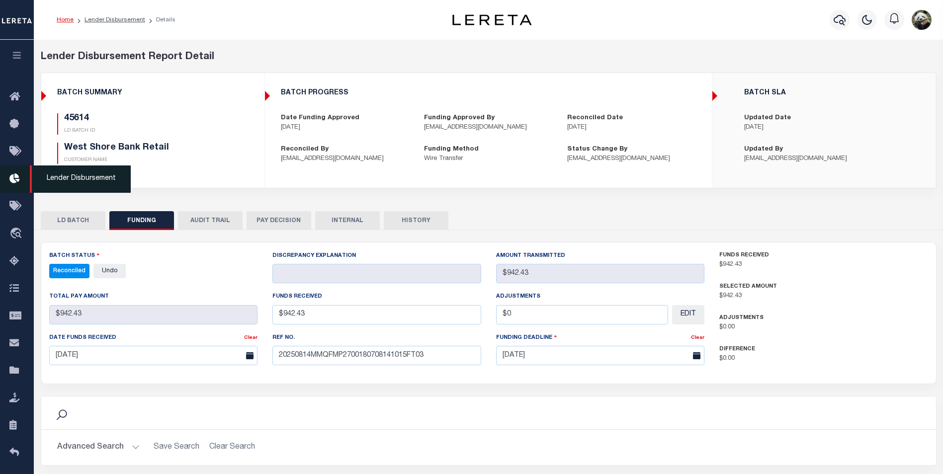
click at [18, 183] on icon at bounding box center [17, 179] width 16 height 12
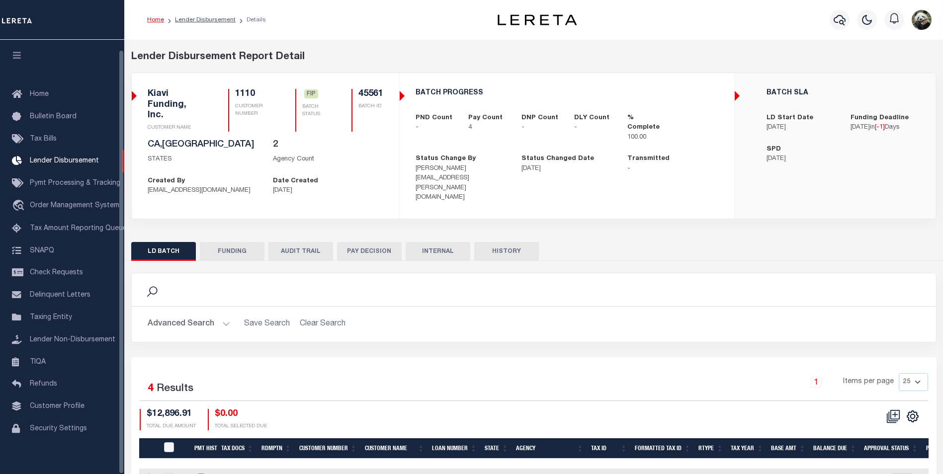
scroll to position [10, 0]
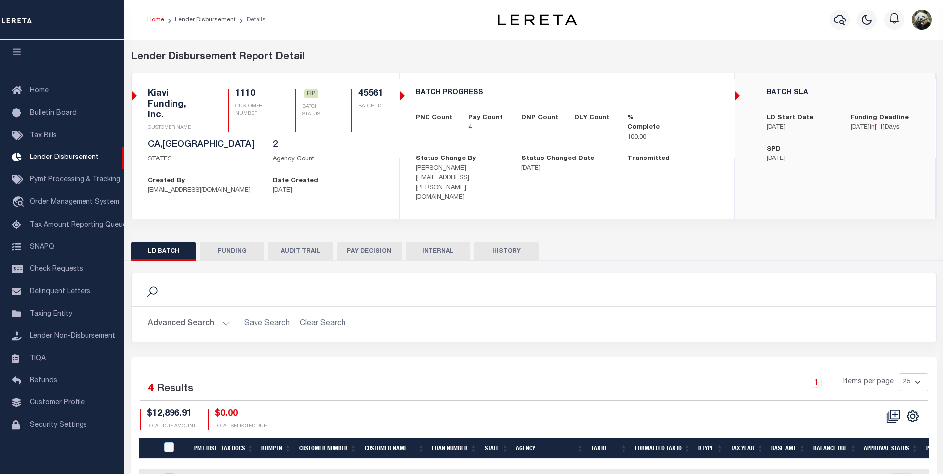
click at [232, 261] on div "Search Advanced Search Save Search Clear Search 4" at bounding box center [533, 411] width 805 height 301
click at [237, 242] on button "FUNDING" at bounding box center [232, 251] width 65 height 19
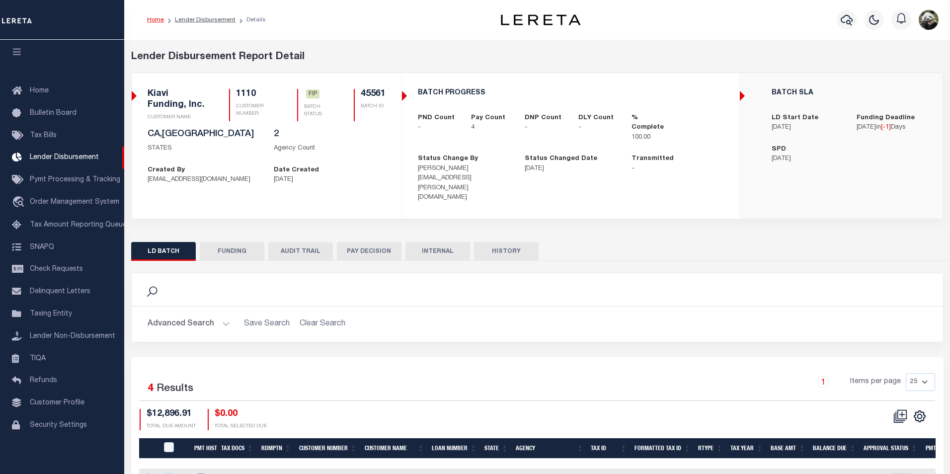
type input "$12,896.91"
type input "$0"
type input "[DATE]"
select select "100"
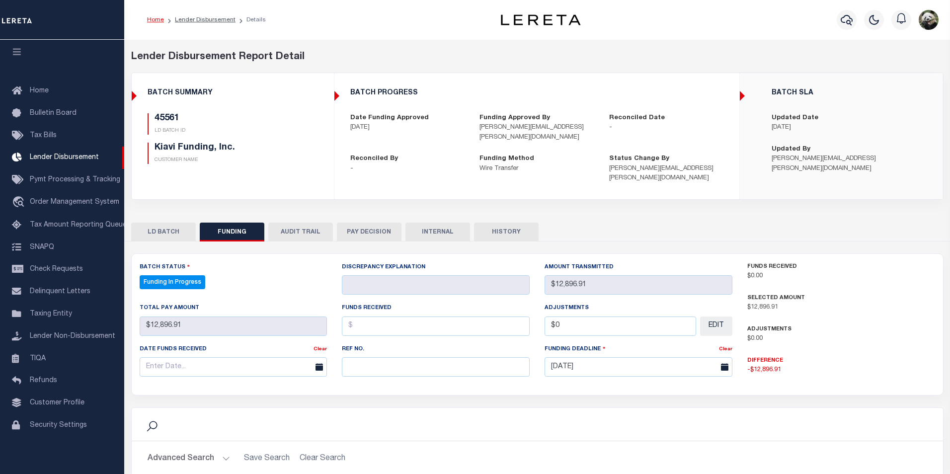
select select "100"
click at [384, 362] on input "text" at bounding box center [434, 366] width 186 height 19
paste input "20250814MMQFMP2700186508141034FT03"
type input "20250814MMQFMP2700186508141034FT03"
click at [153, 361] on input "text" at bounding box center [233, 366] width 186 height 19
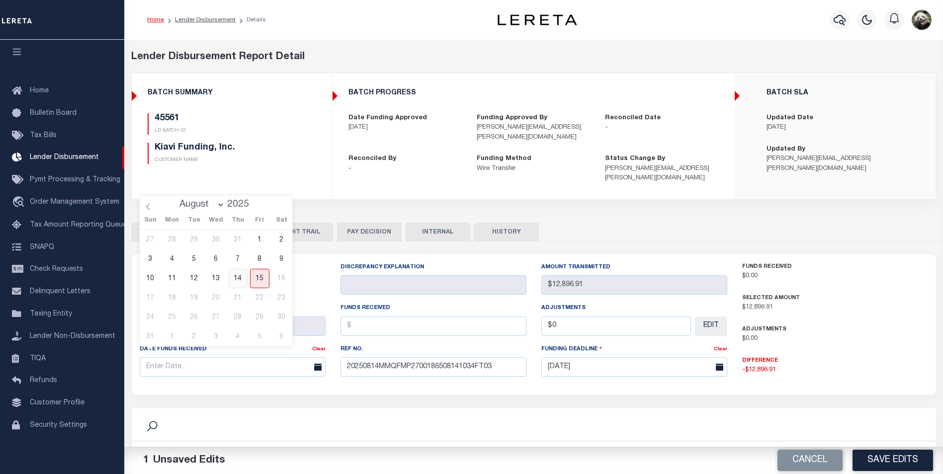
click at [240, 282] on span "14" at bounding box center [237, 278] width 19 height 19
type input "[DATE]"
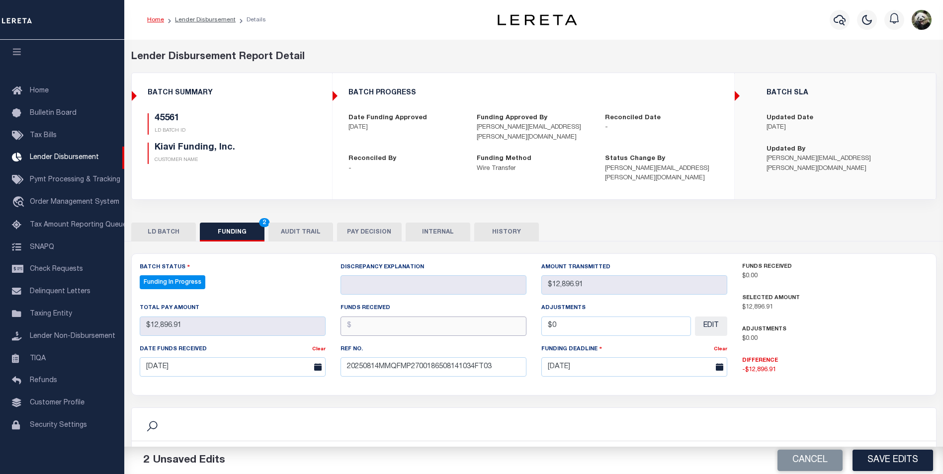
click at [390, 317] on input "text" at bounding box center [434, 326] width 186 height 19
type input "$12,896.91"
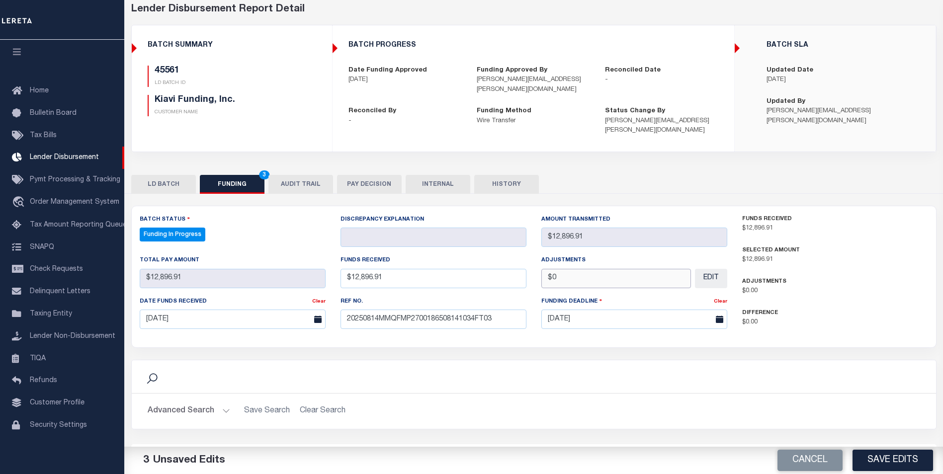
scroll to position [50, 0]
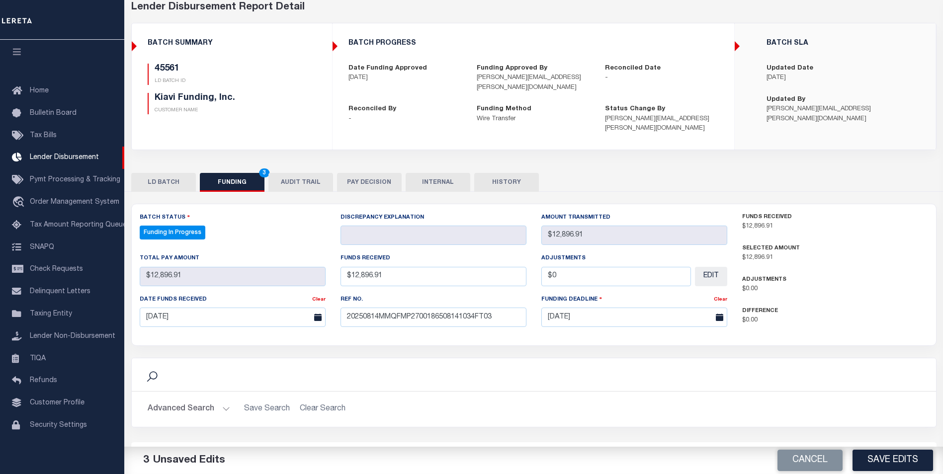
type input "$0.00"
click at [875, 458] on button "Save Edits" at bounding box center [893, 460] width 81 height 21
type input "$12,896.91"
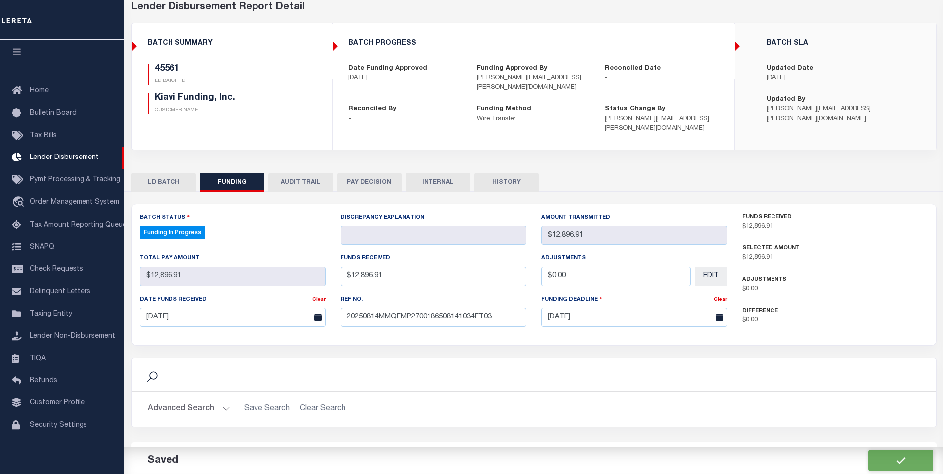
type input "$0"
select select "100"
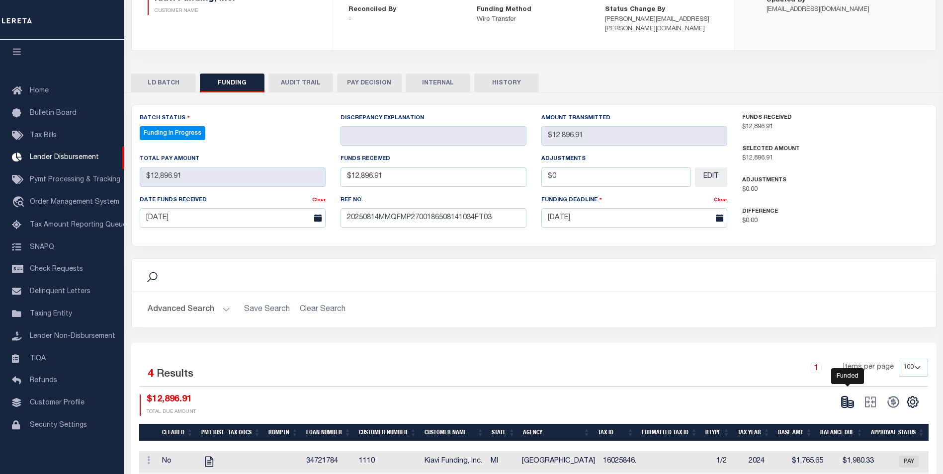
click at [847, 402] on icon at bounding box center [845, 403] width 6 height 3
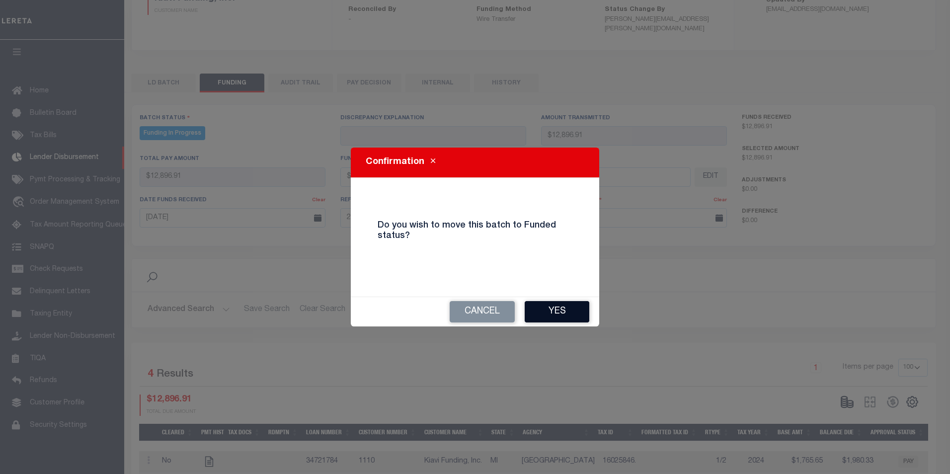
click at [560, 313] on button "Yes" at bounding box center [557, 311] width 65 height 21
type input "$12,896.91"
type input "$0"
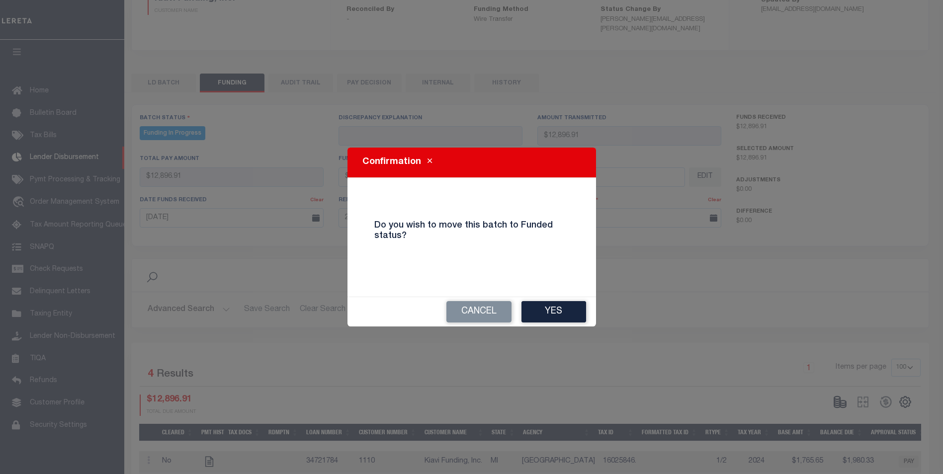
select select "100"
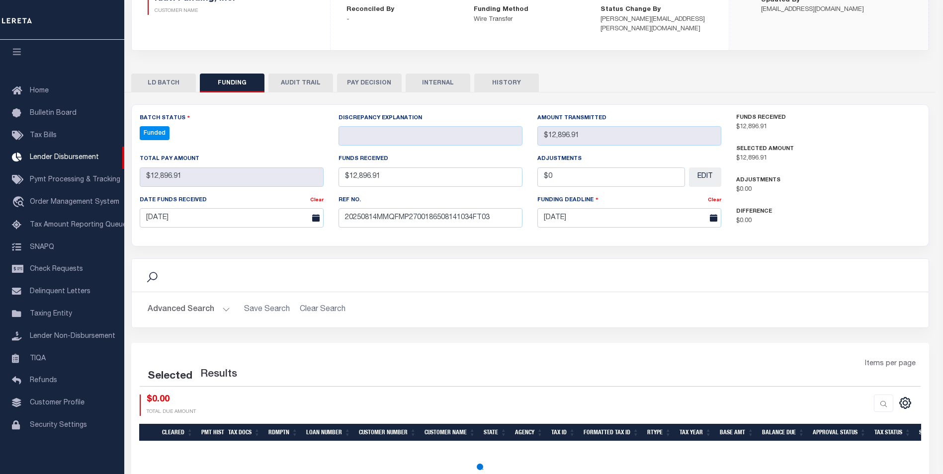
select select "100"
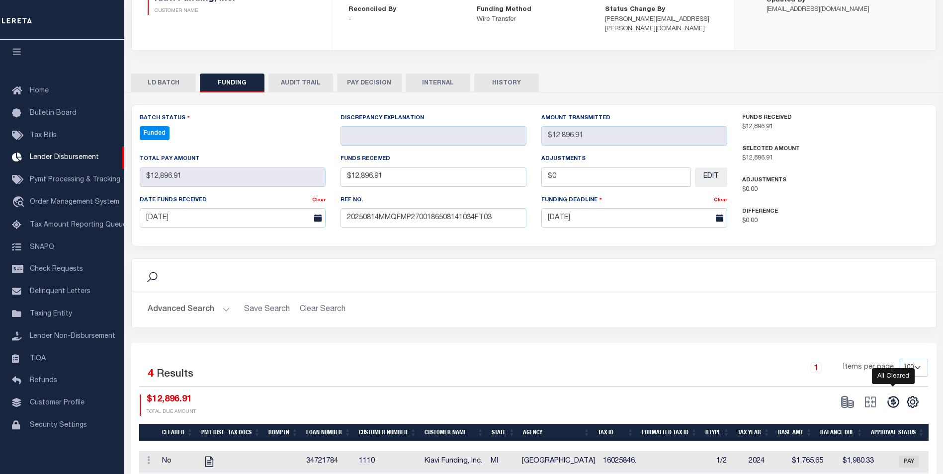
drag, startPoint x: 891, startPoint y: 392, endPoint x: 878, endPoint y: 390, distance: 13.6
click at [891, 395] on icon at bounding box center [893, 402] width 14 height 14
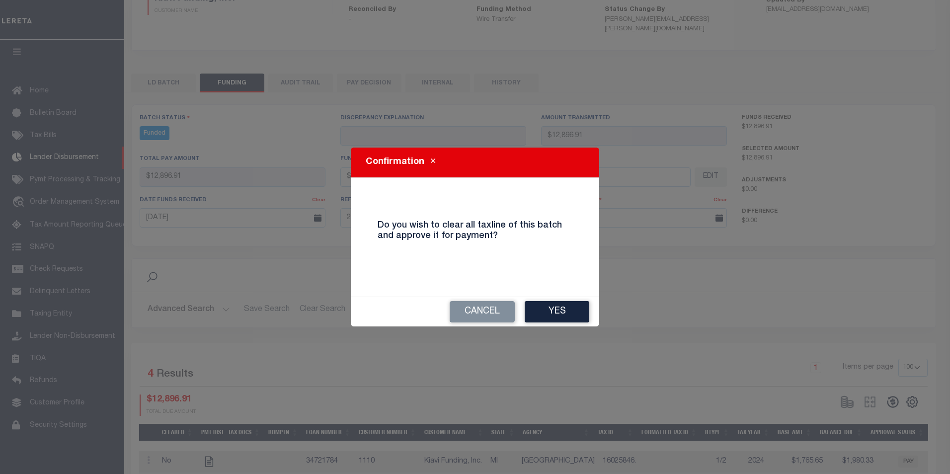
click at [548, 318] on button "Yes" at bounding box center [557, 311] width 65 height 21
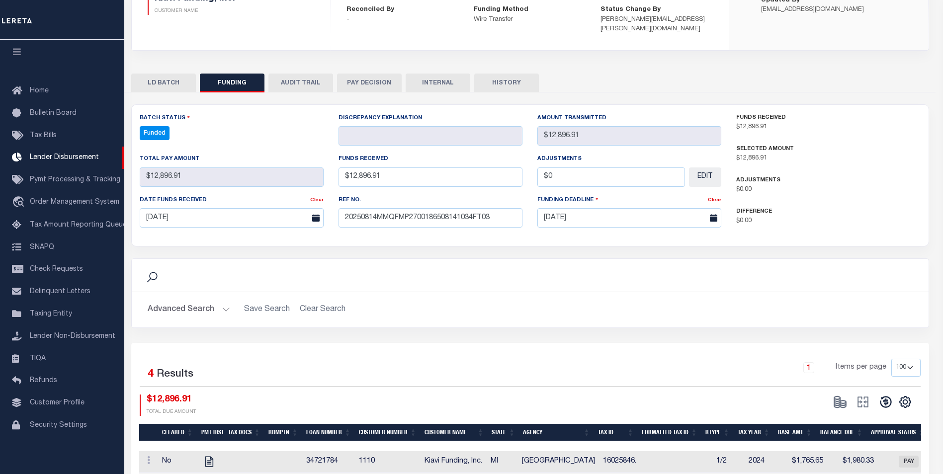
type input "$12,896.91"
type input "$0"
select select "100"
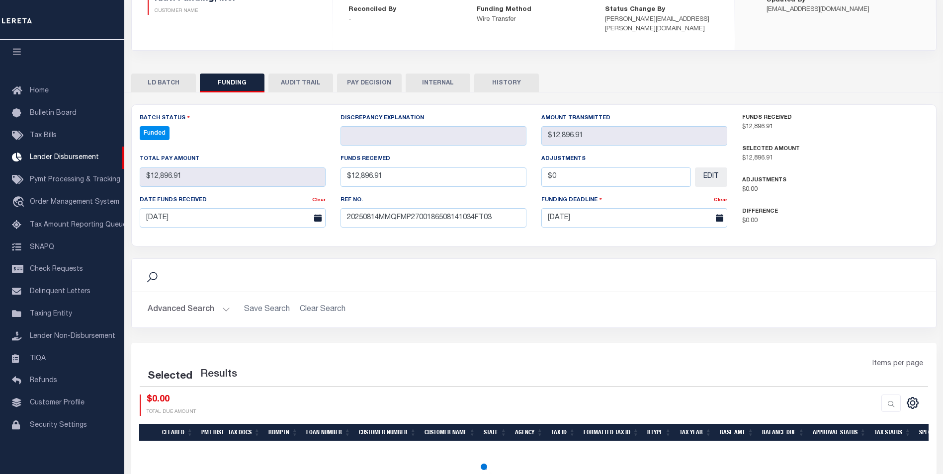
select select "100"
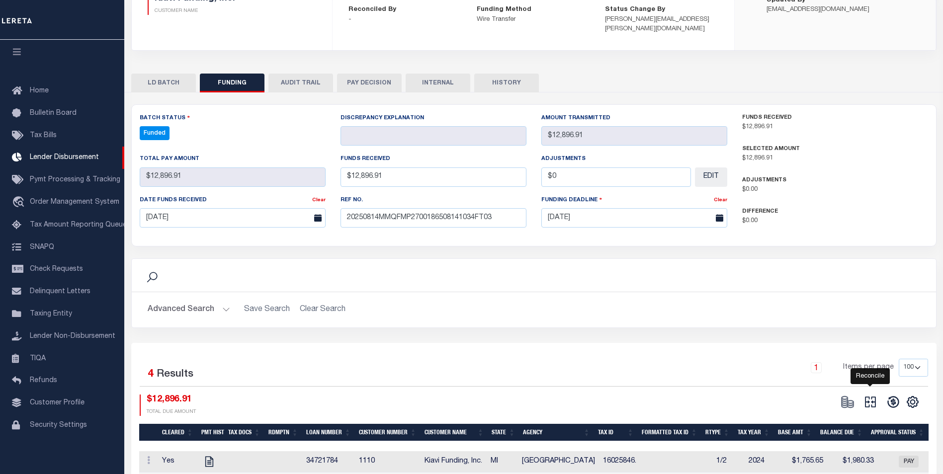
click at [869, 395] on icon "" at bounding box center [870, 402] width 14 height 14
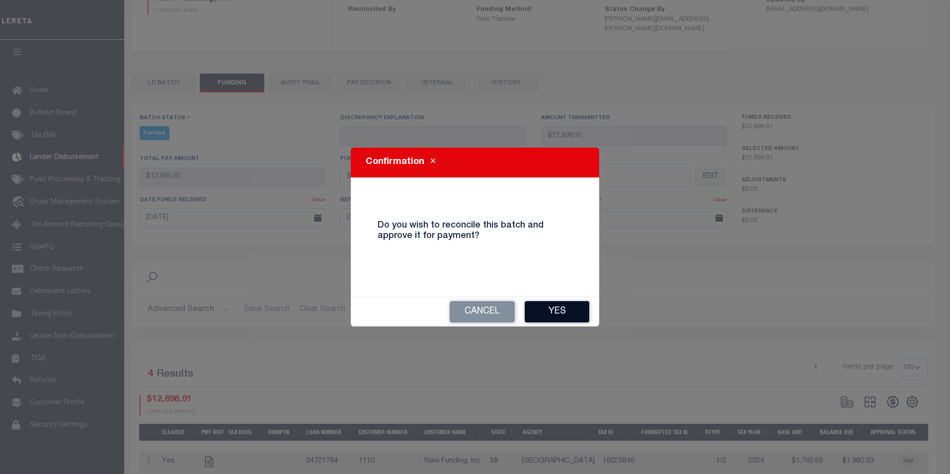
drag, startPoint x: 571, startPoint y: 314, endPoint x: 578, endPoint y: 310, distance: 8.0
click at [571, 314] on button "Yes" at bounding box center [557, 311] width 65 height 21
type input "$12,896.91"
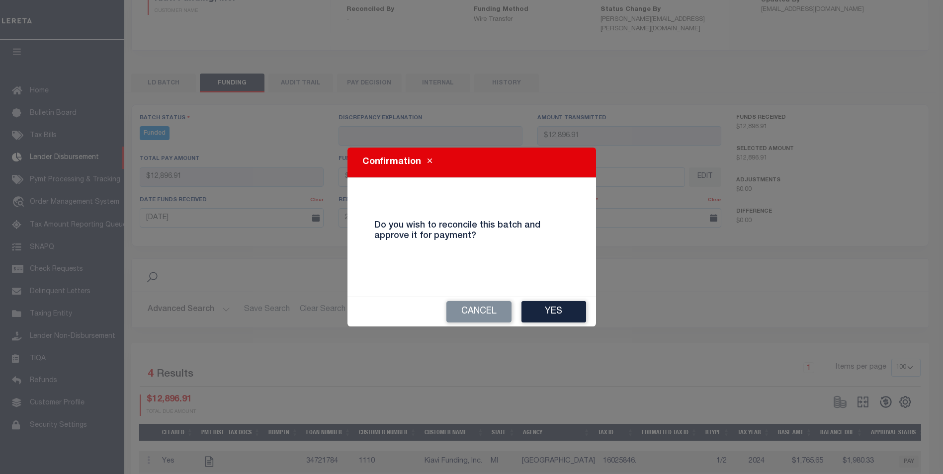
type input "$0"
select select "100"
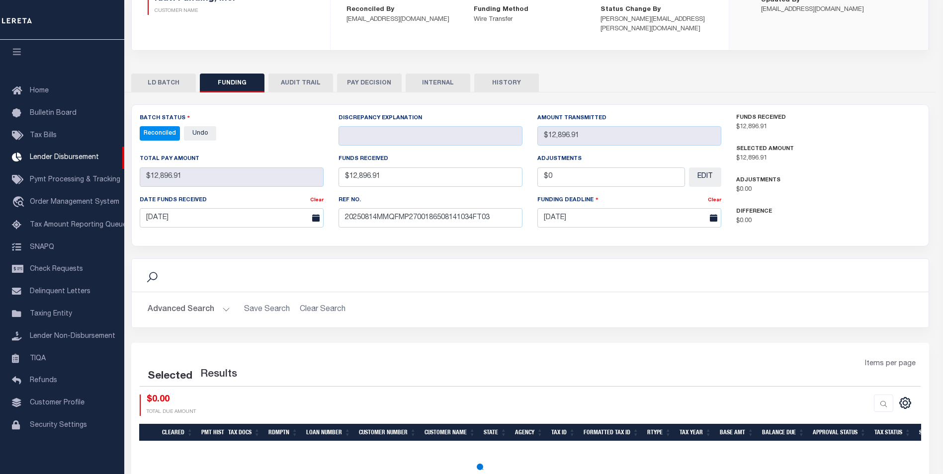
select select "100"
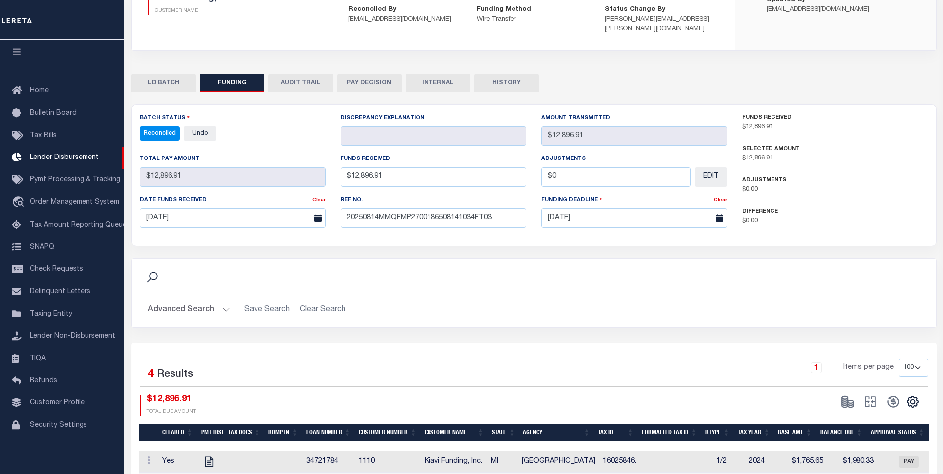
drag, startPoint x: 433, startPoint y: 78, endPoint x: 442, endPoint y: 77, distance: 9.0
click at [433, 77] on button "INTERNAL" at bounding box center [438, 83] width 65 height 19
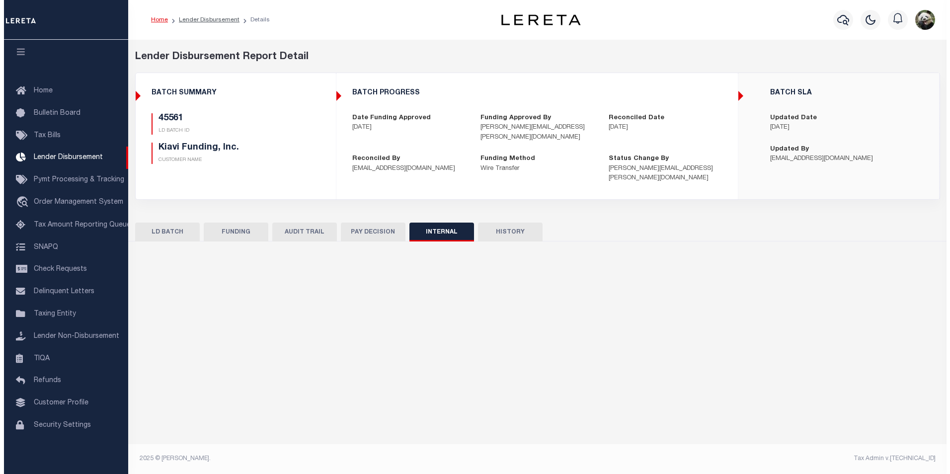
scroll to position [0, 0]
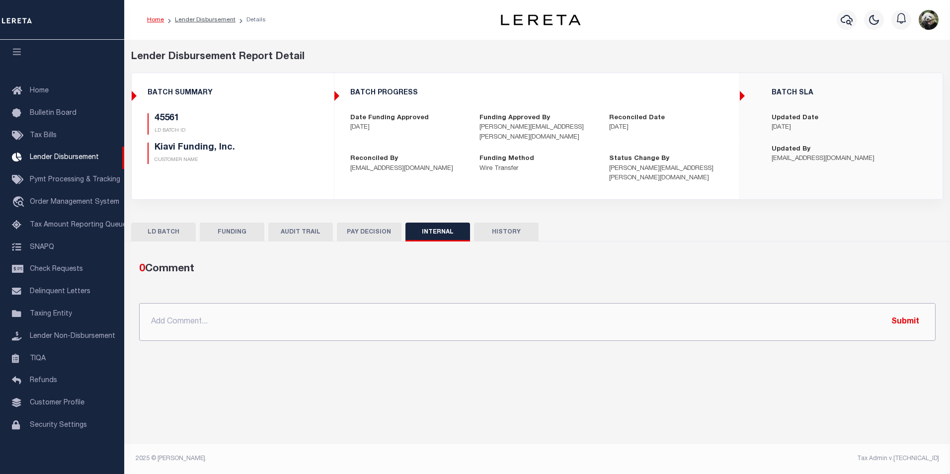
click at [502, 306] on input "text" at bounding box center [537, 322] width 797 height 38
paste input "OG AMOUNT $43,870.76 45561 - $12,896.91 45564 - $29,612.54 45480 - $1,361.31"
type input "OG AMOUNT $43,870.76 45561 - $12,896.91 45564 - $29,612.54 45480 - $1,361.31"
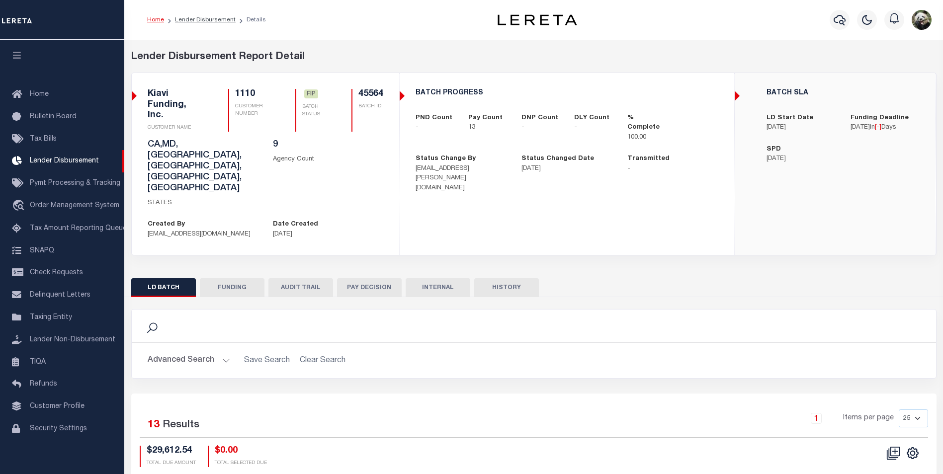
scroll to position [10, 0]
click at [237, 278] on button "FUNDING" at bounding box center [232, 287] width 65 height 19
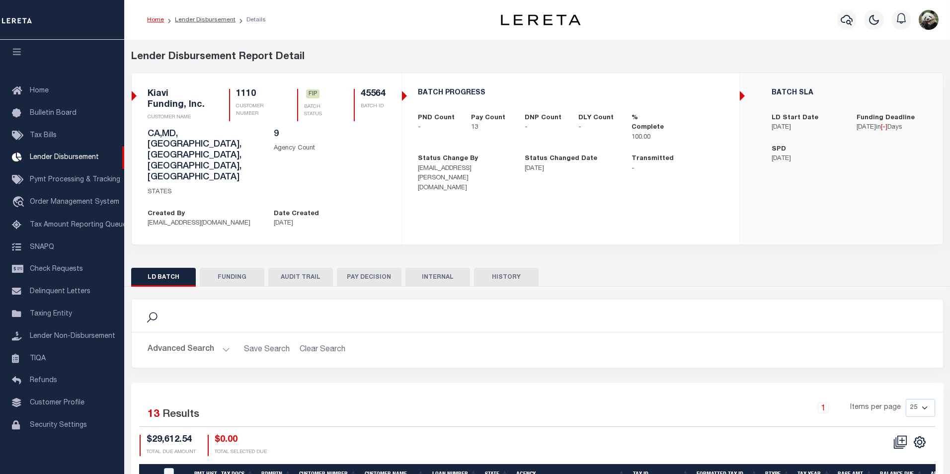
select select "100"
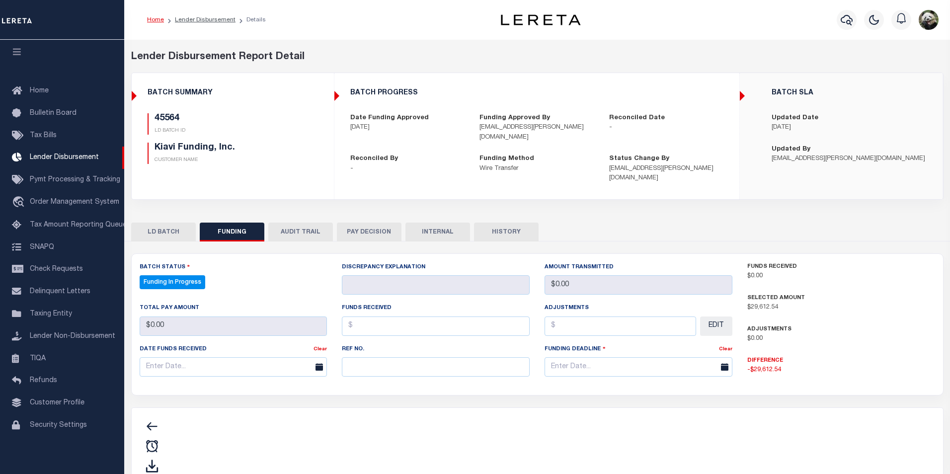
type input "$29,612.54"
type input "$0"
type input "[DATE]"
select select "100"
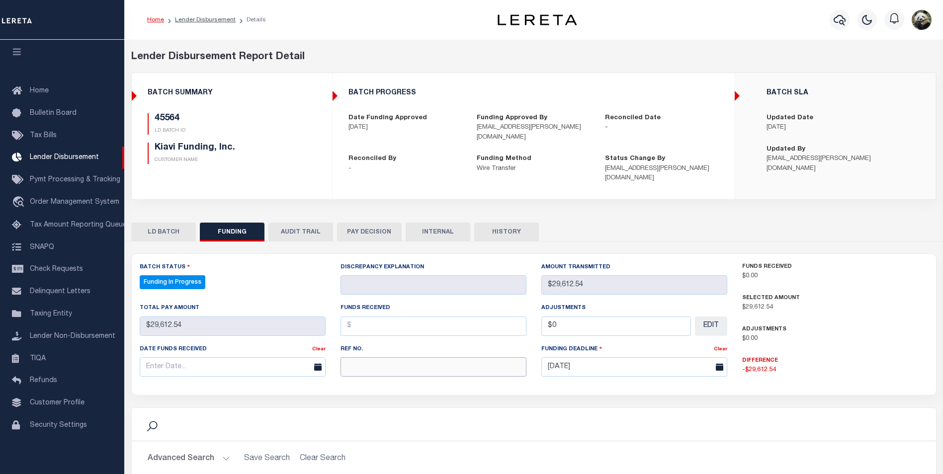
click at [379, 366] on input "text" at bounding box center [434, 366] width 186 height 19
paste input "20250814MMQFMP2700186508141034FT03"
type input "20250814MMQFMP2700186508141034FT03"
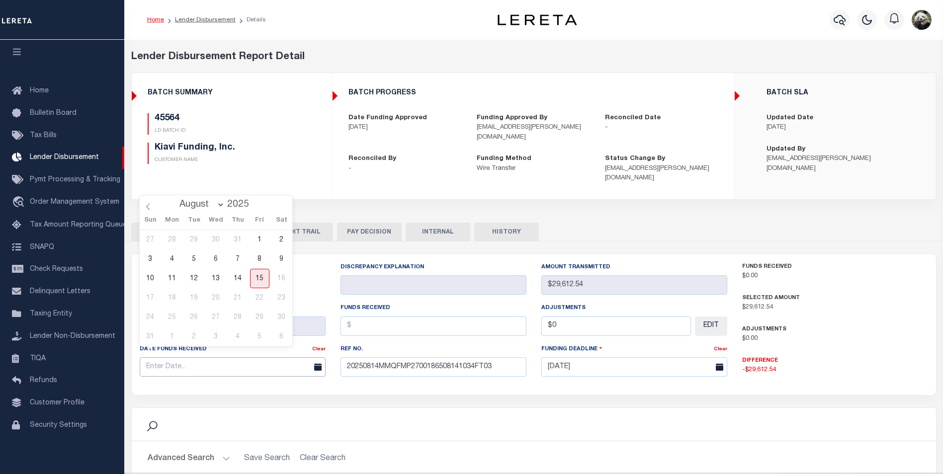
click at [192, 357] on input "text" at bounding box center [233, 366] width 186 height 19
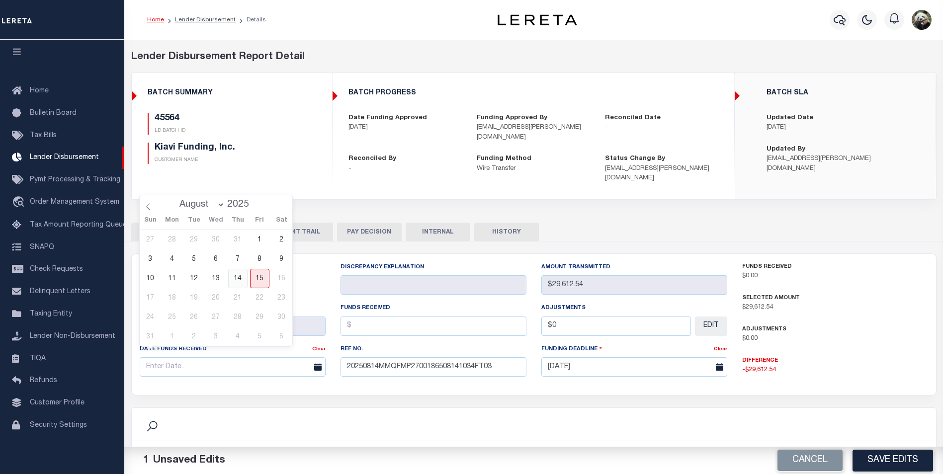
click at [239, 279] on span "14" at bounding box center [237, 278] width 19 height 19
type input "[DATE]"
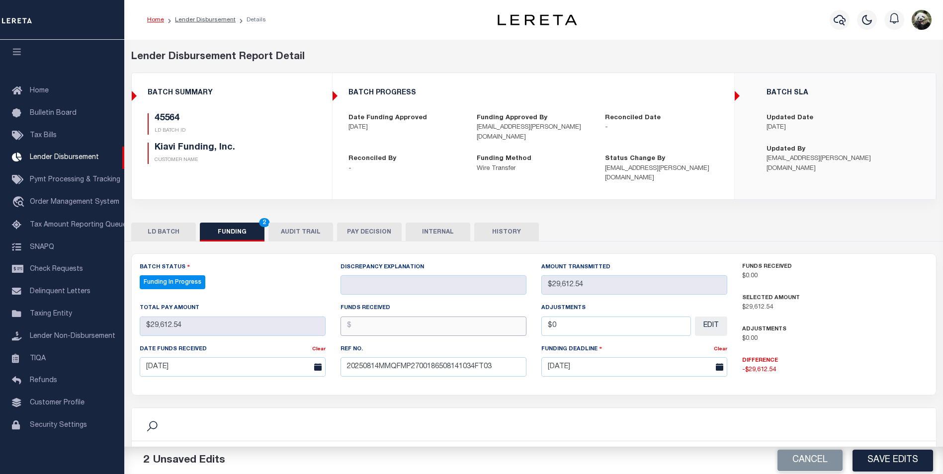
click at [417, 317] on input "text" at bounding box center [434, 326] width 186 height 19
type input "$29,612.54"
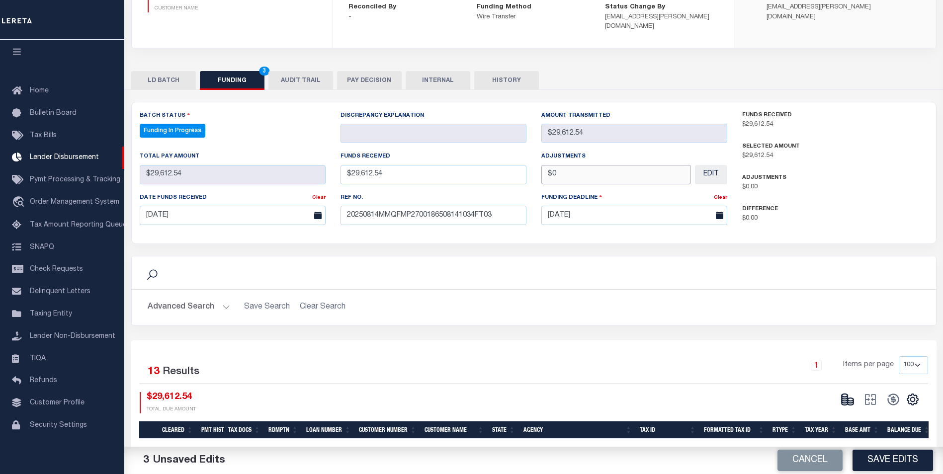
scroll to position [249, 0]
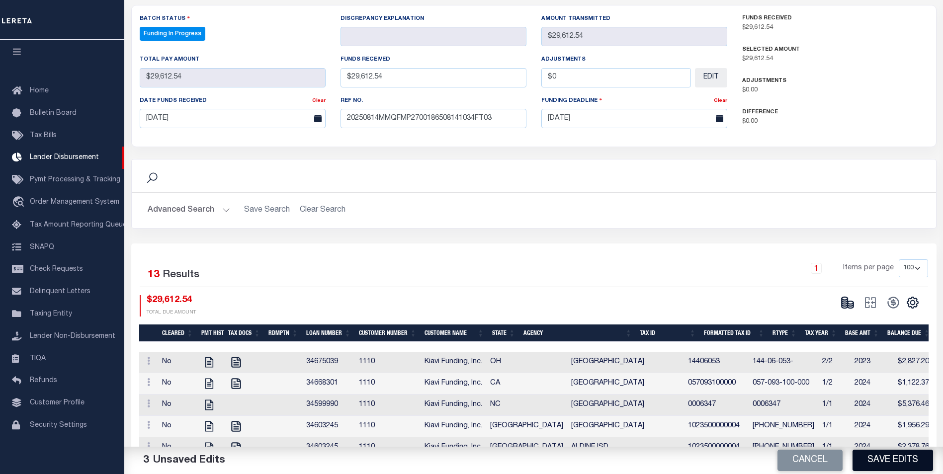
type input "$0.00"
drag, startPoint x: 892, startPoint y: 465, endPoint x: 829, endPoint y: 452, distance: 64.3
click at [892, 464] on button "Save Edits" at bounding box center [893, 460] width 81 height 21
type input "$29,612.54"
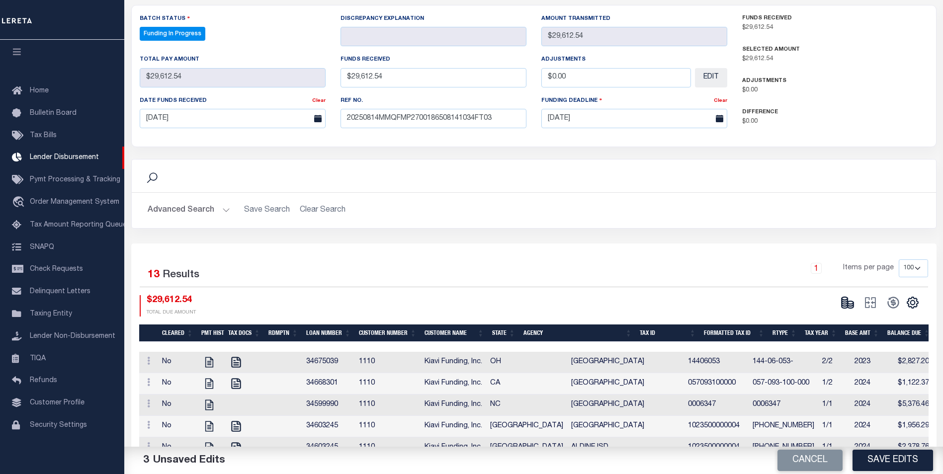
type input "$29,612.54"
type input "$0"
select select "100"
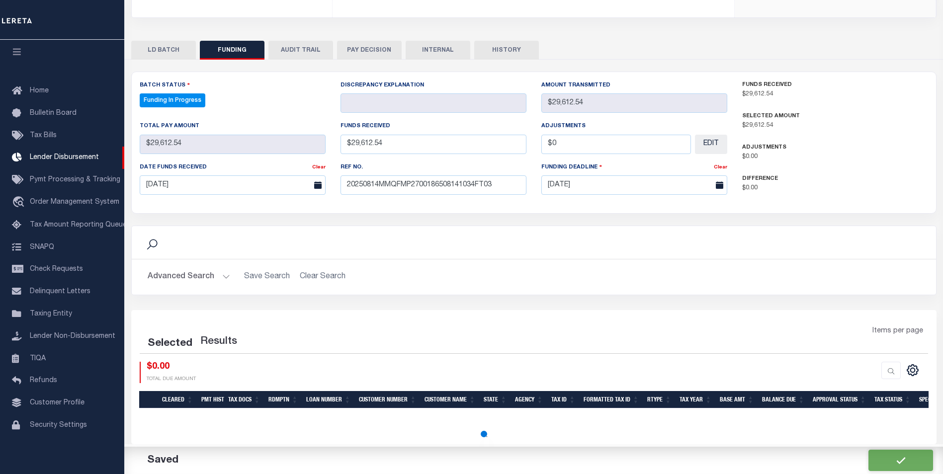
select select "100"
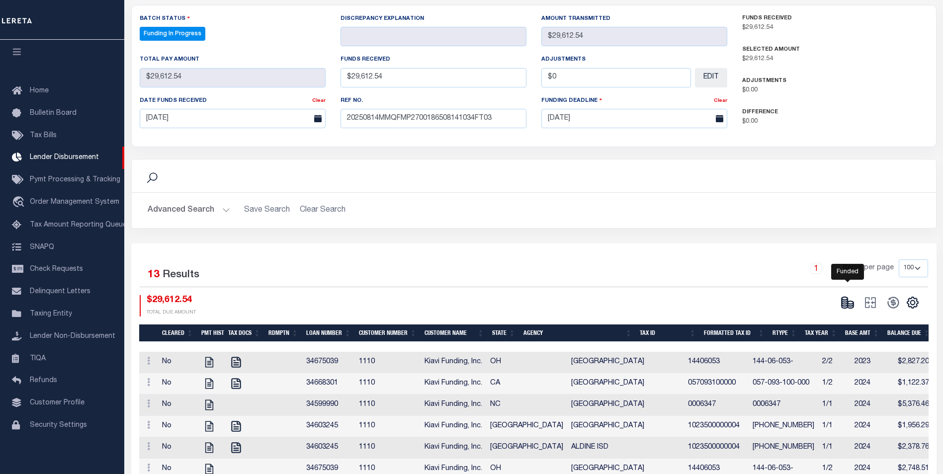
click at [848, 297] on icon at bounding box center [848, 303] width 14 height 14
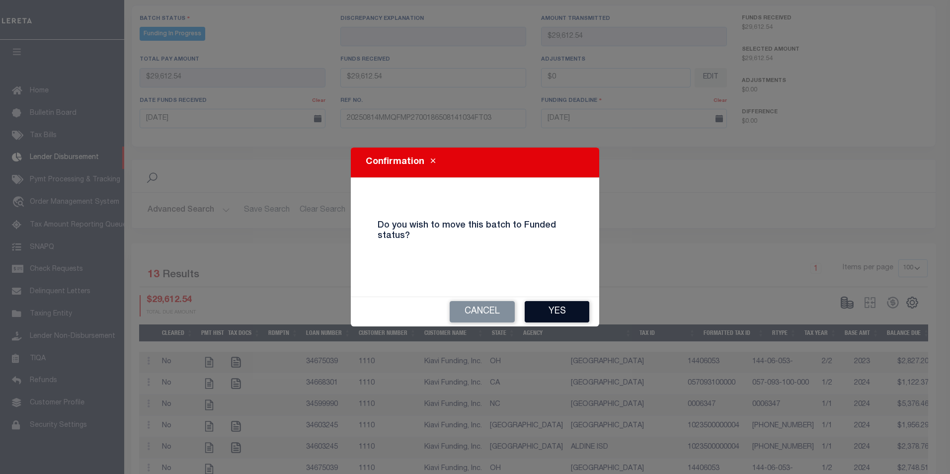
drag, startPoint x: 578, startPoint y: 315, endPoint x: 586, endPoint y: 310, distance: 9.7
click at [578, 314] on button "Yes" at bounding box center [557, 311] width 65 height 21
type input "$29,612.54"
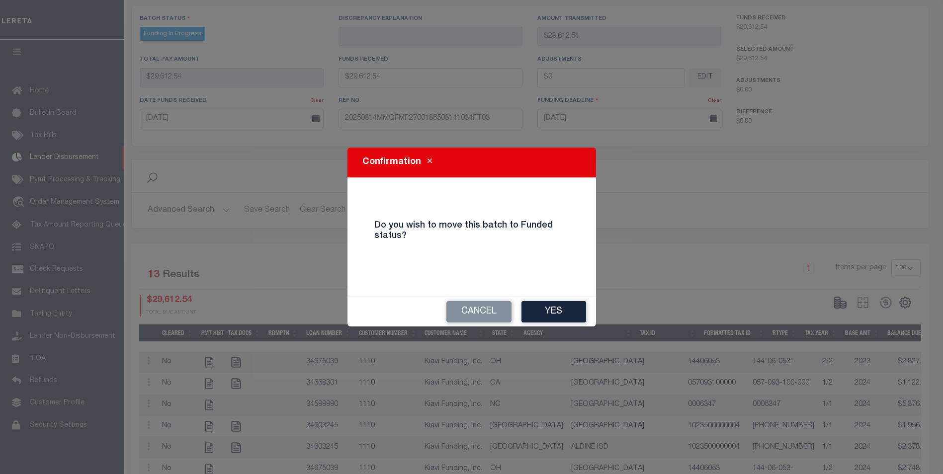
type input "$0"
select select "100"
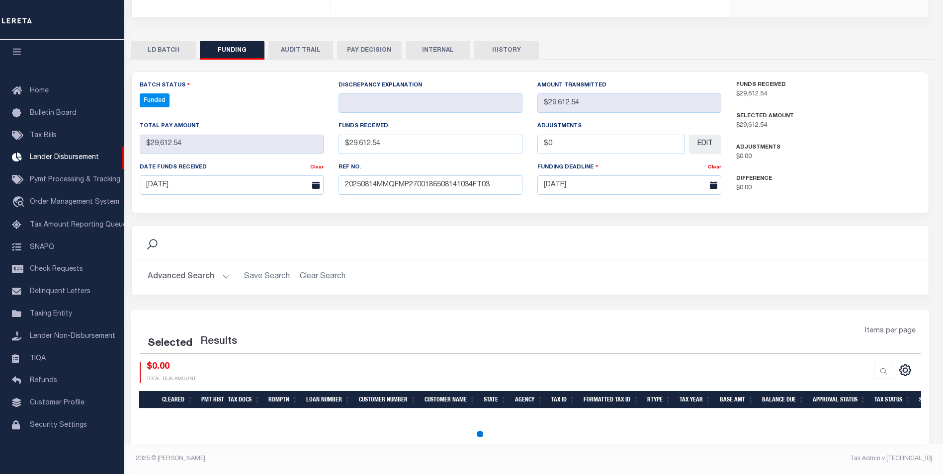
select select "100"
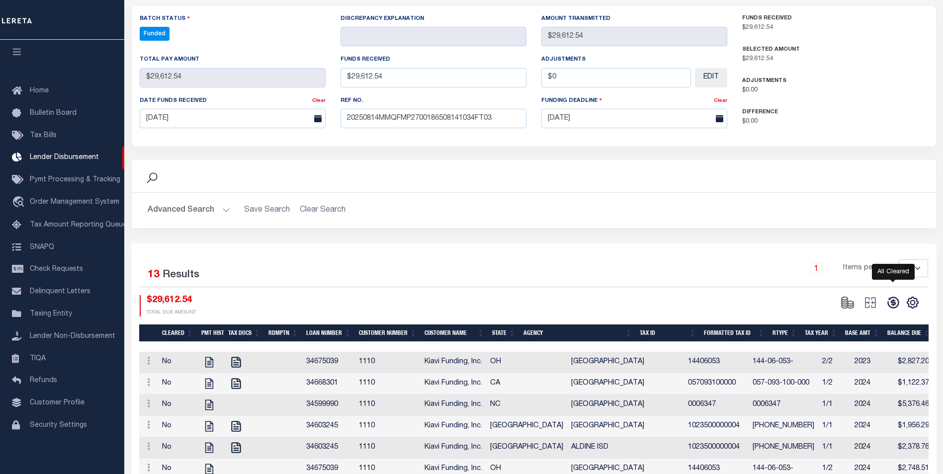
click at [891, 297] on icon at bounding box center [892, 302] width 11 height 11
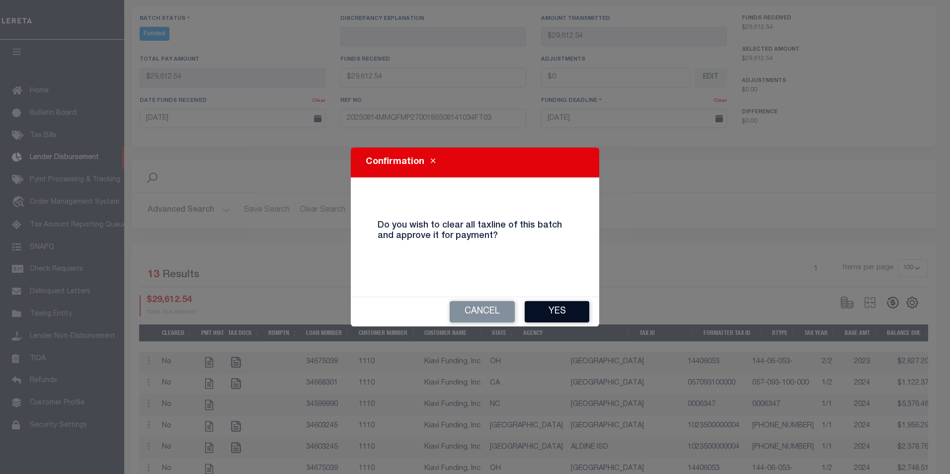
click at [563, 308] on button "Yes" at bounding box center [557, 311] width 65 height 21
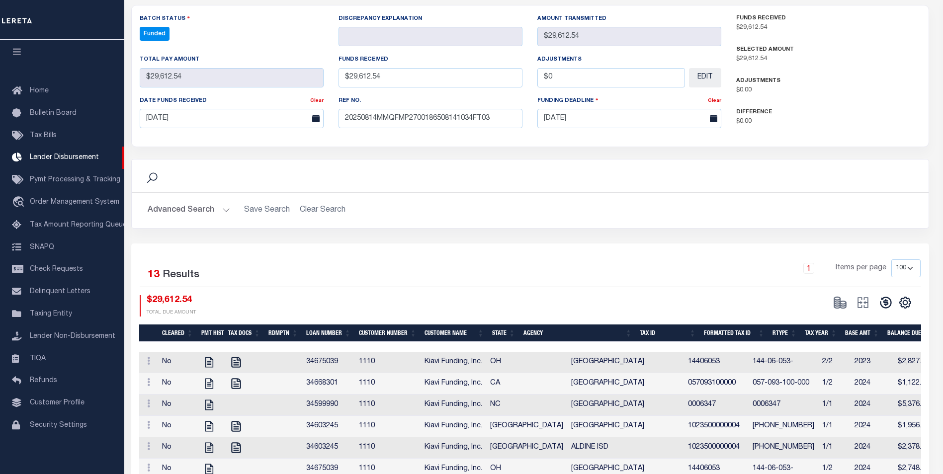
type input "$29,612.54"
type input "$0"
select select "100"
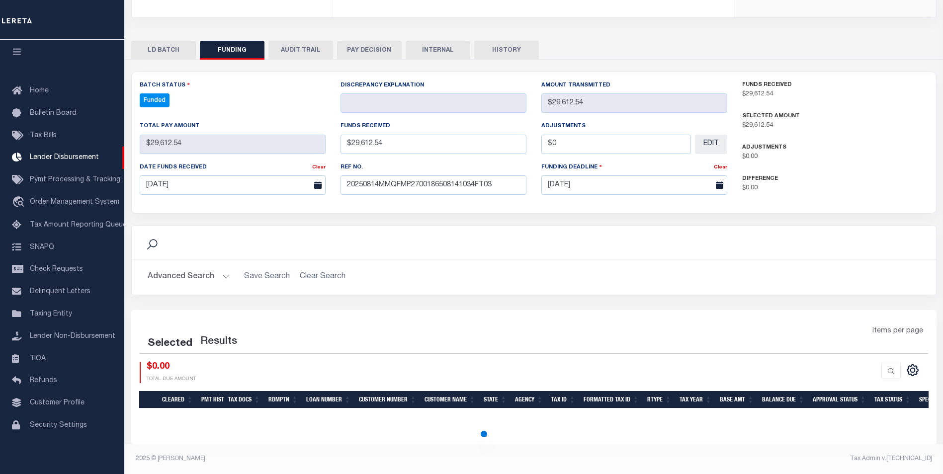
select select "100"
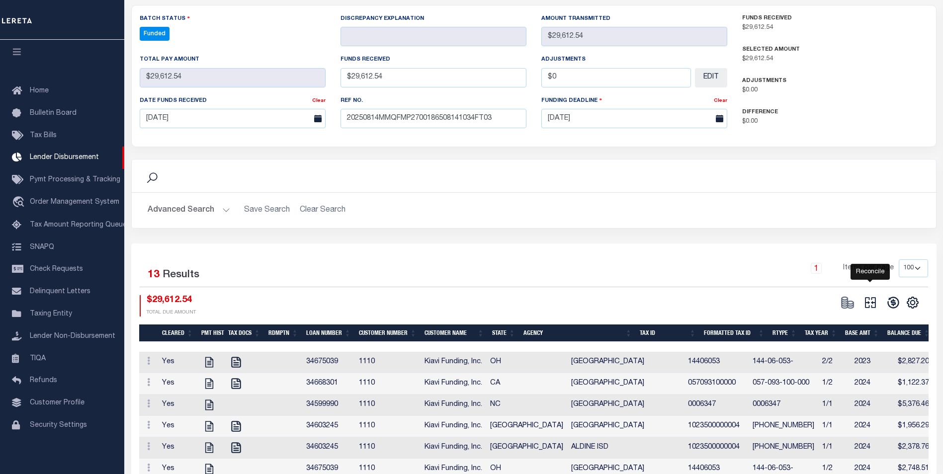
click at [872, 296] on icon "" at bounding box center [870, 303] width 14 height 14
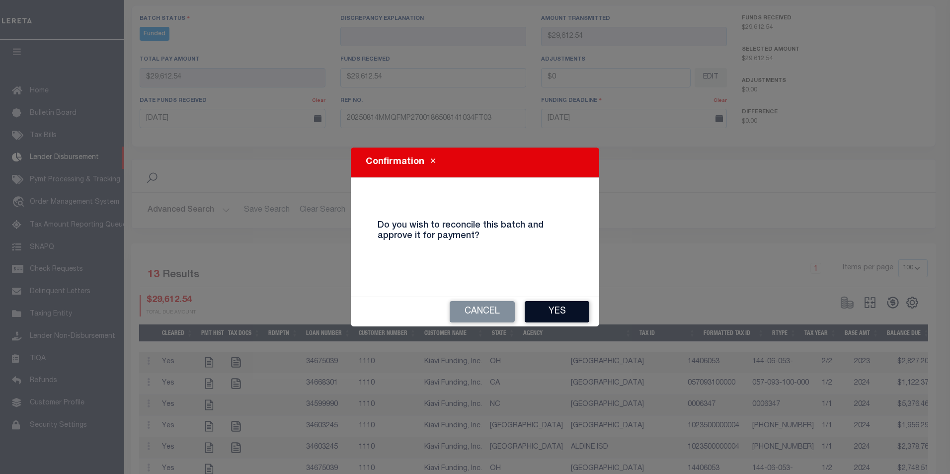
click at [577, 311] on button "Yes" at bounding box center [557, 311] width 65 height 21
type input "$29,612.54"
type input "$0"
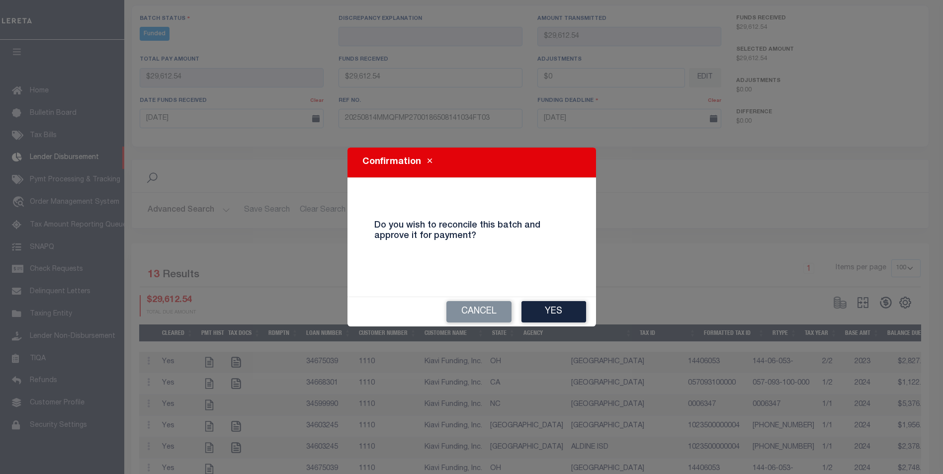
select select "100"
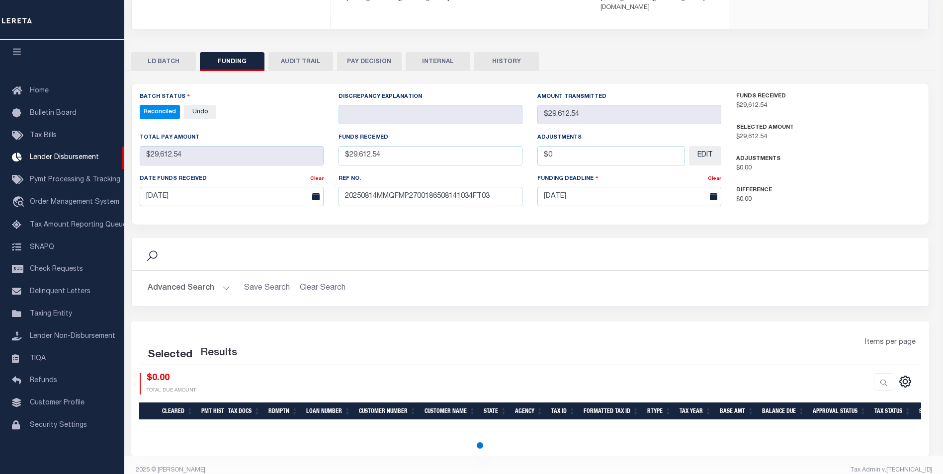
select select "100"
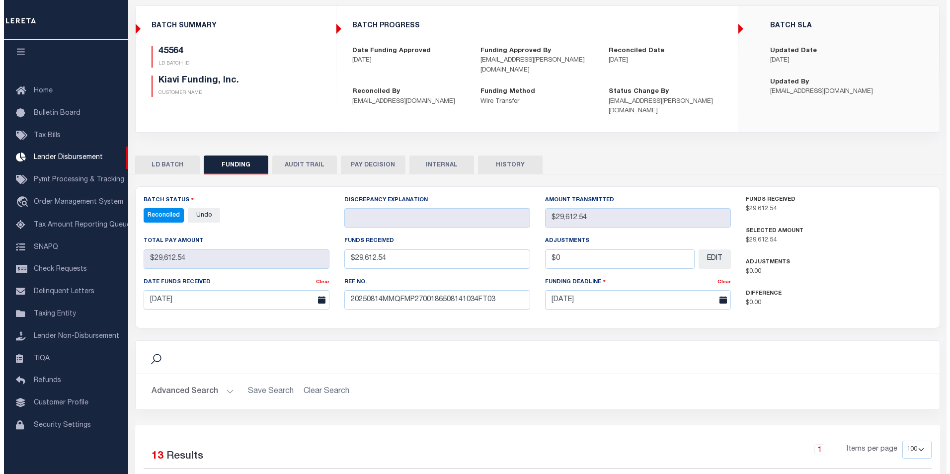
scroll to position [0, 0]
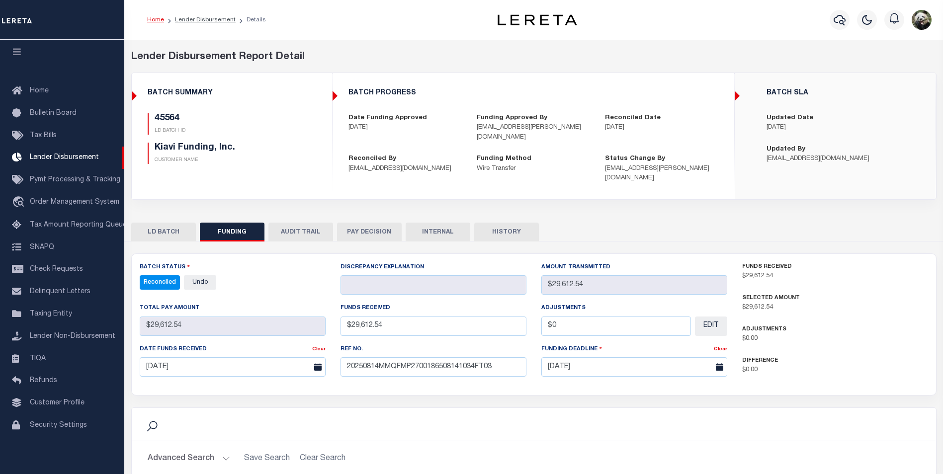
click at [447, 226] on button "INTERNAL" at bounding box center [438, 232] width 65 height 19
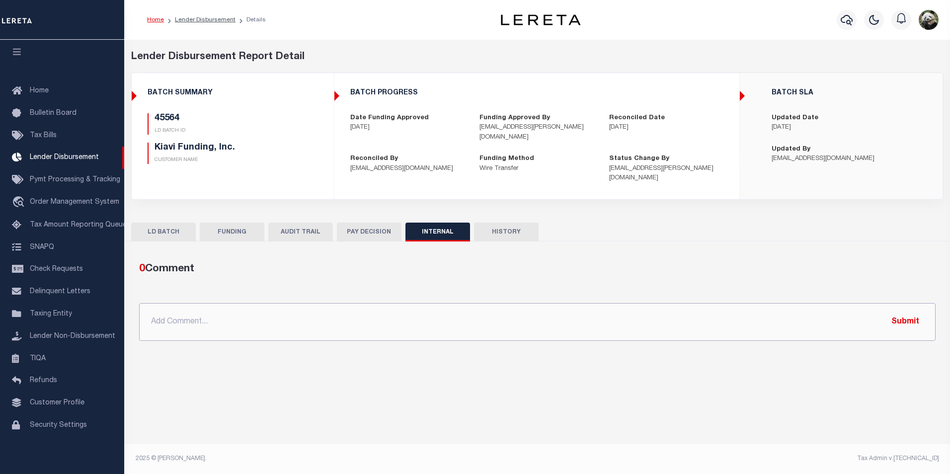
click at [340, 327] on input "text" at bounding box center [537, 322] width 797 height 38
paste input "OG AMOUNT $43,870.76 45561 - $12,896.91 45564 - $29,612.54 45480 - $1,361.31"
type input "OG AMOUNT $43,870.76 45561 - $12,896.91 45564 - $29,612.54 45480 - $1,361.31"
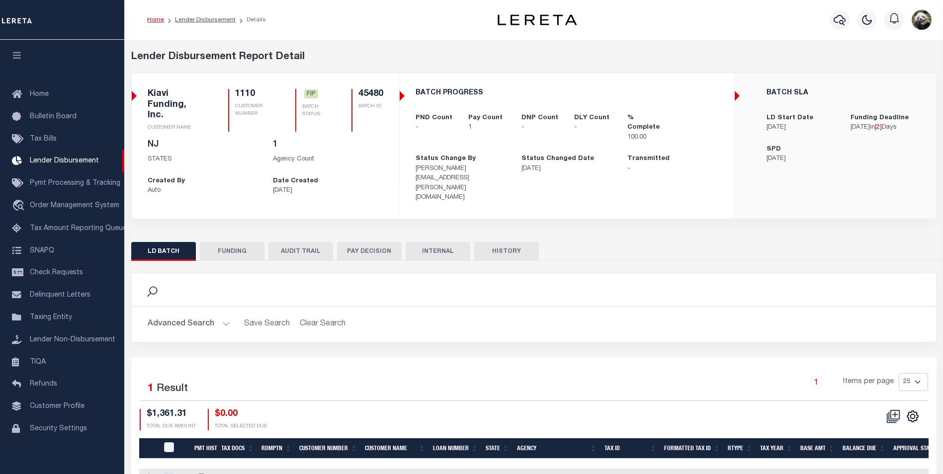
scroll to position [10, 0]
click at [236, 242] on button "FUNDING" at bounding box center [232, 251] width 65 height 19
type input "$1,361.31"
type input "$0"
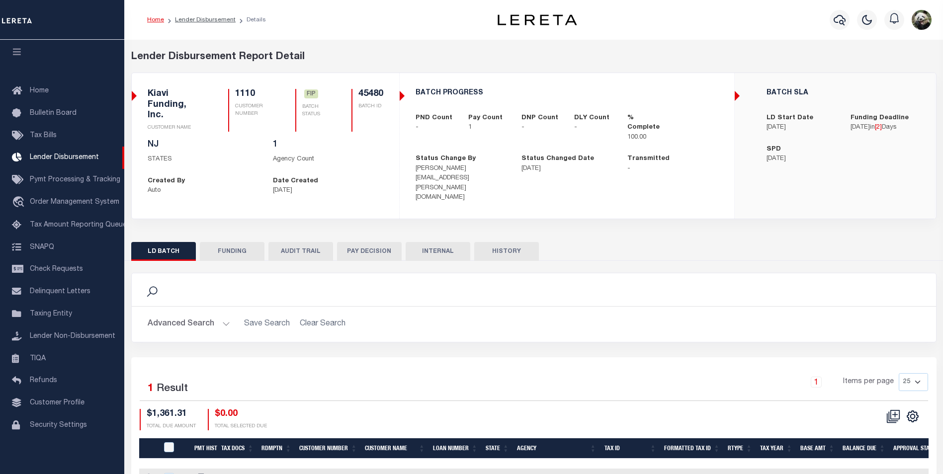
type input "[DATE]"
select select "100"
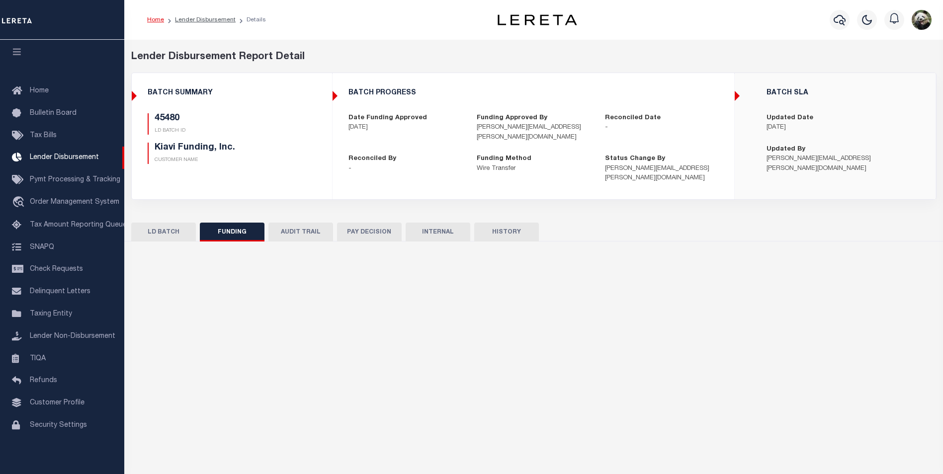
select select "100"
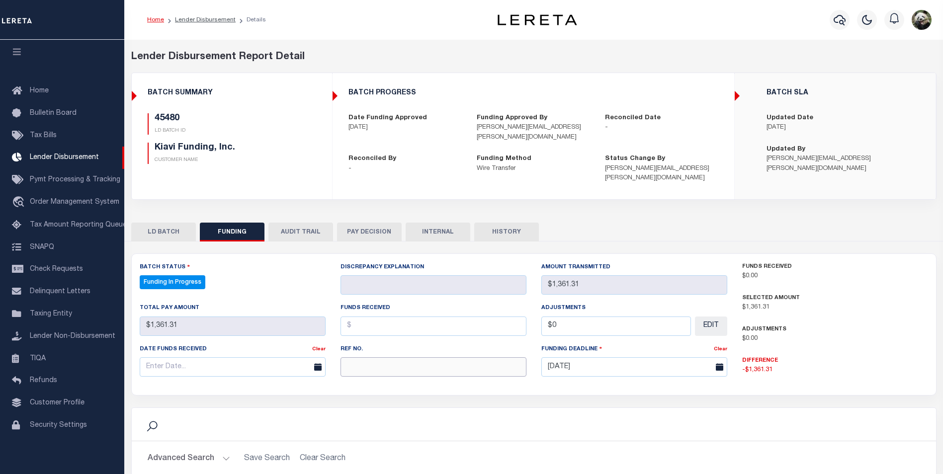
click at [412, 357] on input "text" at bounding box center [434, 366] width 186 height 19
paste input "20250814MMQFMP2700186508141034FT03"
type input "20250814MMQFMP2700186508141034FT03"
click at [207, 365] on div "Date funds received Clear" at bounding box center [232, 364] width 201 height 41
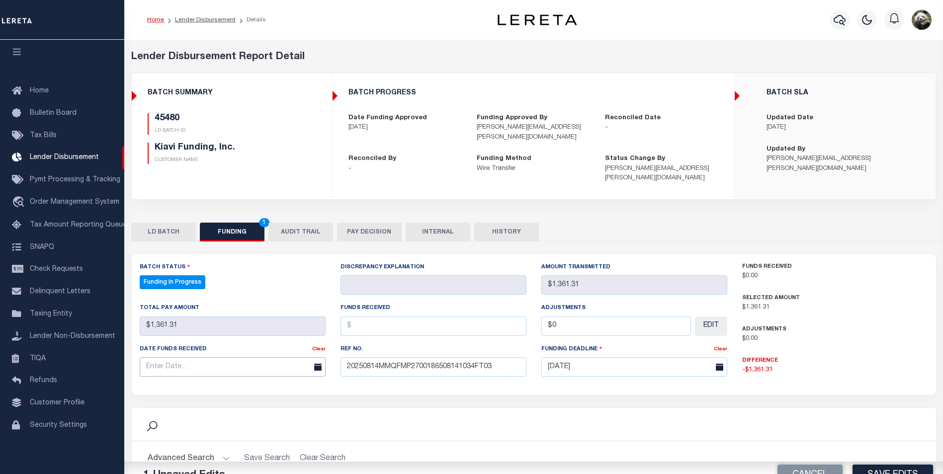
drag, startPoint x: 205, startPoint y: 356, endPoint x: 206, endPoint y: 344, distance: 11.4
click at [205, 357] on input "text" at bounding box center [233, 366] width 186 height 19
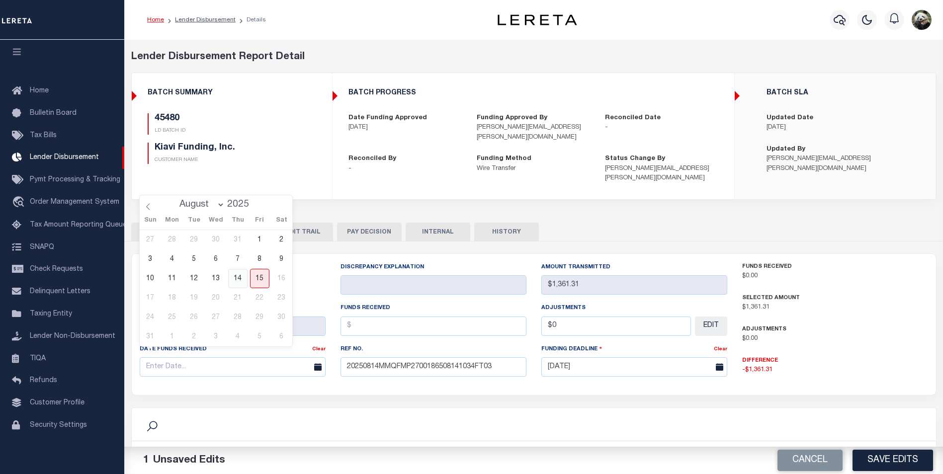
drag, startPoint x: 237, startPoint y: 281, endPoint x: 259, endPoint y: 285, distance: 22.6
click at [237, 281] on span "14" at bounding box center [237, 278] width 19 height 19
type input "[DATE]"
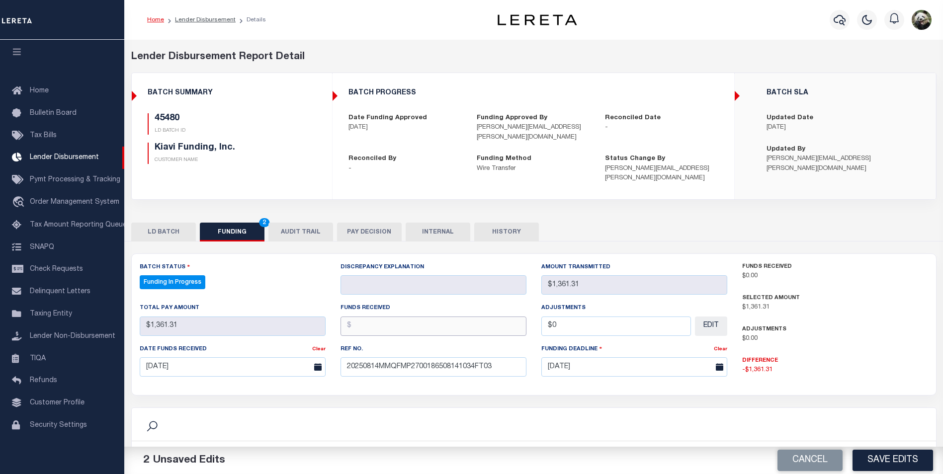
click at [385, 317] on input "text" at bounding box center [434, 326] width 186 height 19
type input "$1,361.31"
type input "$0.00"
click at [870, 462] on button "Save Edits" at bounding box center [893, 460] width 81 height 21
type input "$1,361.31"
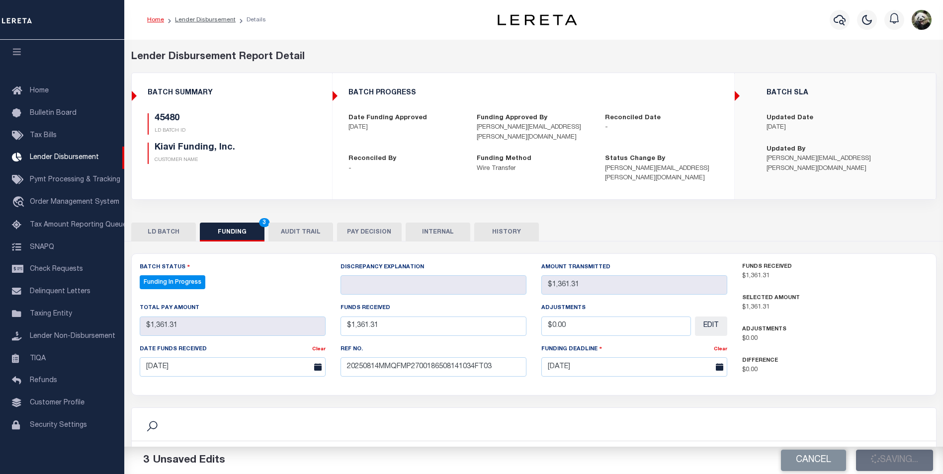
type input "$1,361.31"
type input "$0"
select select "100"
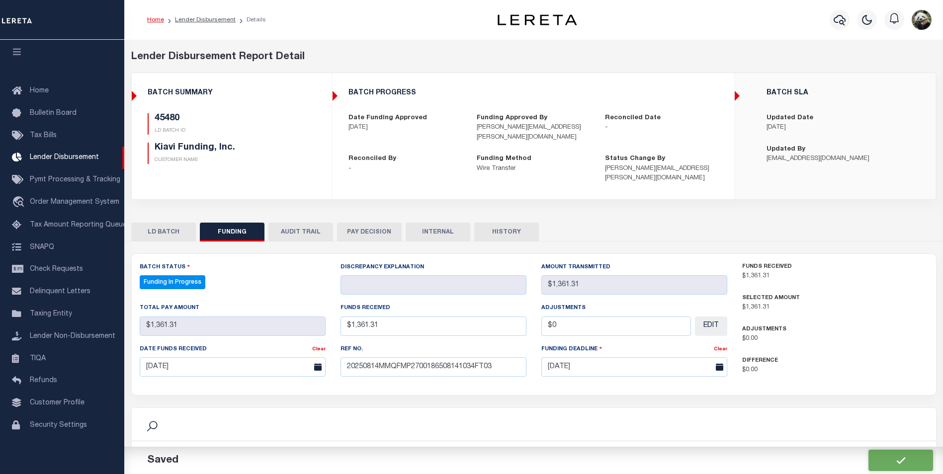
select select "100"
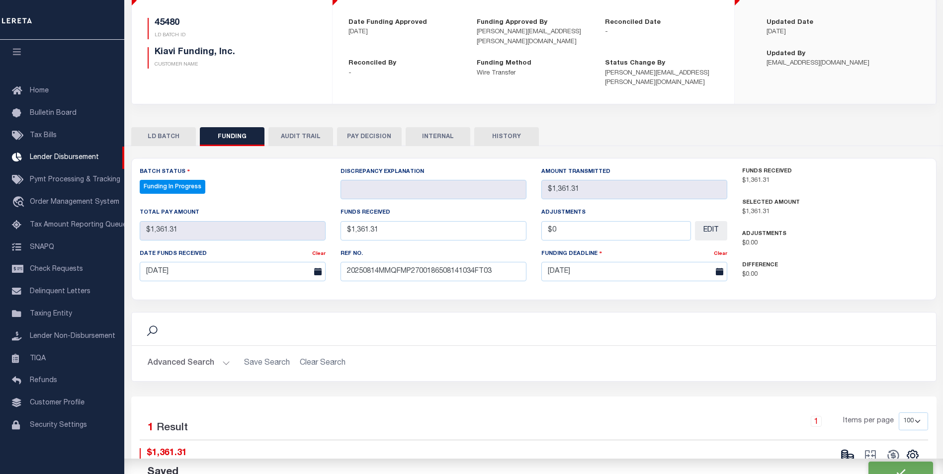
scroll to position [99, 0]
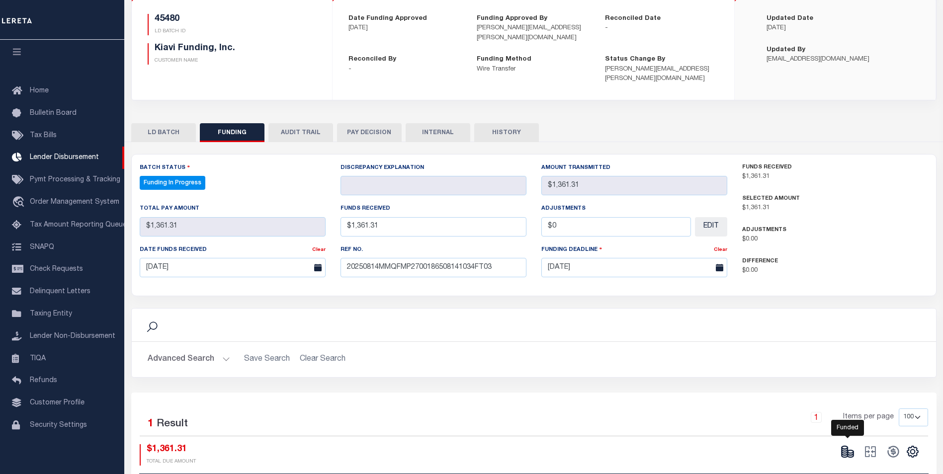
click at [849, 445] on icon at bounding box center [848, 452] width 14 height 14
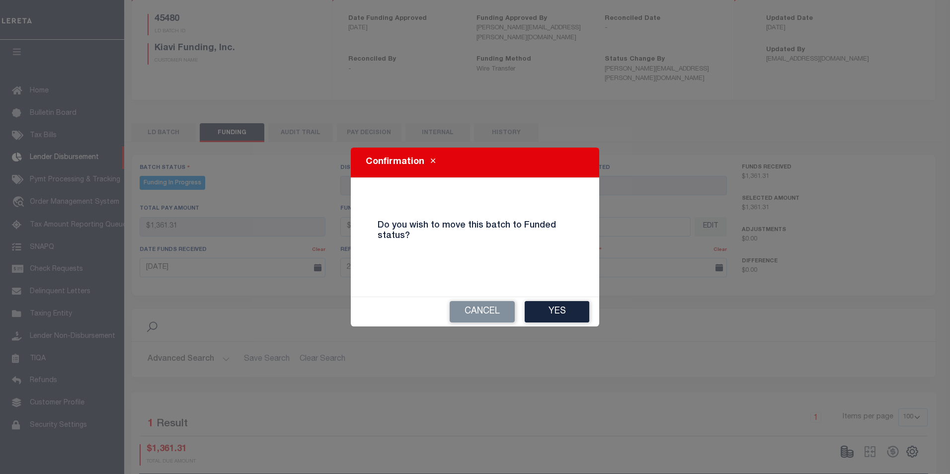
drag, startPoint x: 548, startPoint y: 310, endPoint x: 563, endPoint y: 308, distance: 15.0
click at [548, 310] on button "Yes" at bounding box center [557, 311] width 65 height 21
type input "$1,361.31"
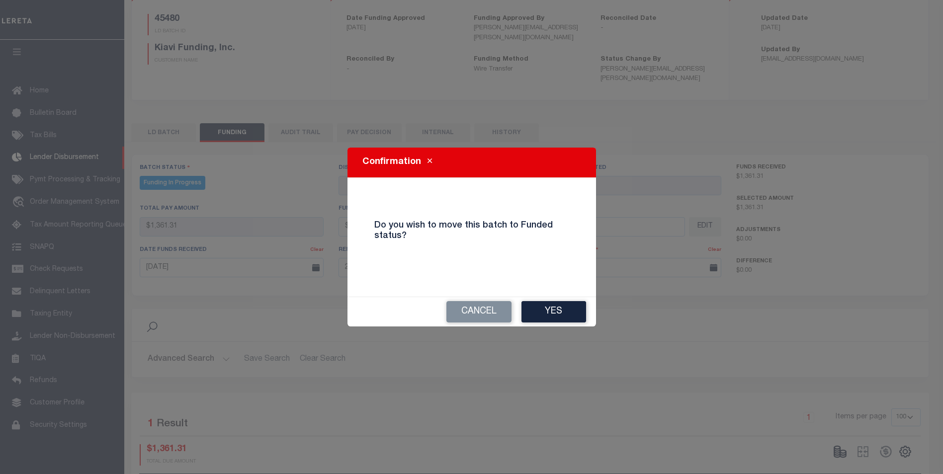
type input "$0"
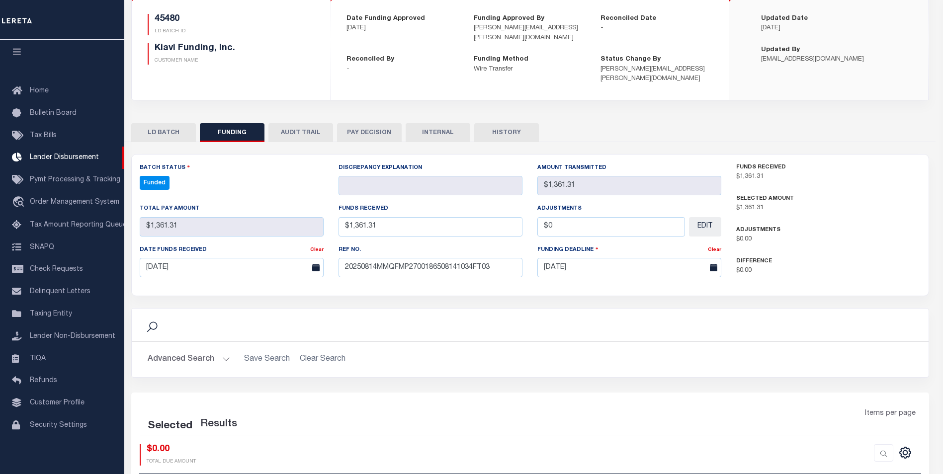
select select "100"
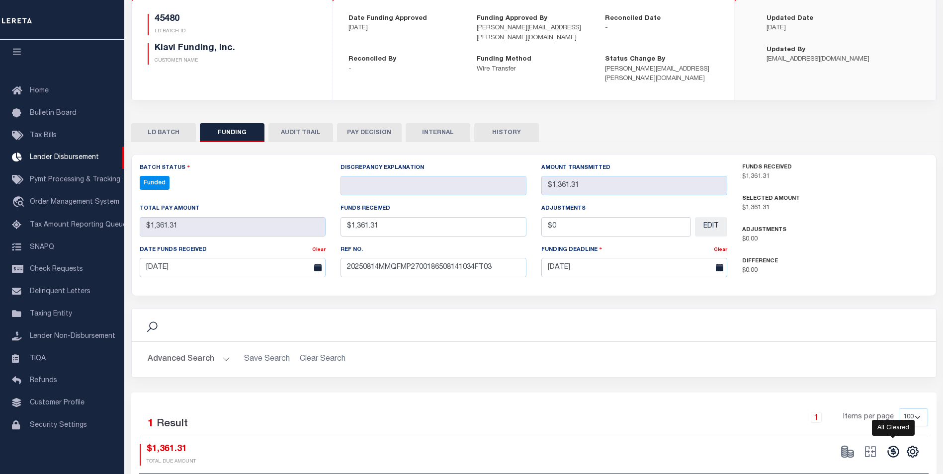
click at [894, 445] on icon at bounding box center [893, 452] width 14 height 14
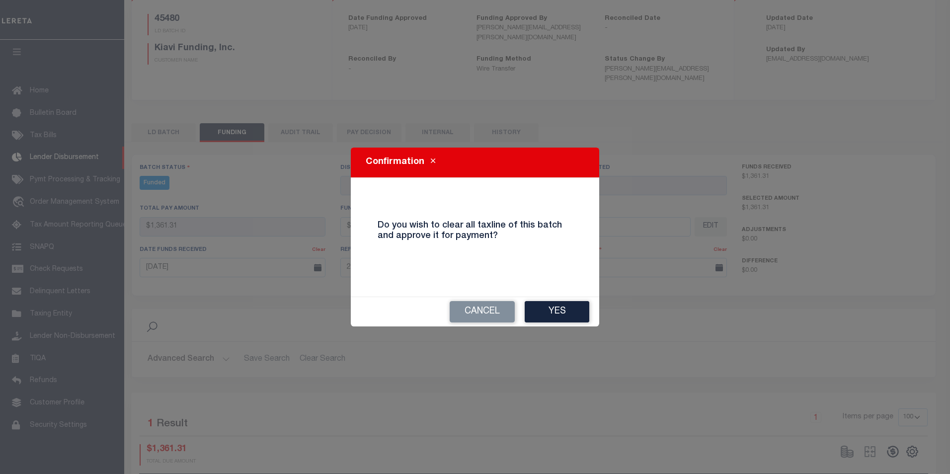
click at [534, 312] on button "Yes" at bounding box center [557, 311] width 65 height 21
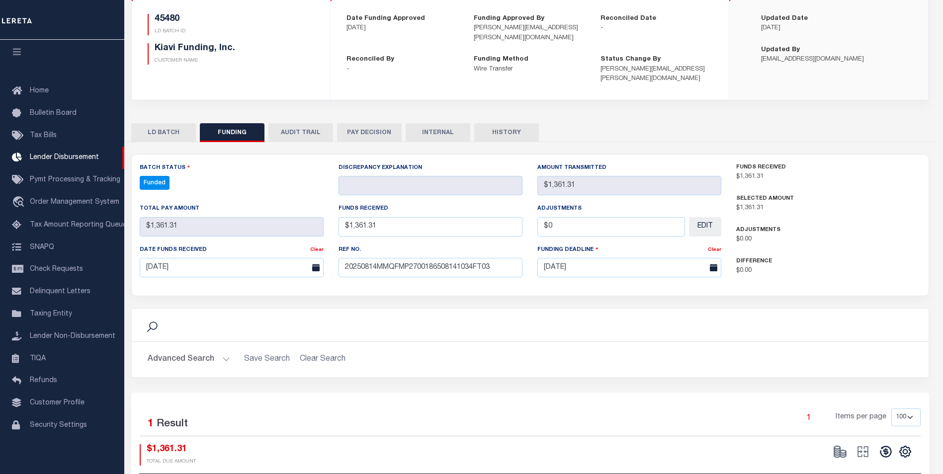
type input "$1,361.31"
type input "$0"
select select "100"
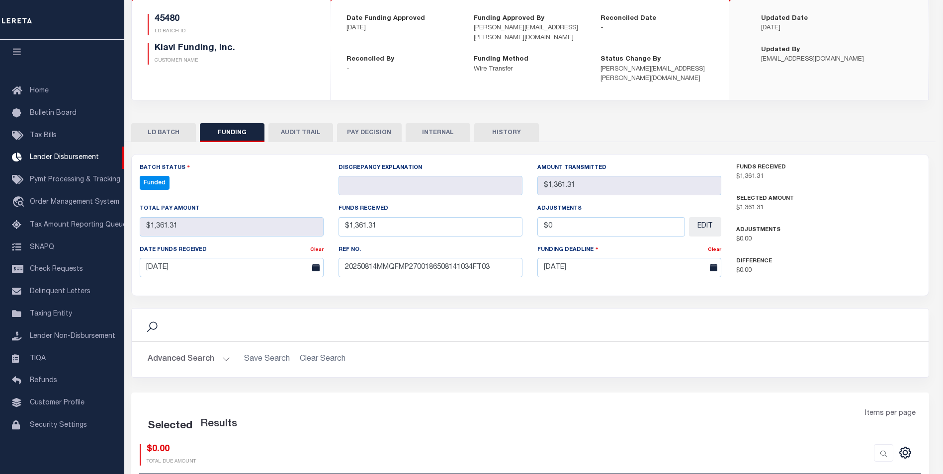
select select "100"
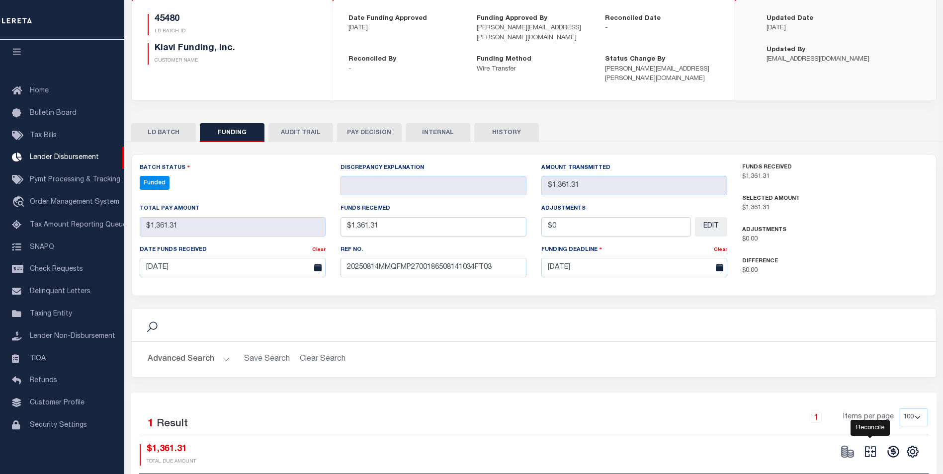
click at [873, 445] on icon at bounding box center [870, 452] width 14 height 14
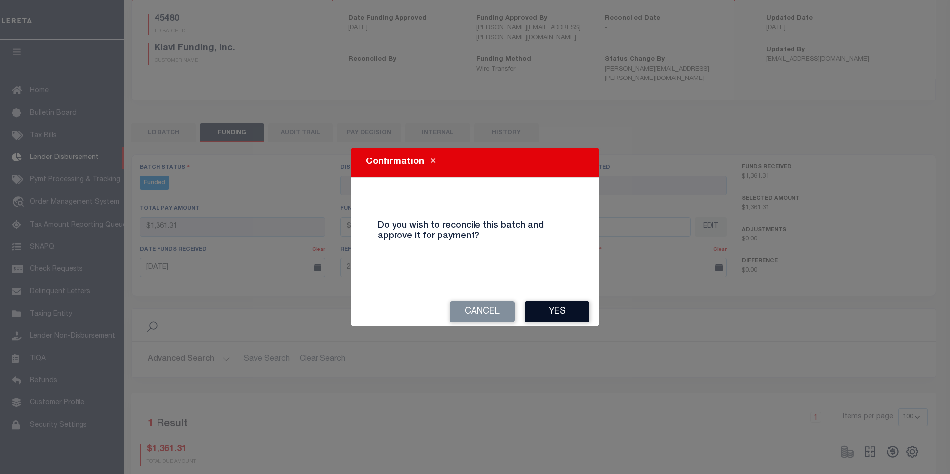
click at [556, 308] on button "Yes" at bounding box center [557, 311] width 65 height 21
select select "100"
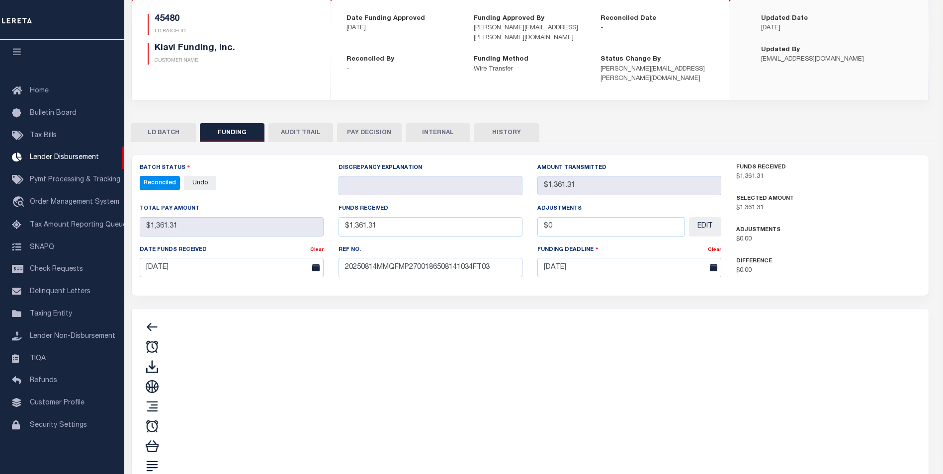
type input "$1,361.31"
type input "$0"
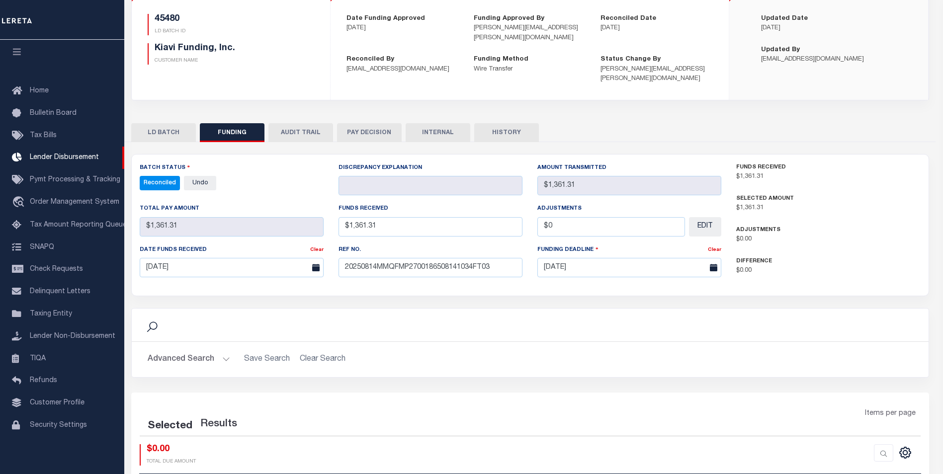
select select "100"
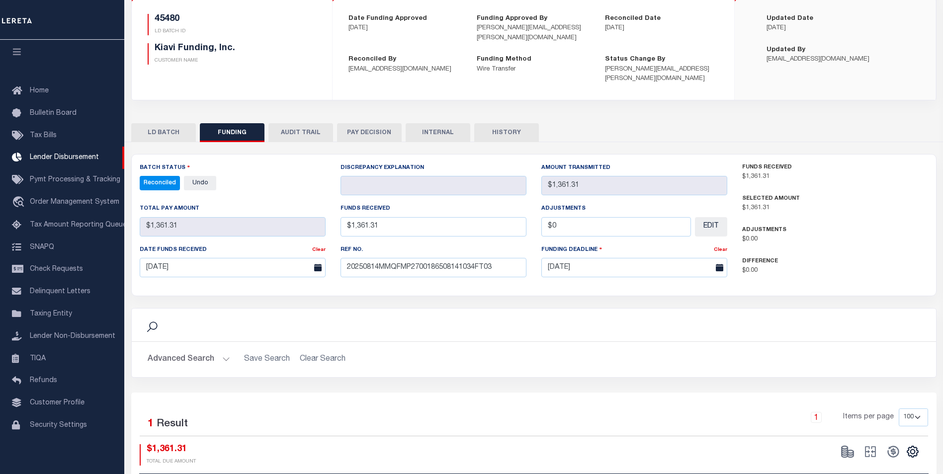
click at [454, 124] on button "INTERNAL" at bounding box center [438, 132] width 65 height 19
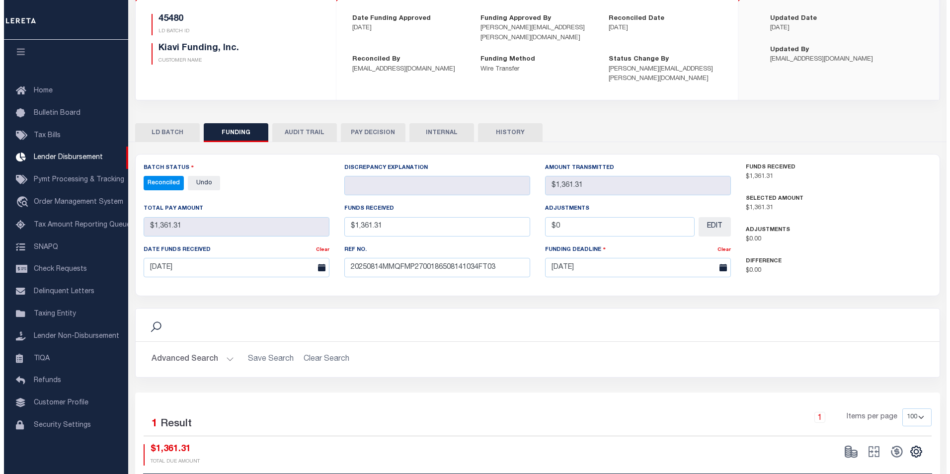
scroll to position [0, 0]
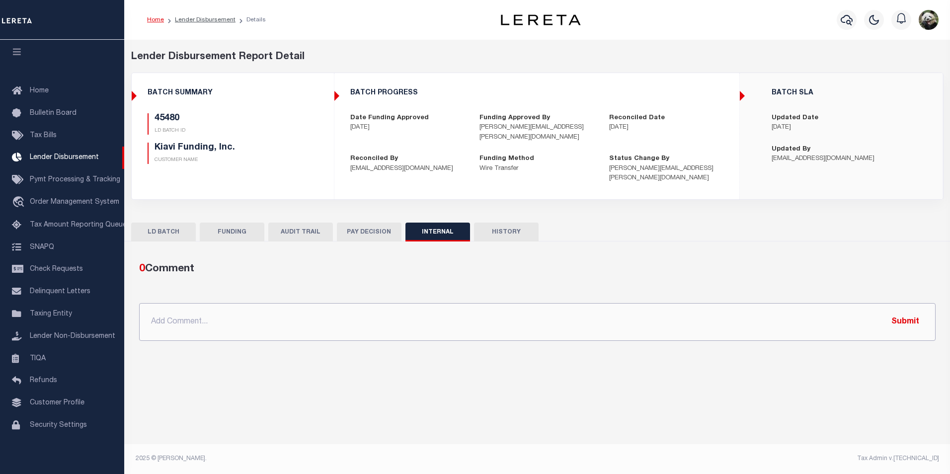
click at [268, 315] on input "text" at bounding box center [537, 322] width 797 height 38
paste input "OG AMOUNT $43,870.76 45561 - $12,896.91 45564 - $29,612.54 45480 - $1,361.31"
type input "OG AMOUNT $43,870.76 45561 - $12,896.91 45564 - $29,612.54 45480 - $1,361.31"
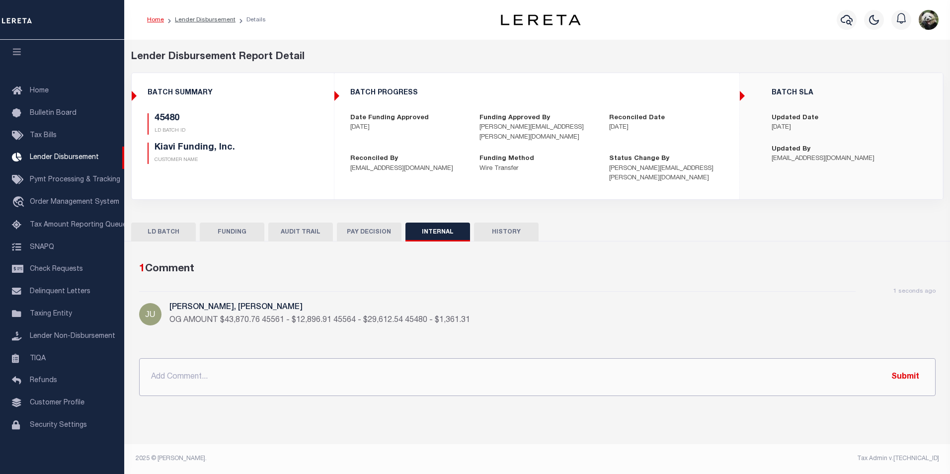
click at [330, 373] on input "text" at bounding box center [537, 377] width 797 height 38
click at [337, 358] on input "text" at bounding box center [537, 377] width 797 height 38
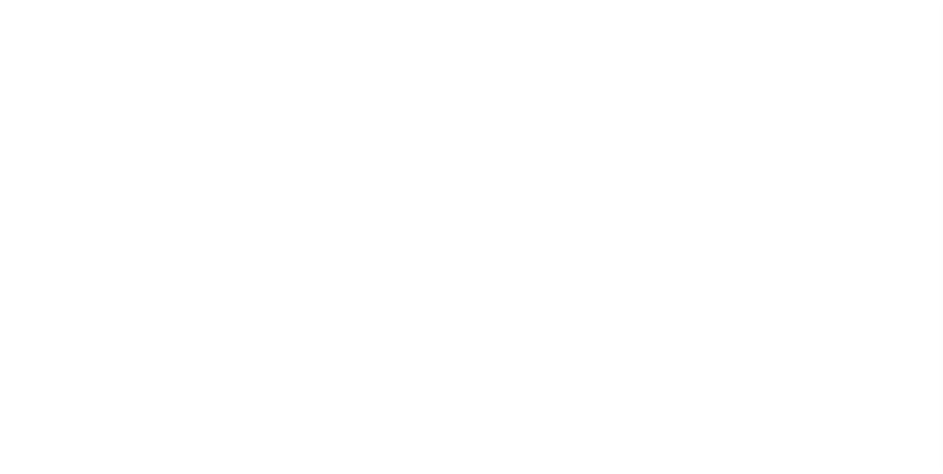
scroll to position [10, 0]
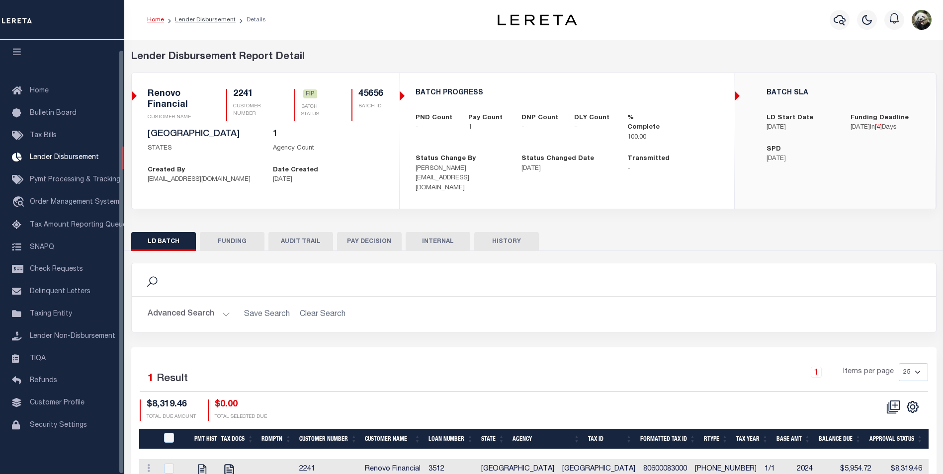
click at [227, 233] on button "FUNDING" at bounding box center [232, 241] width 65 height 19
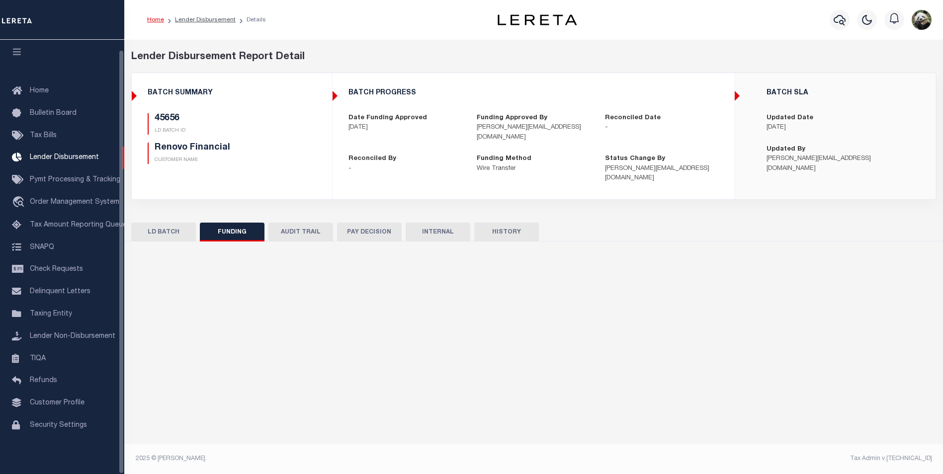
type input "$8,319.46"
type input "$0"
type input "[DATE]"
select select "100"
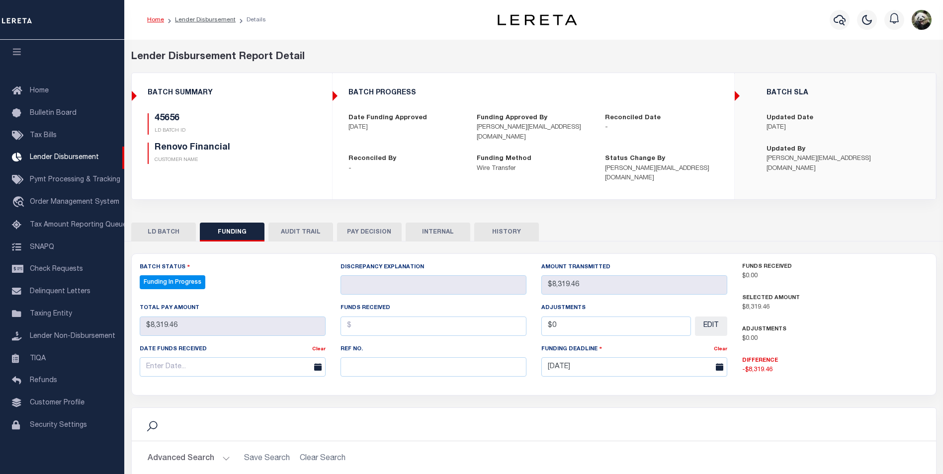
select select "100"
paste input "20250814MMQFMP2700324108141614FT03"
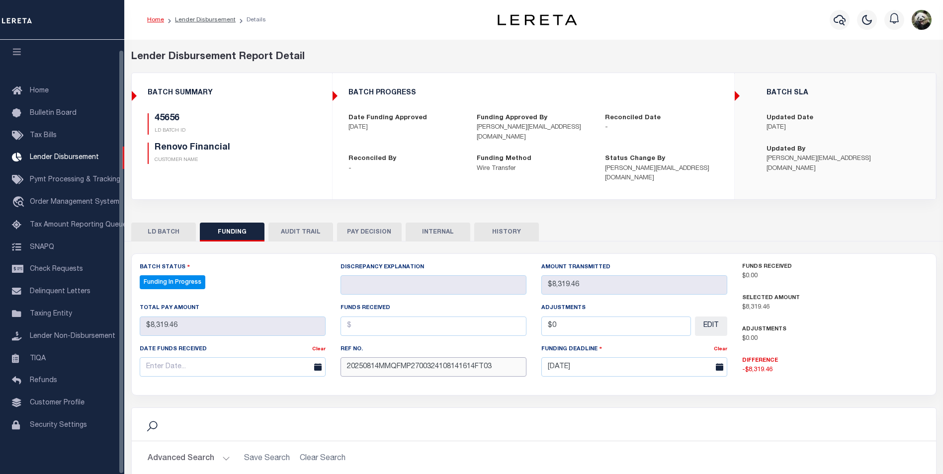
type input "20250814MMQFMP2700324108141614FT03"
drag, startPoint x: 165, startPoint y: 359, endPoint x: 169, endPoint y: 354, distance: 6.4
click at [169, 357] on input "text" at bounding box center [233, 366] width 186 height 19
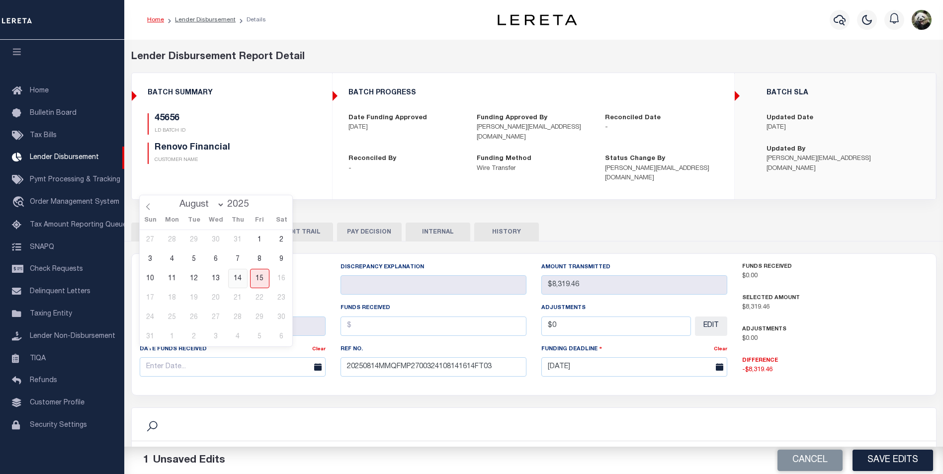
click at [235, 277] on span "14" at bounding box center [237, 278] width 19 height 19
type input "[DATE]"
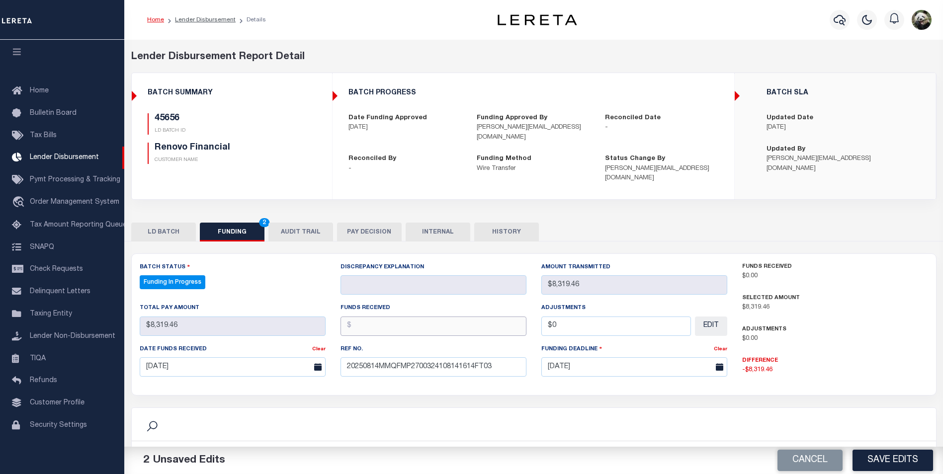
click at [384, 317] on input "text" at bounding box center [434, 326] width 186 height 19
type input "$8,319.46"
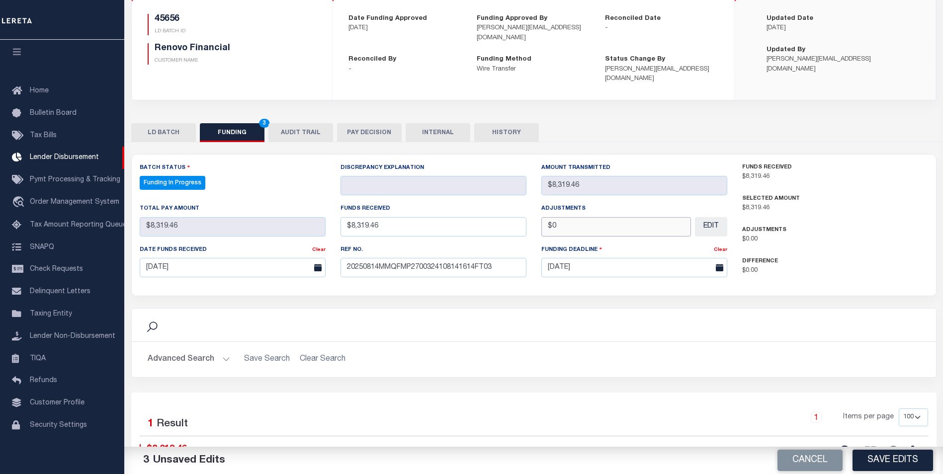
scroll to position [181, 0]
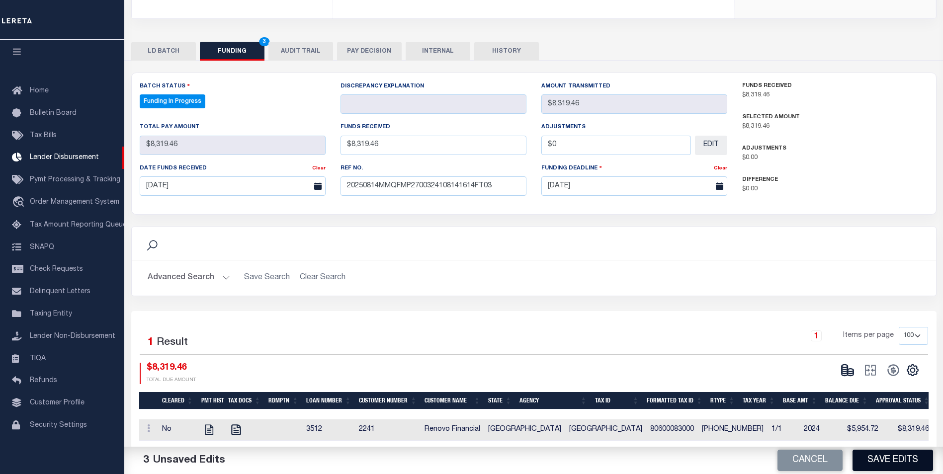
type input "$0.00"
click at [899, 465] on button "Save Edits" at bounding box center [893, 460] width 81 height 21
type input "$8,319.46"
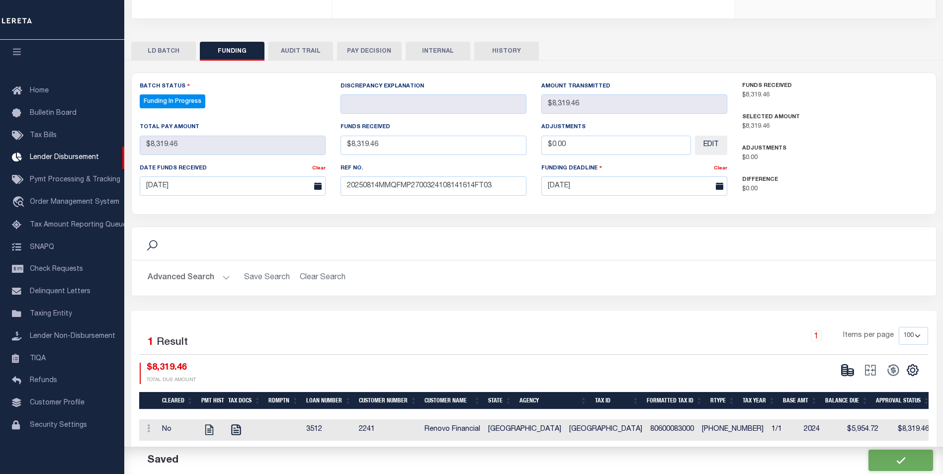
type input "$0"
select select "100"
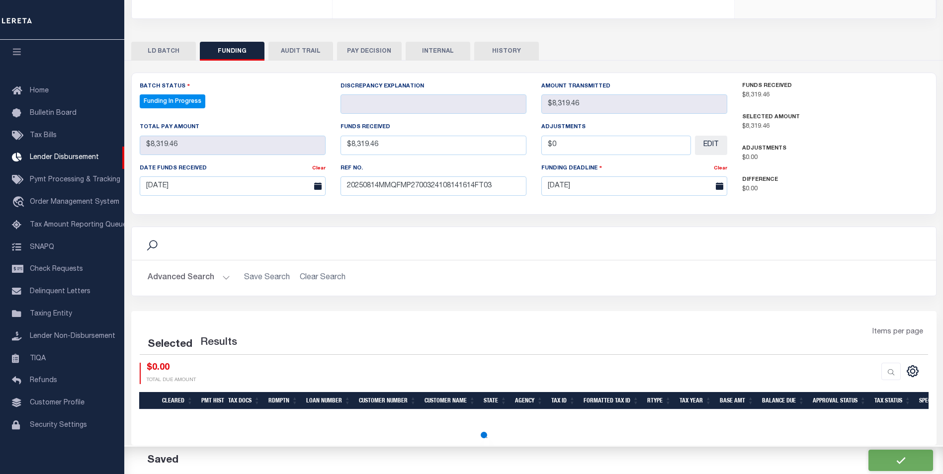
select select "100"
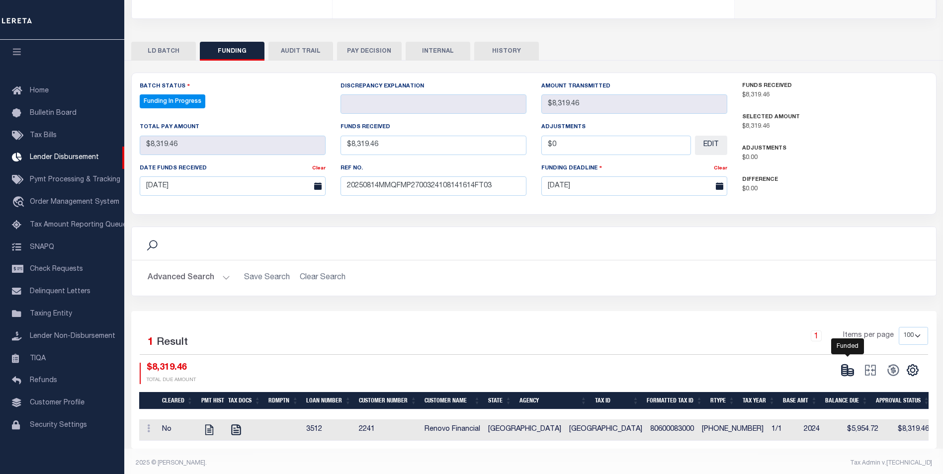
click at [845, 368] on icon at bounding box center [845, 369] width 6 height 3
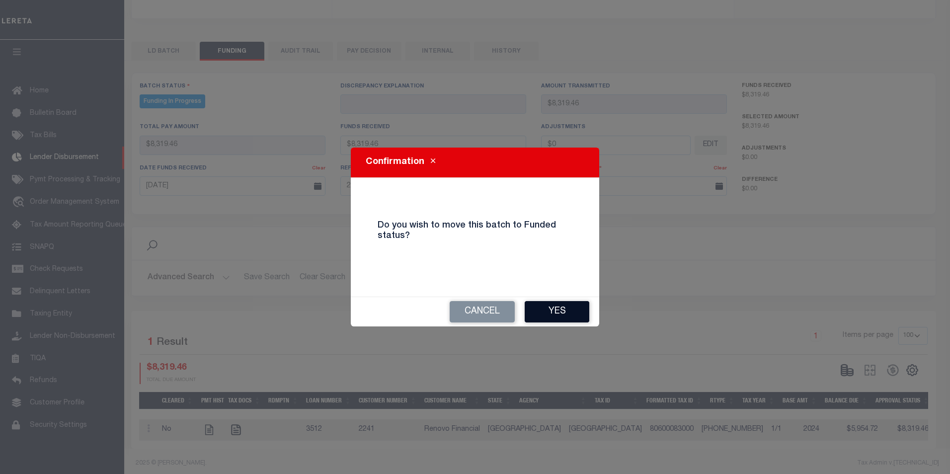
click at [559, 317] on button "Yes" at bounding box center [557, 311] width 65 height 21
type input "$8,319.46"
type input "$0"
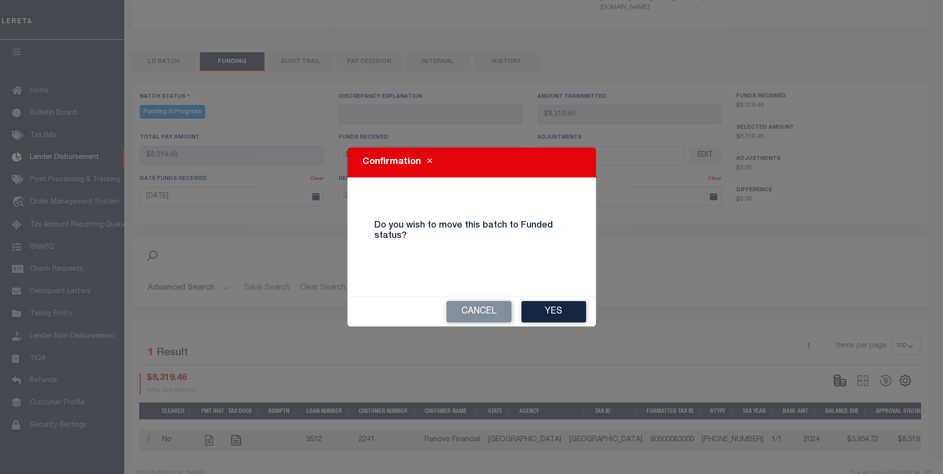
select select "100"
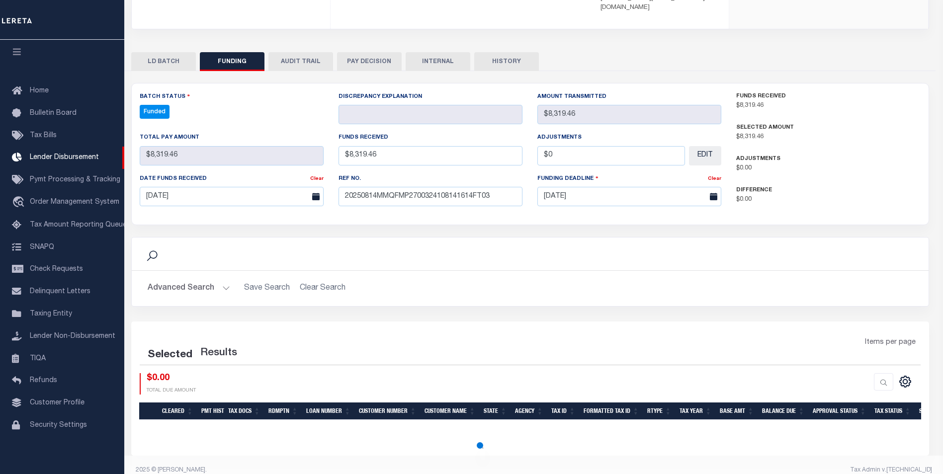
select select "100"
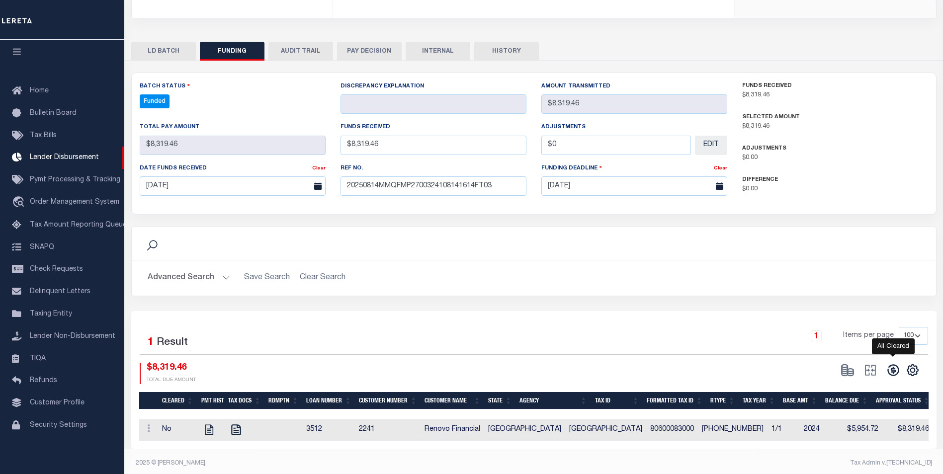
click at [893, 367] on icon at bounding box center [893, 370] width 14 height 14
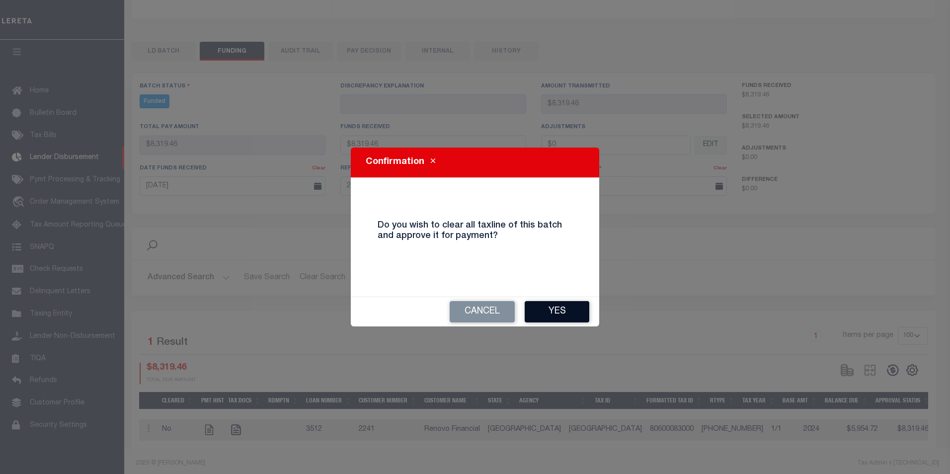
click at [552, 306] on button "Yes" at bounding box center [557, 311] width 65 height 21
type input "$8,319.46"
type input "$0"
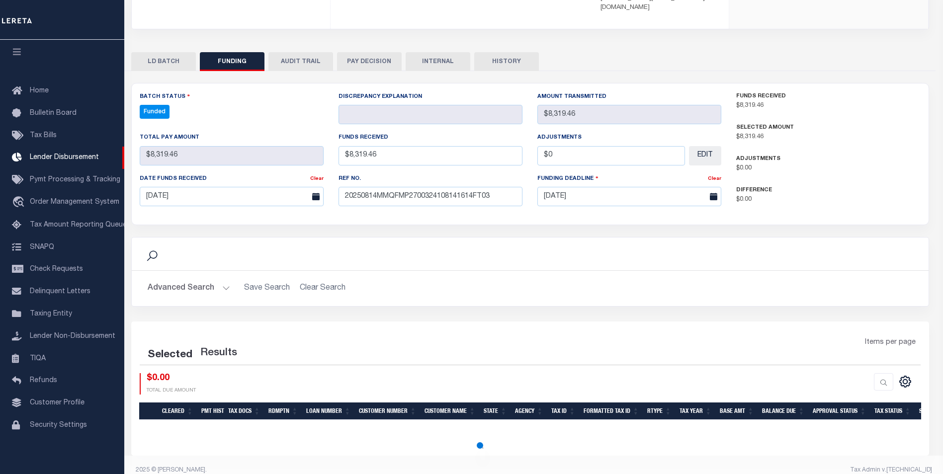
select select "100"
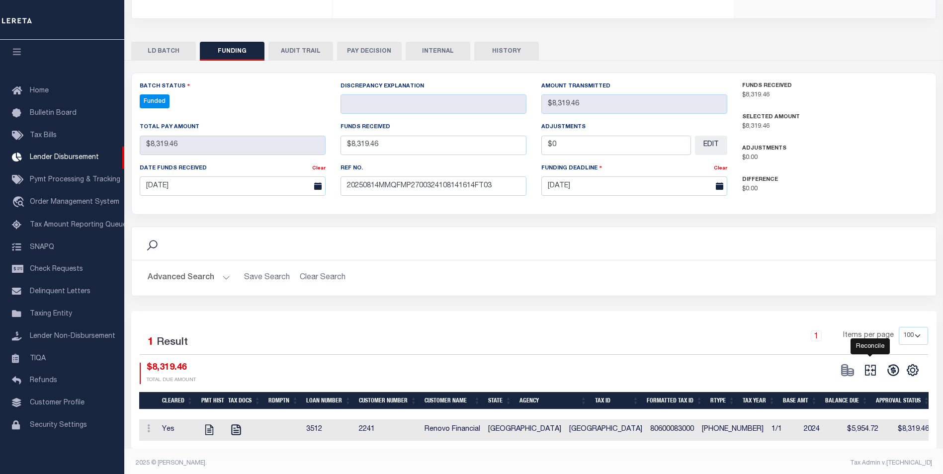
click at [873, 363] on icon at bounding box center [870, 370] width 14 height 14
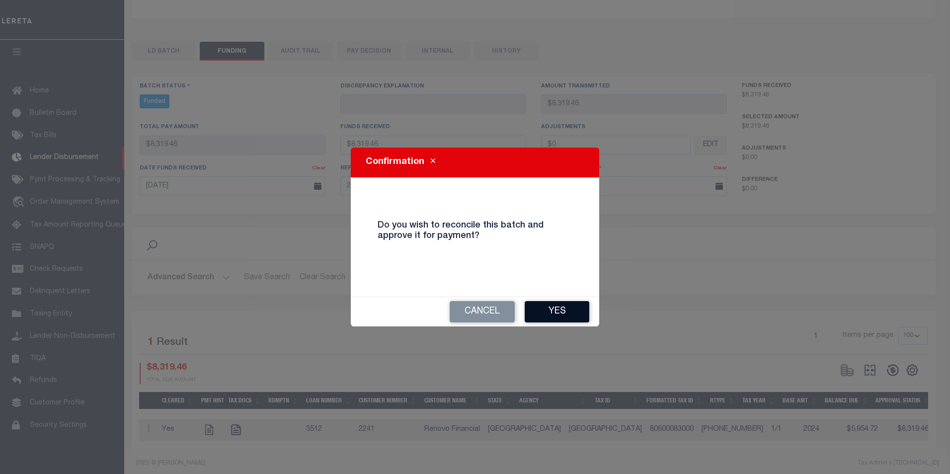
drag, startPoint x: 573, startPoint y: 324, endPoint x: 574, endPoint y: 317, distance: 7.0
click at [573, 321] on div "Cancel Yes" at bounding box center [475, 311] width 249 height 29
click at [575, 311] on button "Yes" at bounding box center [557, 311] width 65 height 21
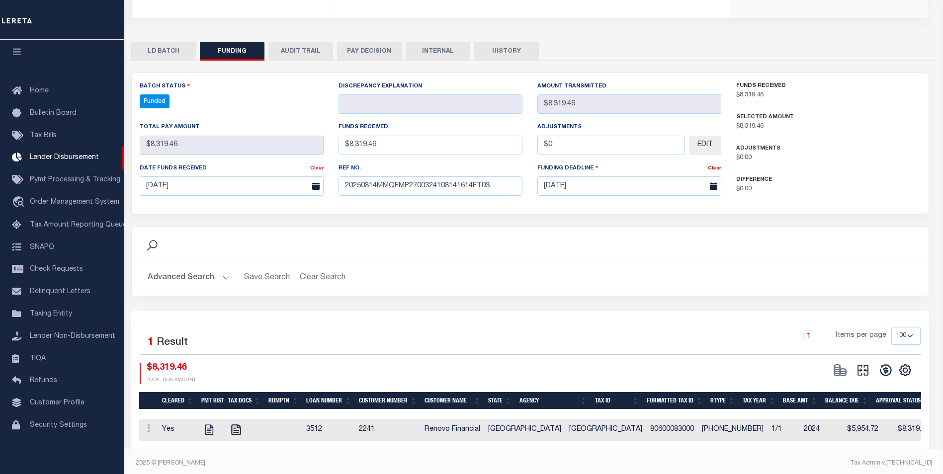
type input "$8,319.46"
type input "$0"
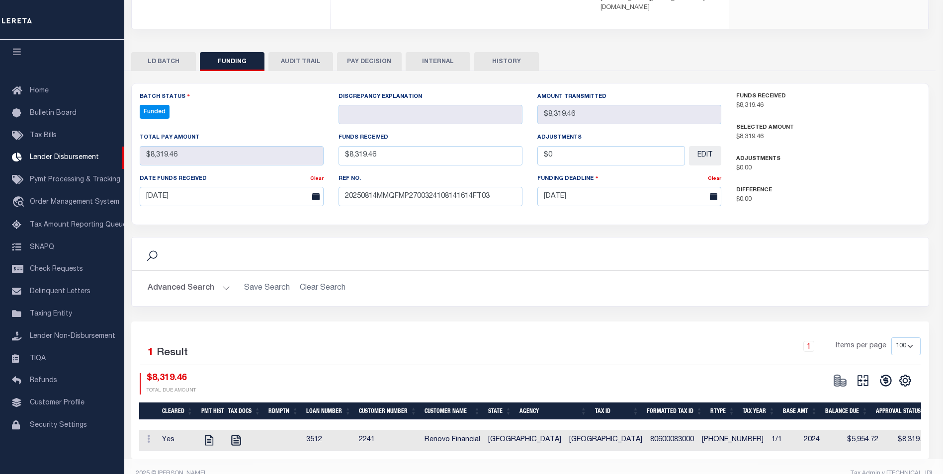
select select "100"
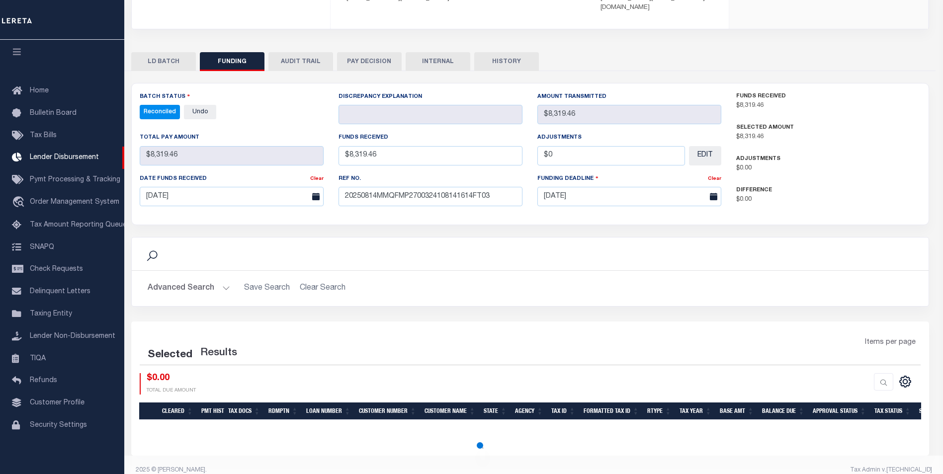
select select "100"
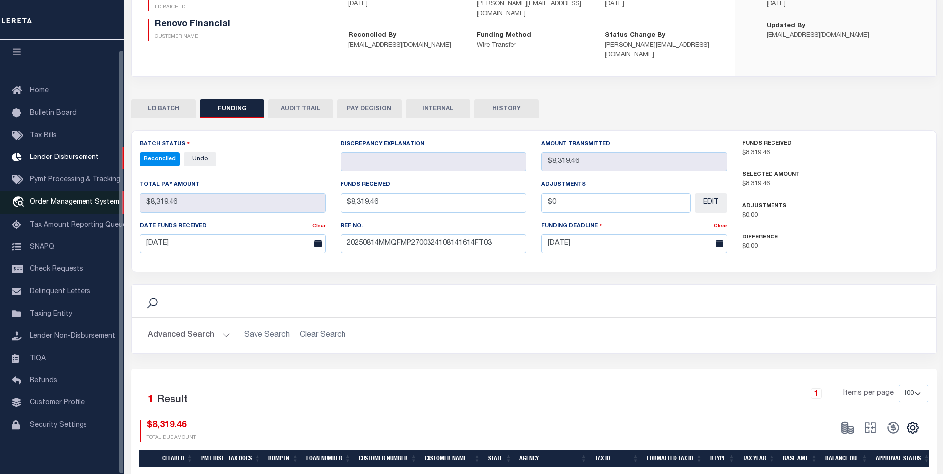
scroll to position [121, 0]
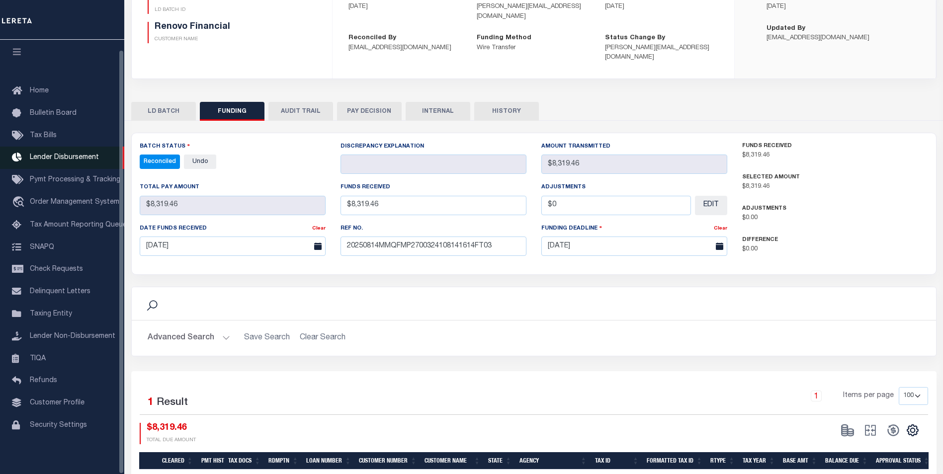
click at [63, 154] on span "Lender Disbursement" at bounding box center [64, 157] width 69 height 7
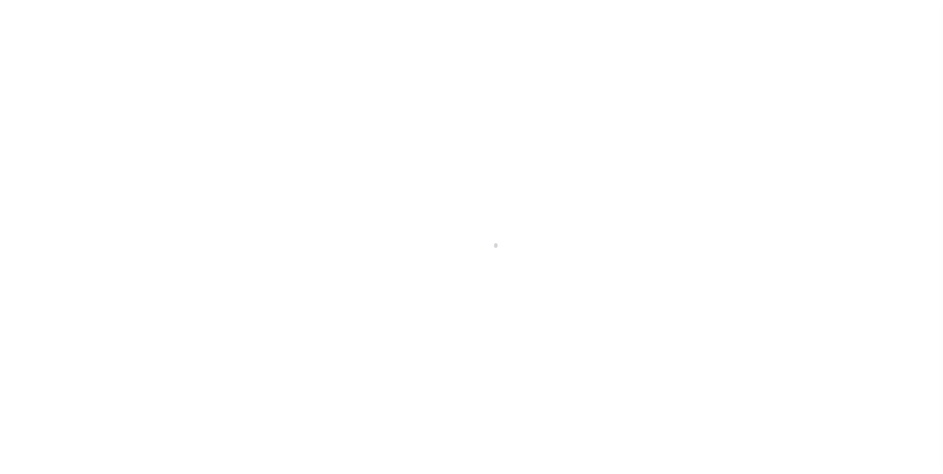
scroll to position [10, 0]
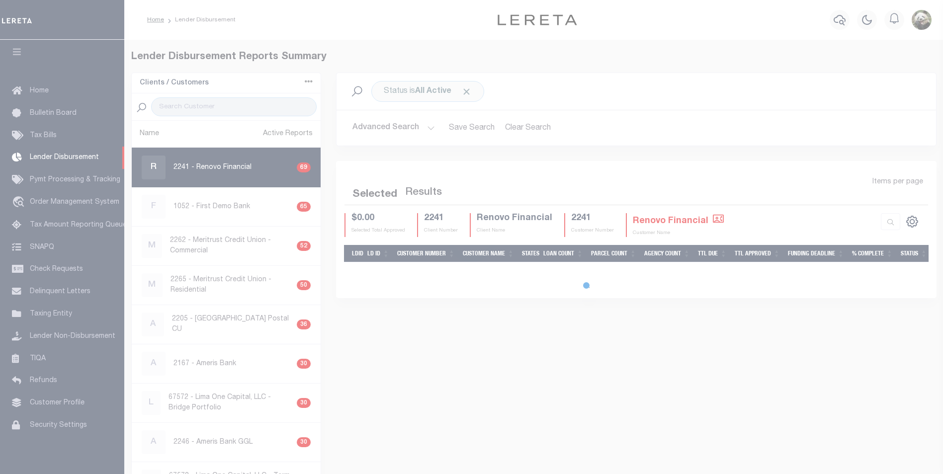
select select "200"
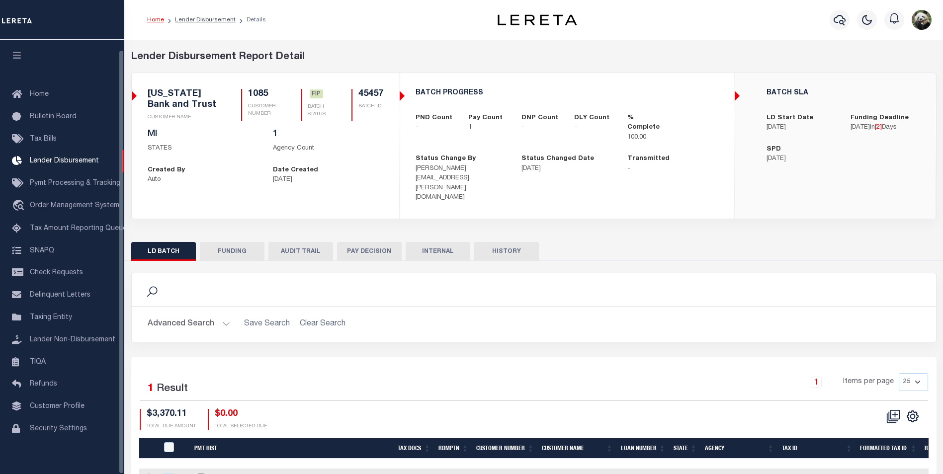
scroll to position [10, 0]
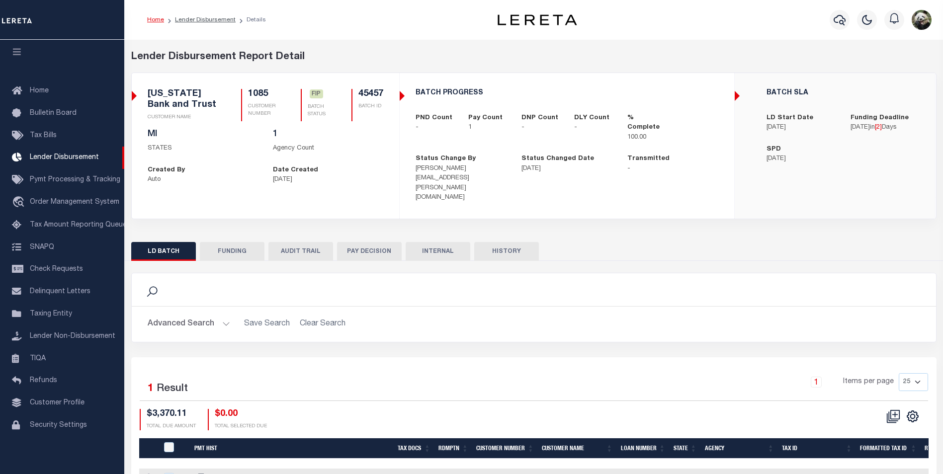
drag, startPoint x: 222, startPoint y: 236, endPoint x: 235, endPoint y: 236, distance: 12.4
click at [223, 242] on button "FUNDING" at bounding box center [232, 251] width 65 height 19
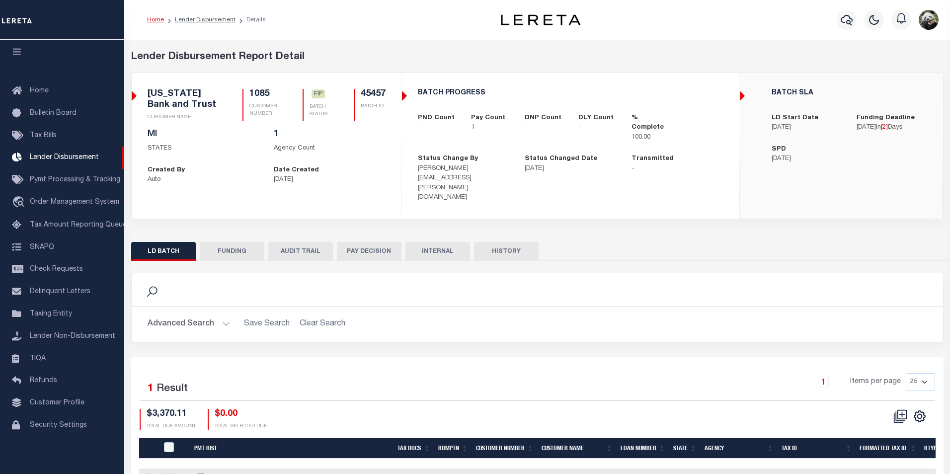
type input "$3,370.11"
type input "$0"
type input "[DATE]"
select select "100"
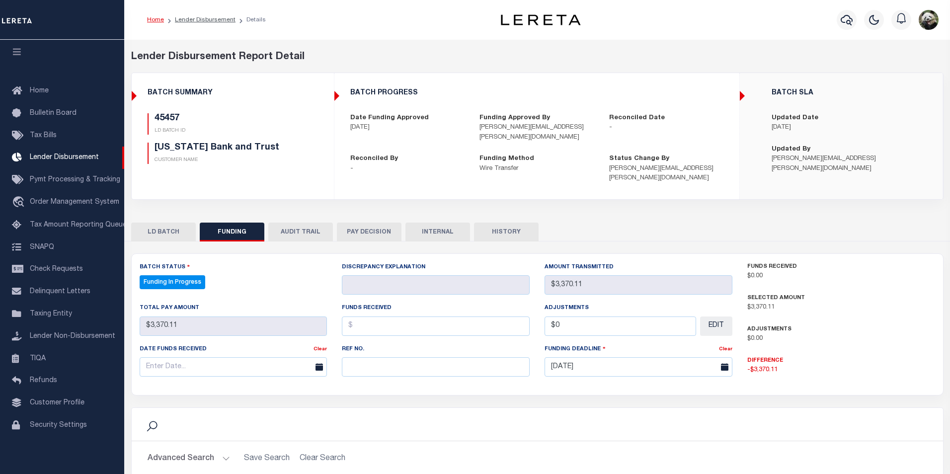
select select "100"
click at [438, 373] on input "text" at bounding box center [434, 366] width 186 height 19
paste input "20250814MMQFMP2700273008141416FT03"
type input "20250814MMQFMP2700273008141416FT03"
click at [184, 370] on input "text" at bounding box center [233, 366] width 186 height 19
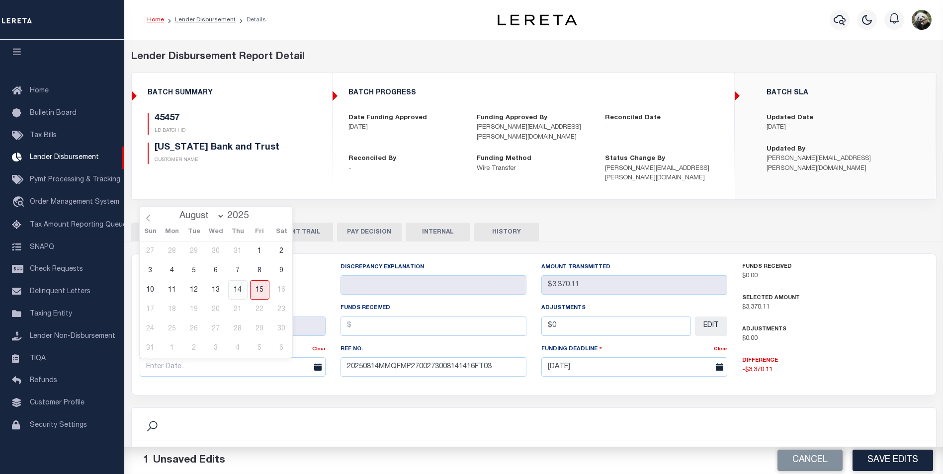
click at [240, 294] on span "14" at bounding box center [237, 289] width 19 height 19
type input "[DATE]"
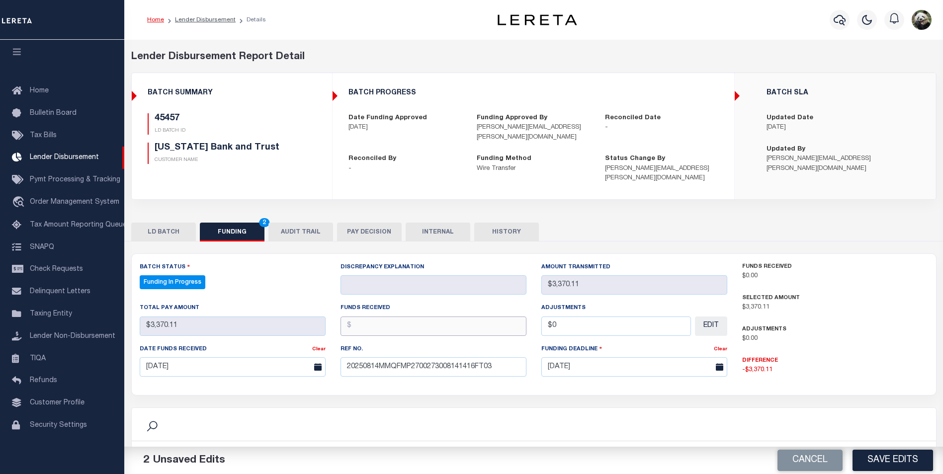
click at [393, 320] on input "text" at bounding box center [434, 326] width 186 height 19
type input "$3,370.11"
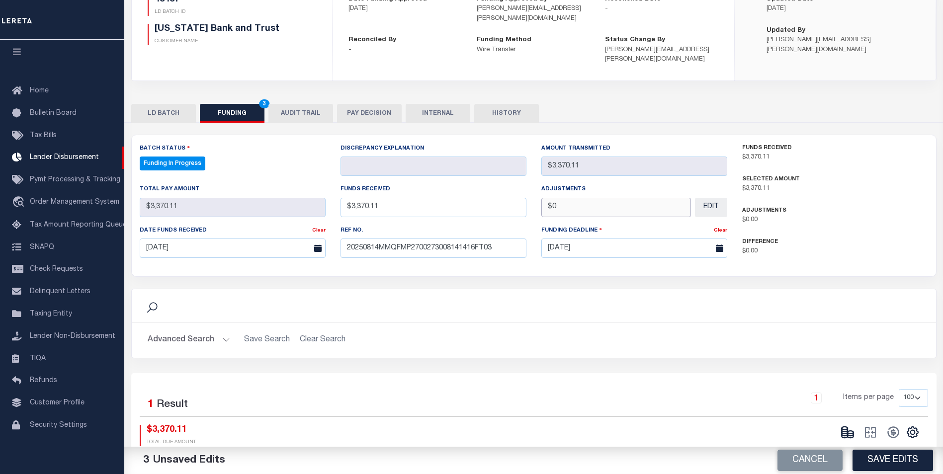
scroll to position [192, 0]
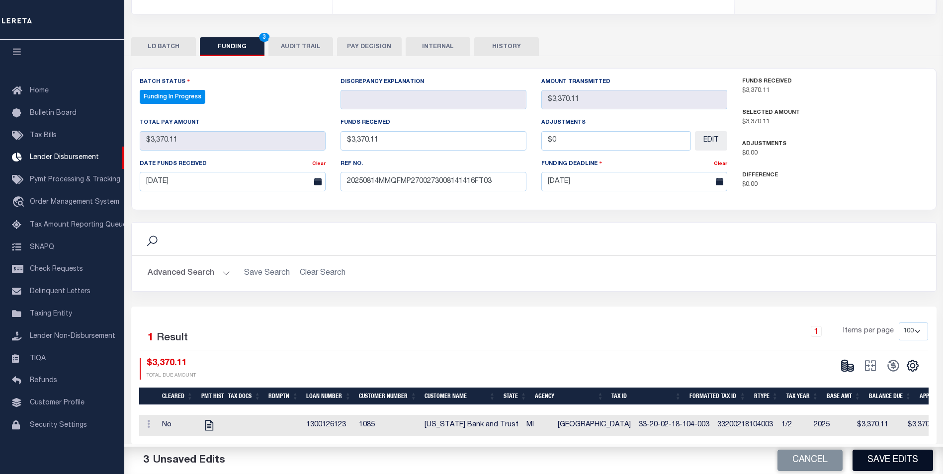
type input "$0.00"
click at [911, 465] on button "Save Edits" at bounding box center [893, 460] width 81 height 21
type input "$3,370.11"
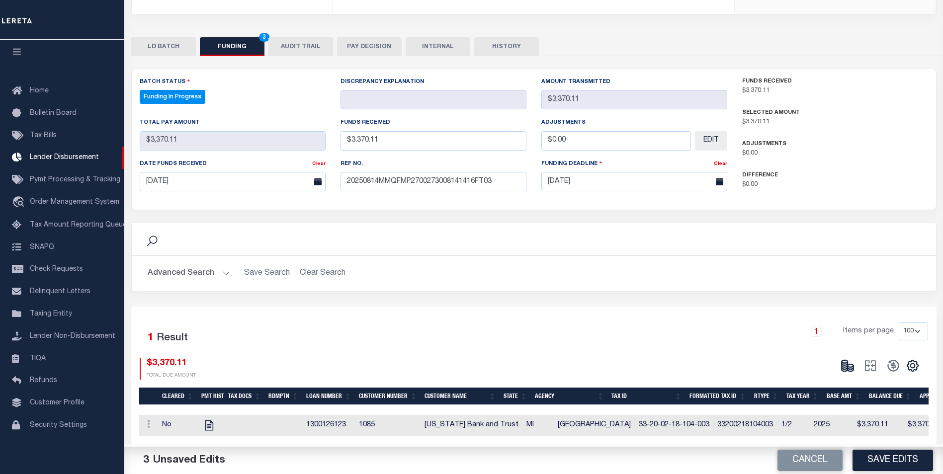
type input "$0"
select select "100"
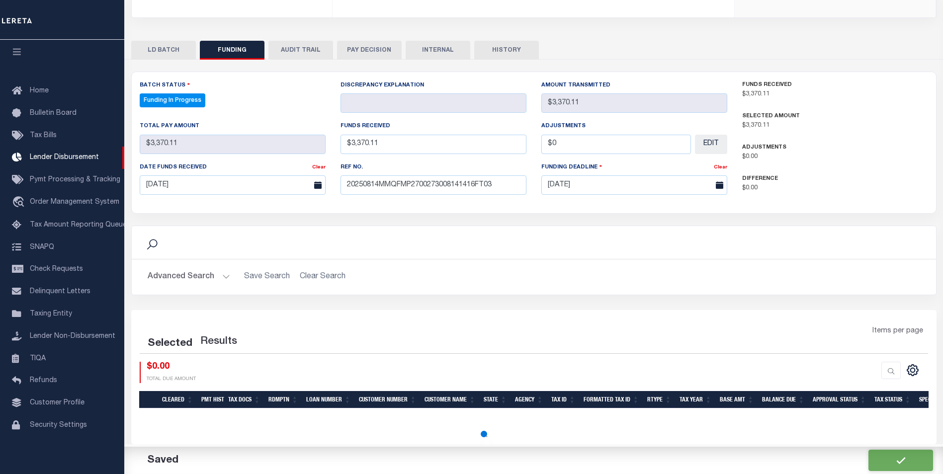
select select "100"
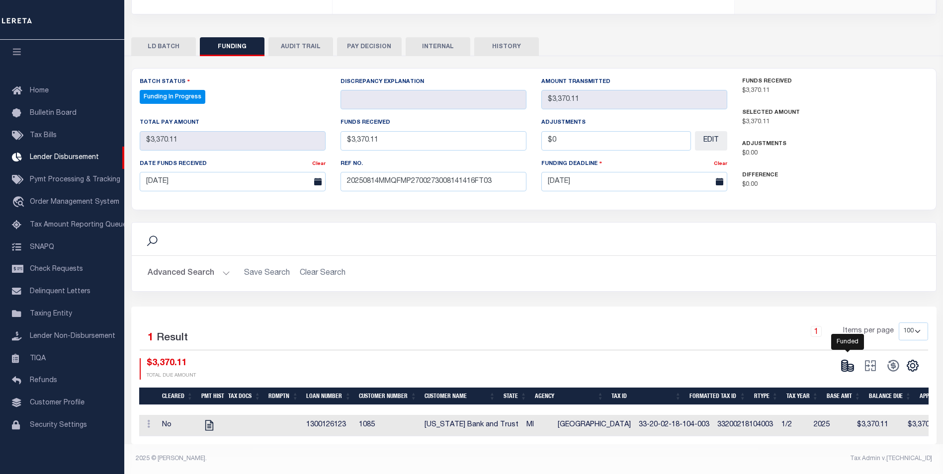
click at [848, 359] on icon at bounding box center [848, 366] width 14 height 14
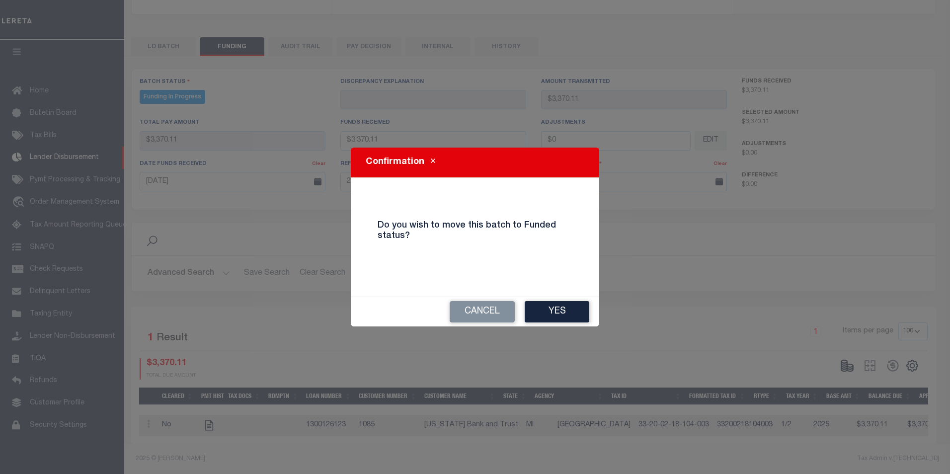
click at [543, 316] on button "Yes" at bounding box center [557, 311] width 65 height 21
type input "$3,370.11"
type input "$0"
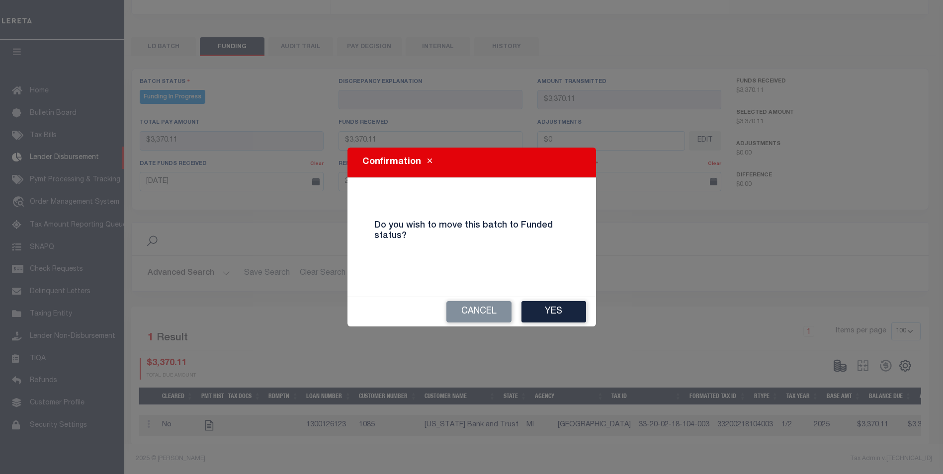
select select "100"
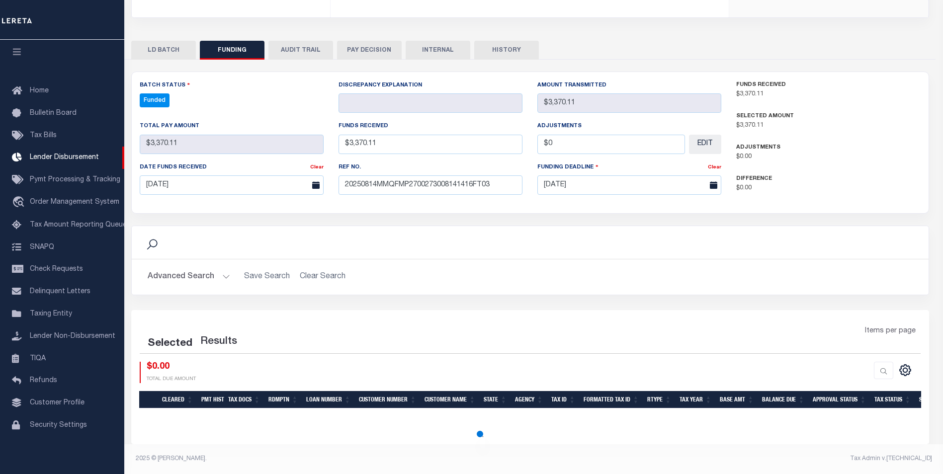
select select "100"
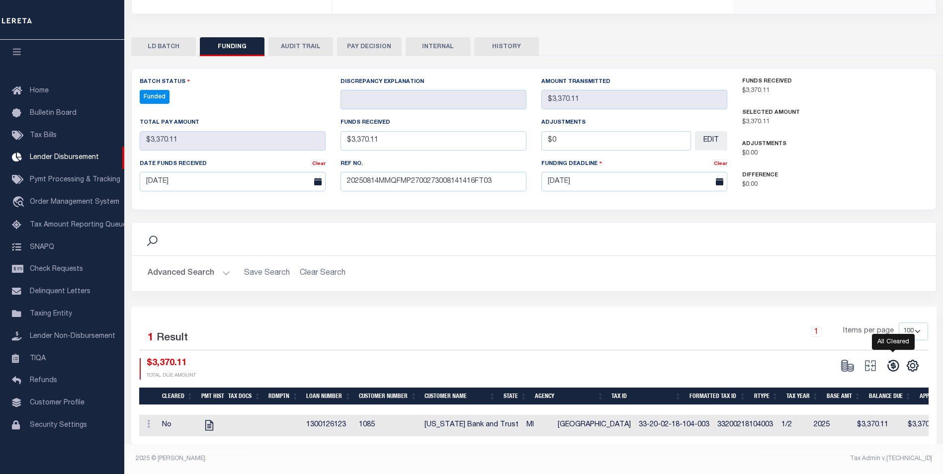
click at [894, 361] on icon at bounding box center [892, 365] width 11 height 11
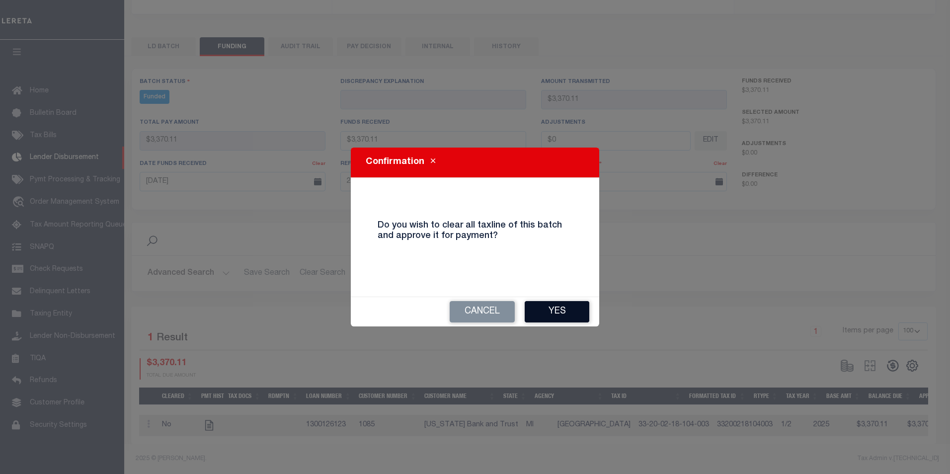
click at [583, 318] on button "Yes" at bounding box center [557, 311] width 65 height 21
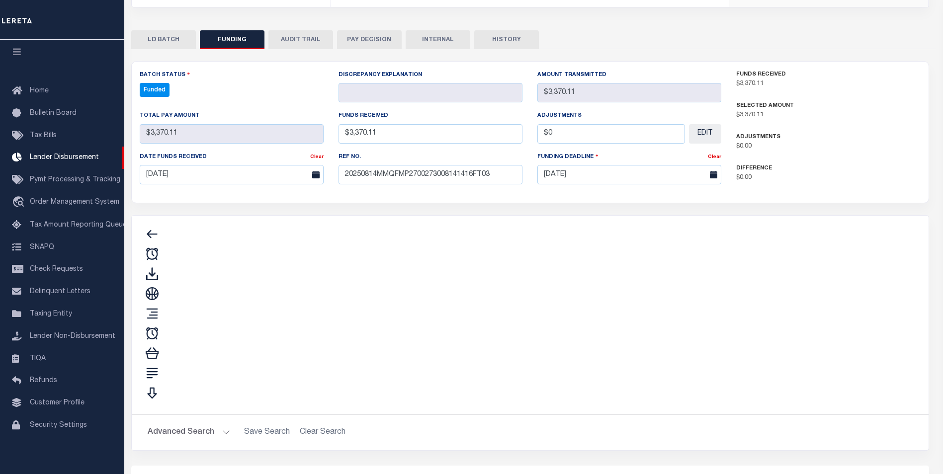
type input "$3,370.11"
type input "$0"
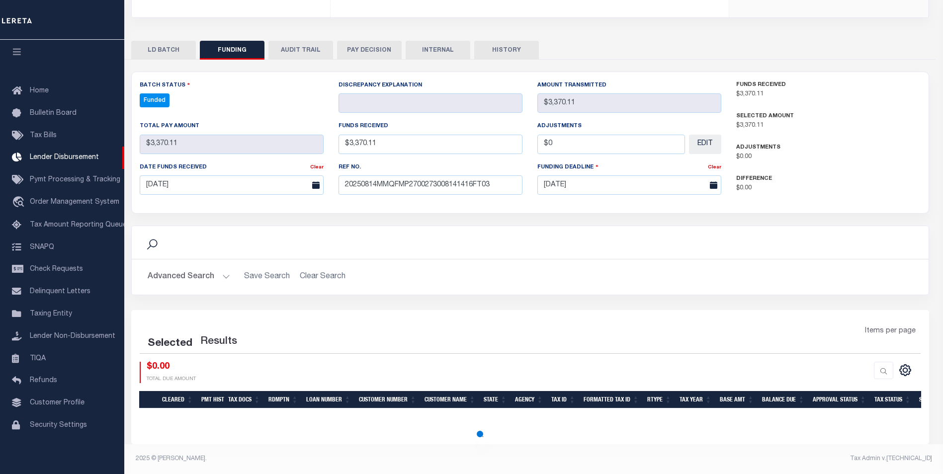
select select "100"
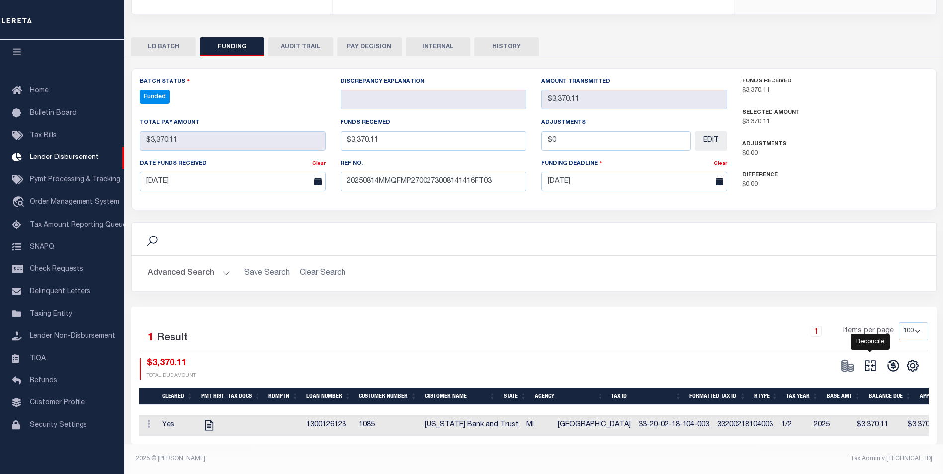
click at [869, 361] on icon at bounding box center [870, 366] width 14 height 14
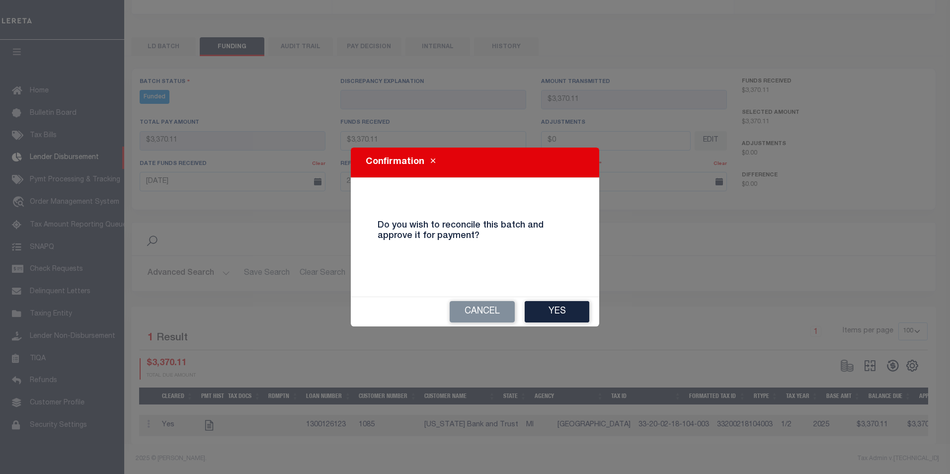
click at [559, 311] on button "Yes" at bounding box center [557, 311] width 65 height 21
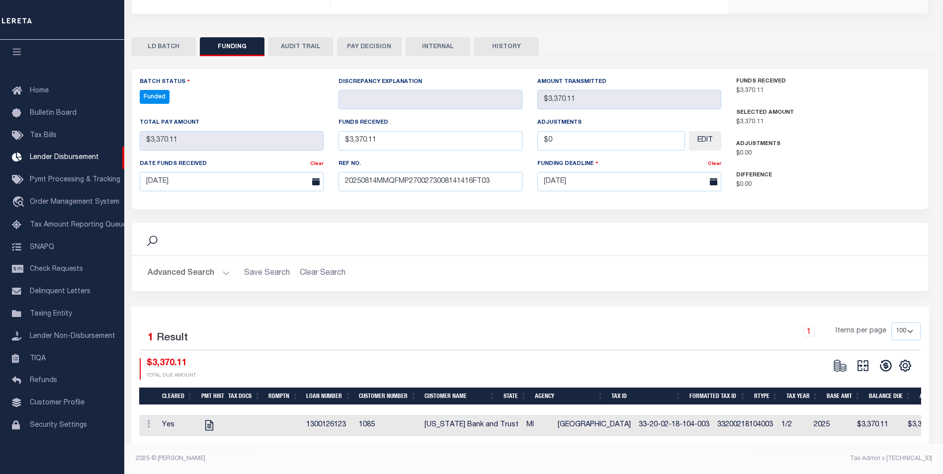
type input "$3,370.11"
type input "$0"
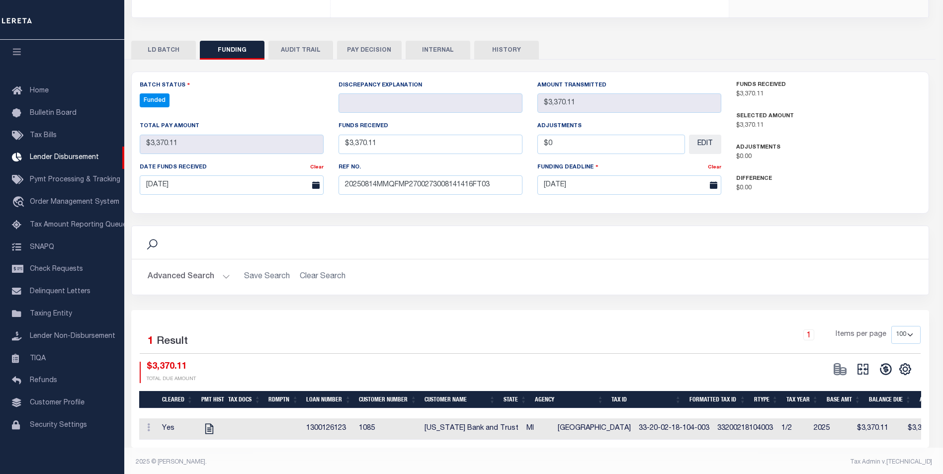
select select "100"
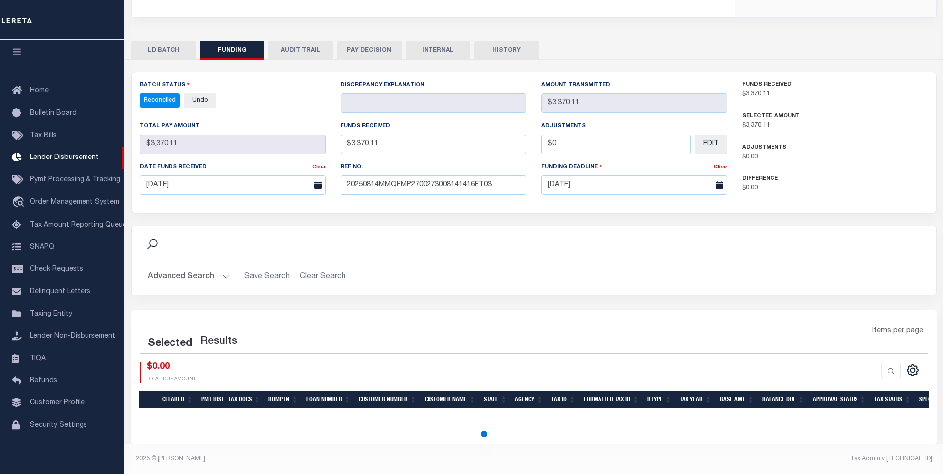
select select "100"
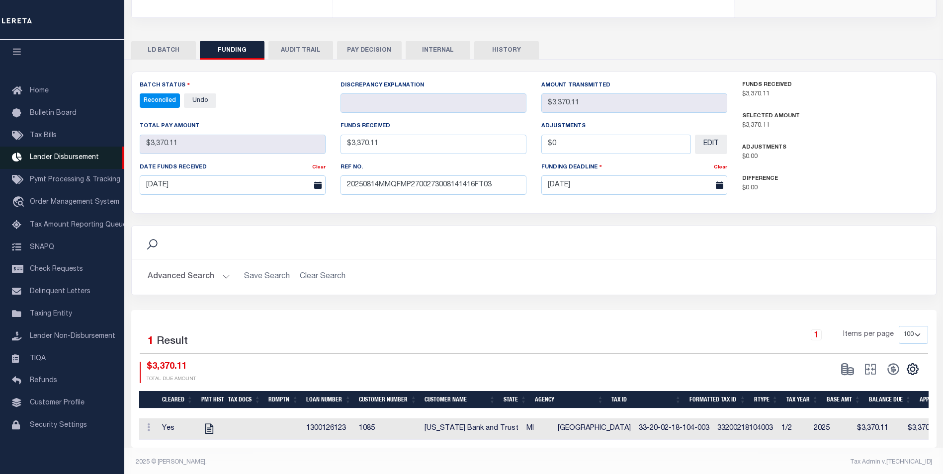
click at [67, 154] on span "Lender Disbursement" at bounding box center [64, 157] width 69 height 7
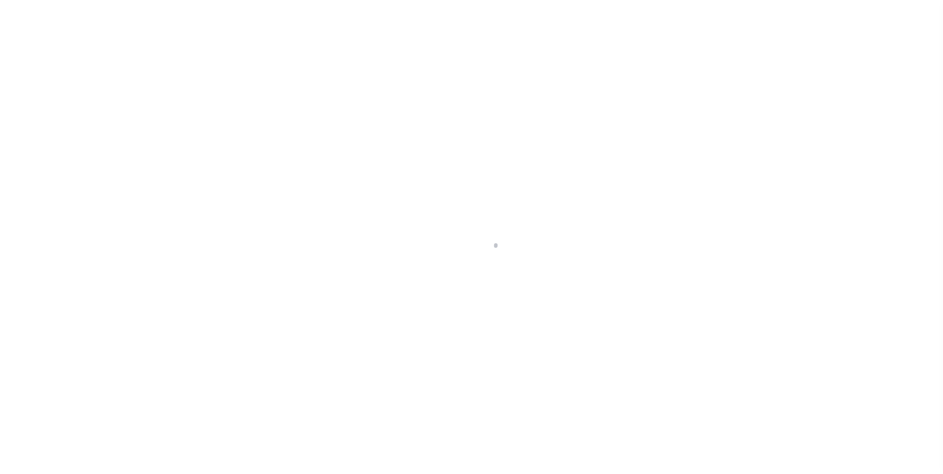
scroll to position [10, 0]
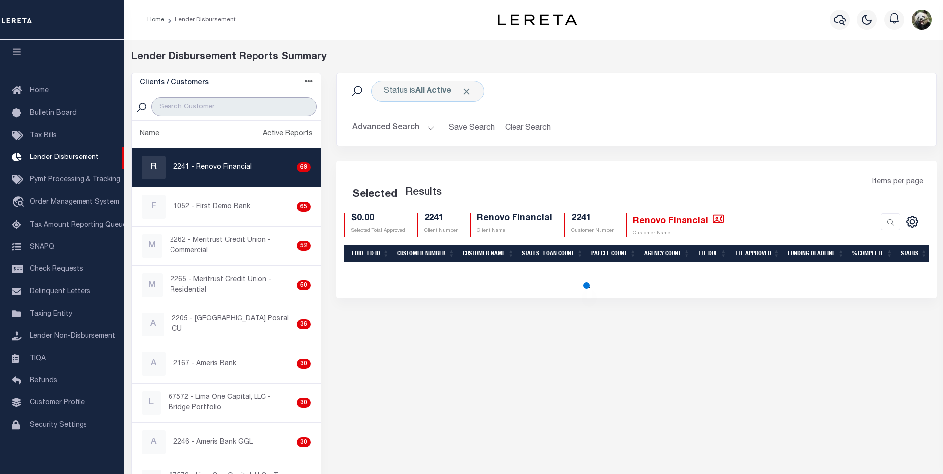
click at [189, 111] on input "search" at bounding box center [234, 106] width 166 height 19
type input "T"
select select "200"
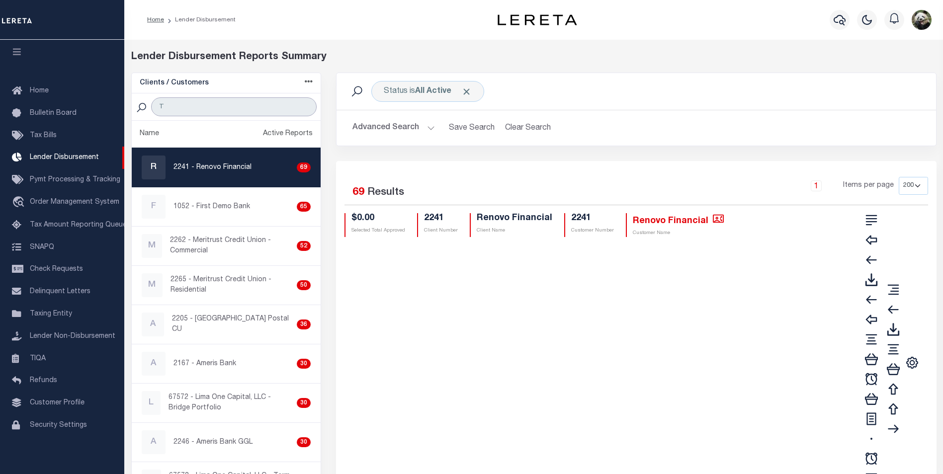
type input "TEXAS"
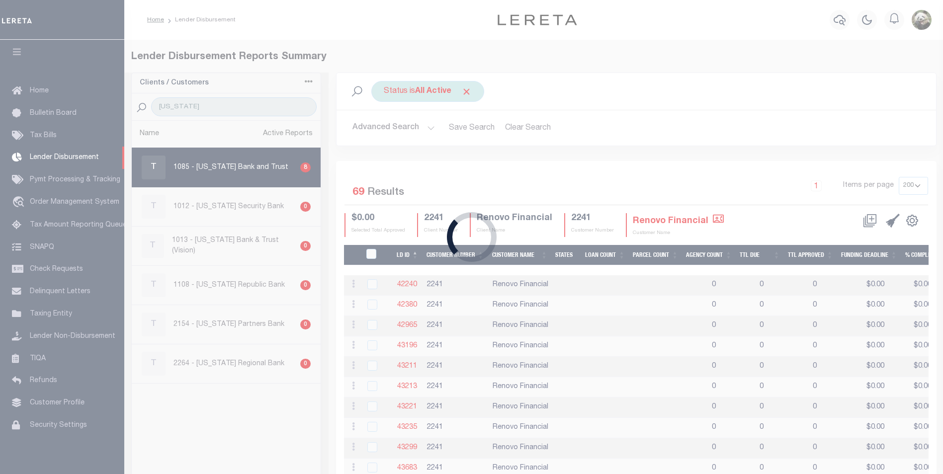
click at [431, 86] on div "Loading..." at bounding box center [471, 237] width 943 height 474
select select "200"
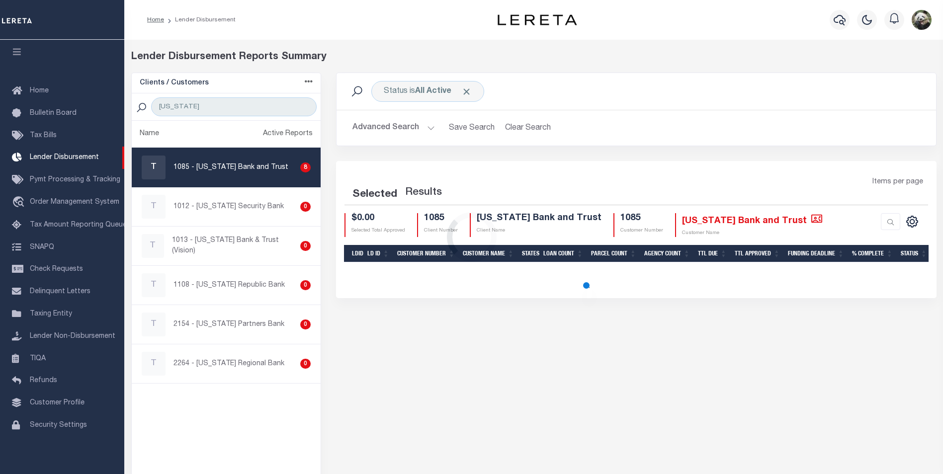
select select "200"
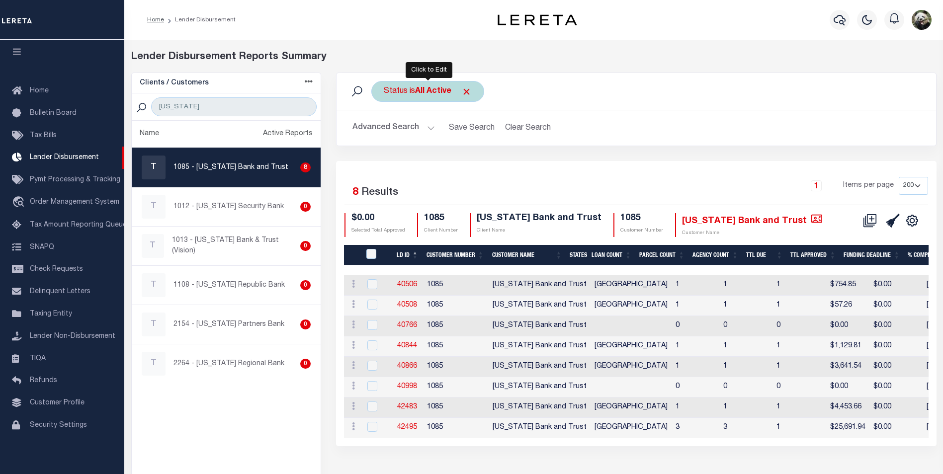
click at [422, 97] on div "Status is All Active" at bounding box center [427, 91] width 113 height 21
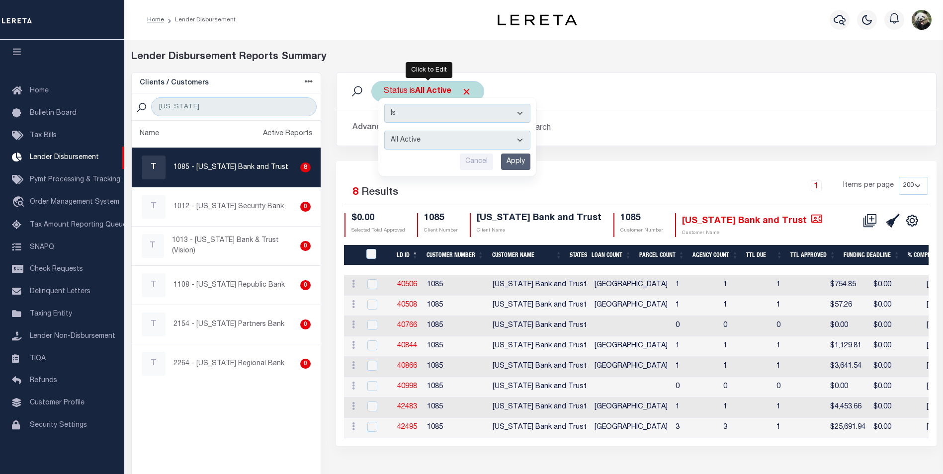
click at [457, 134] on select "All Active Approval In Progress Batching In Progress Complete Do Not Pay Escrow…" at bounding box center [457, 140] width 146 height 19
click at [384, 131] on select "All Active Approval In Progress Batching In Progress Complete Do Not Pay Escrow…" at bounding box center [457, 140] width 146 height 19
click at [462, 145] on select "All Active Approval In Progress Batching In Progress Complete Do Not Pay Escrow…" at bounding box center [457, 140] width 146 height 19
select select "REC"
click at [384, 131] on select "All Active Approval In Progress Batching In Progress Complete Do Not Pay Escrow…" at bounding box center [457, 140] width 146 height 19
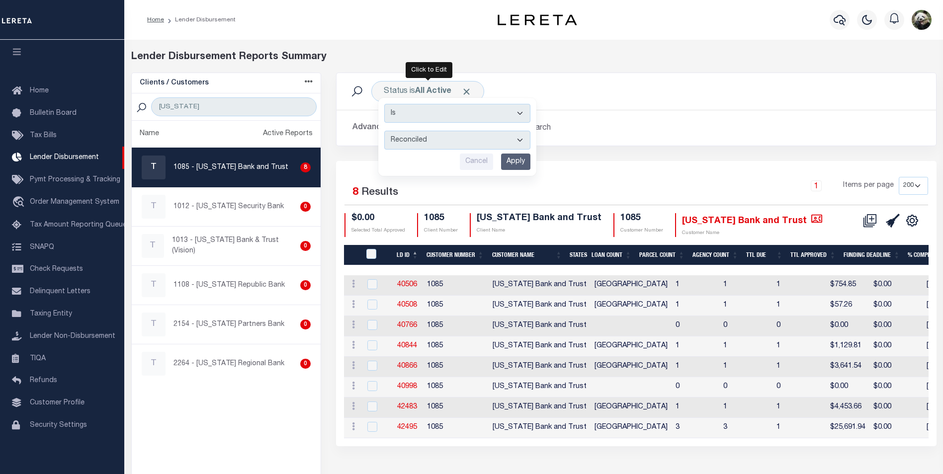
click at [518, 163] on input "Apply" at bounding box center [515, 162] width 29 height 16
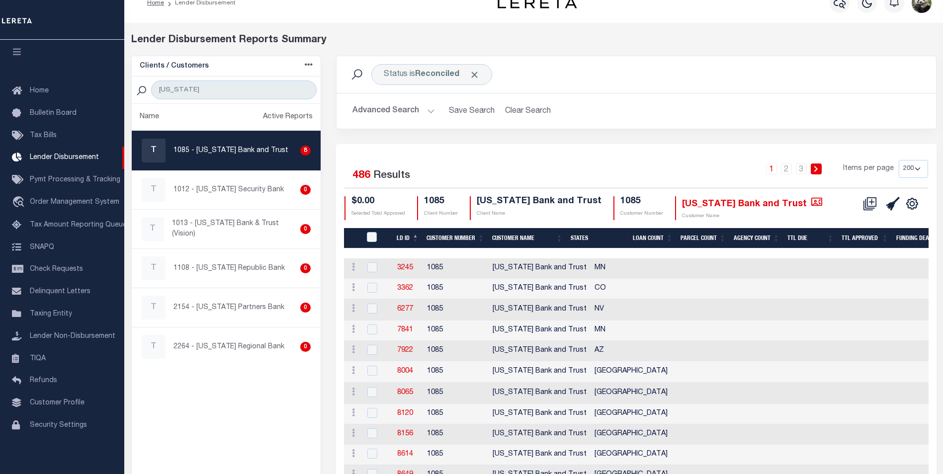
scroll to position [0, 0]
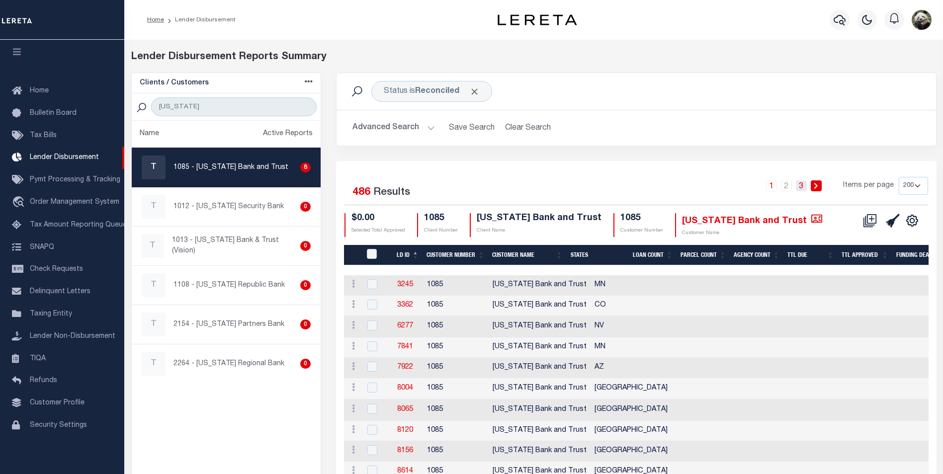
click at [802, 183] on link "3" at bounding box center [801, 185] width 11 height 11
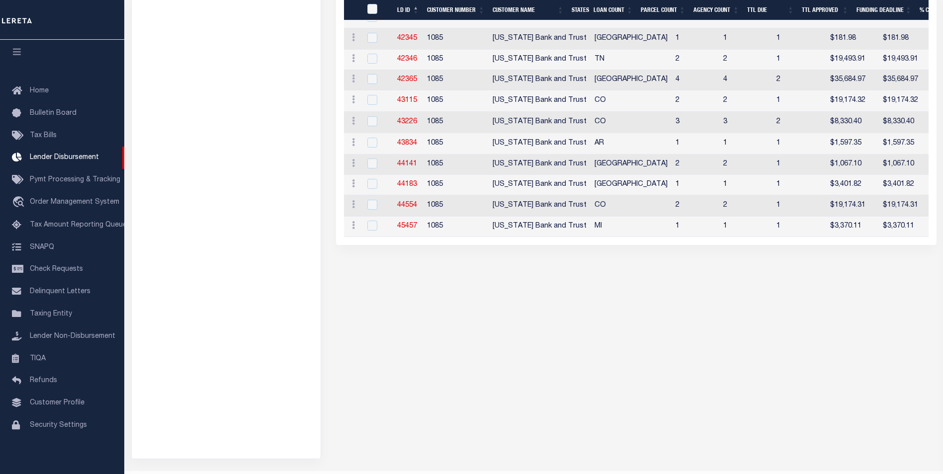
scroll to position [1845, 0]
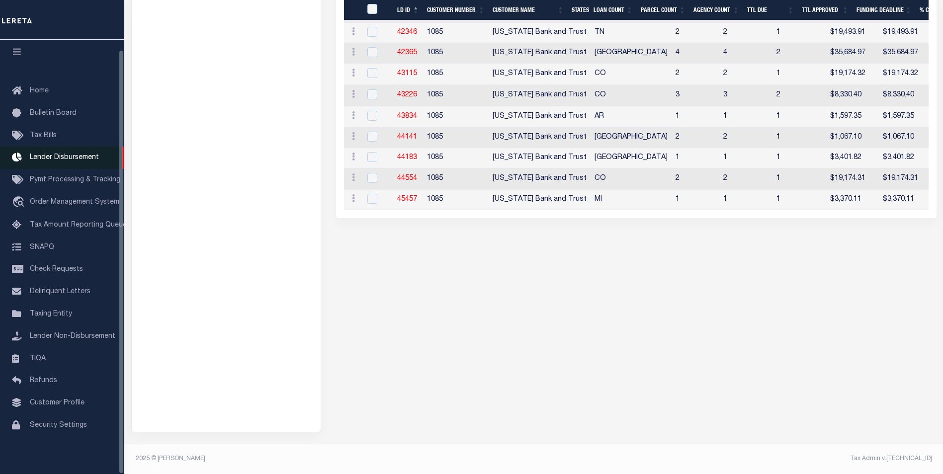
click at [34, 157] on link "Lender Disbursement" at bounding box center [62, 158] width 124 height 22
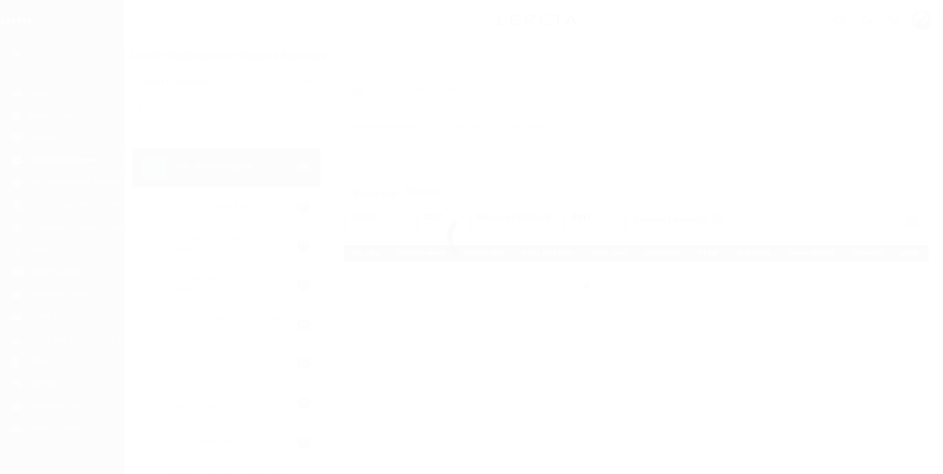
scroll to position [10, 0]
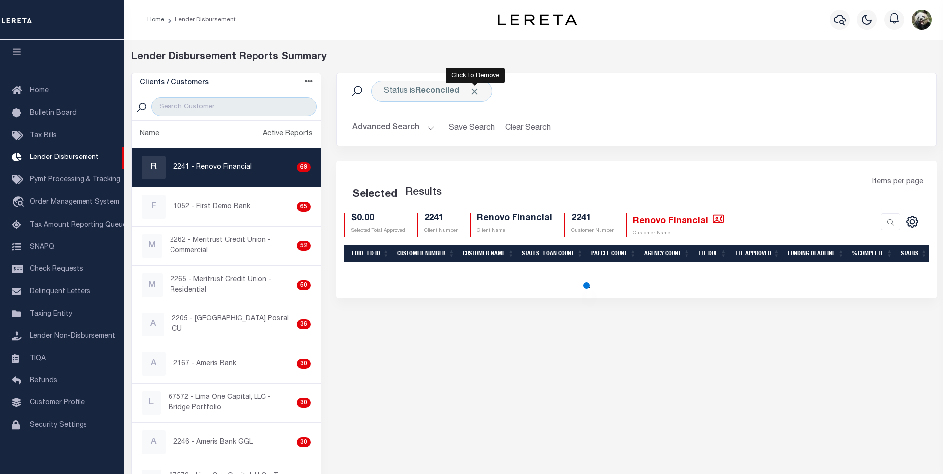
click at [476, 93] on span "Click to Remove" at bounding box center [474, 91] width 10 height 10
click at [235, 109] on input "search" at bounding box center [234, 106] width 166 height 19
click at [731, 90] on div "Status Search" at bounding box center [636, 91] width 584 height 21
select select "200"
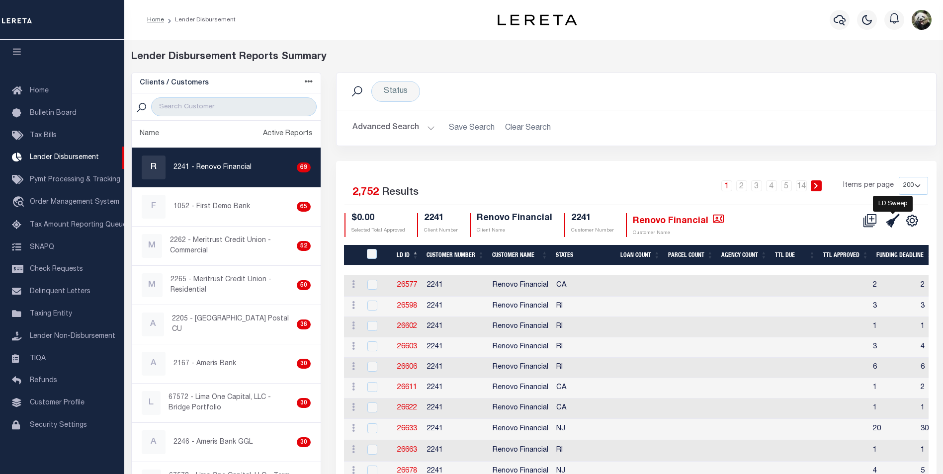
click at [888, 221] on icon at bounding box center [893, 221] width 14 height 14
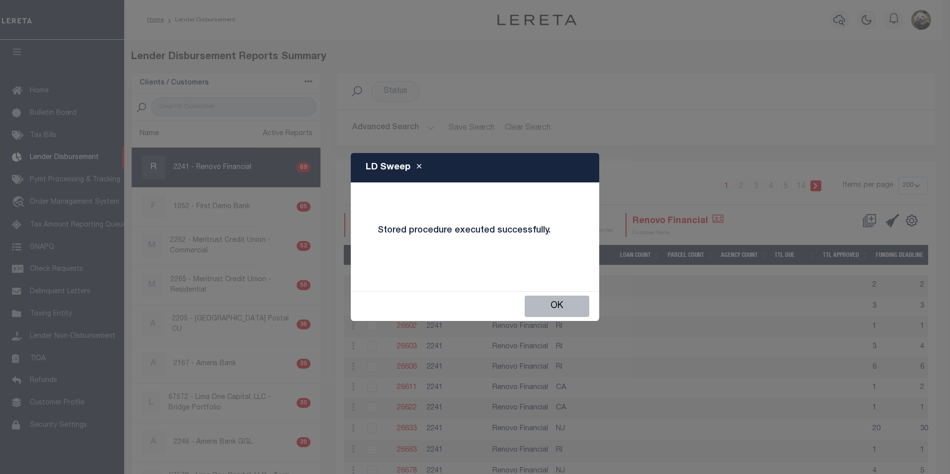
drag, startPoint x: 564, startPoint y: 311, endPoint x: 707, endPoint y: 219, distance: 170.0
click at [564, 312] on button "OK" at bounding box center [557, 306] width 65 height 21
